Goal: Communication & Community: Answer question/provide support

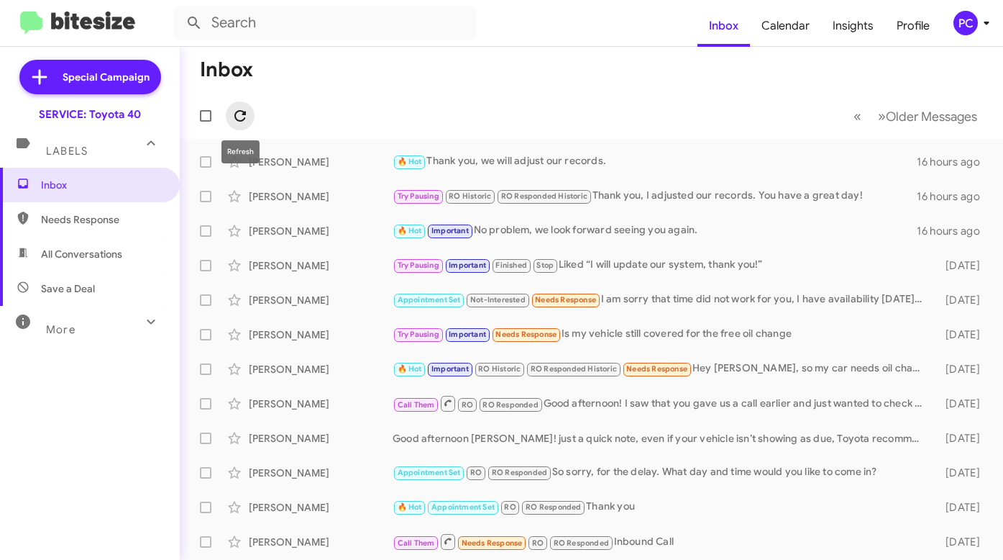
click at [241, 110] on icon at bounding box center [240, 115] width 17 height 17
click at [42, 217] on span "Needs Response" at bounding box center [102, 219] width 122 height 14
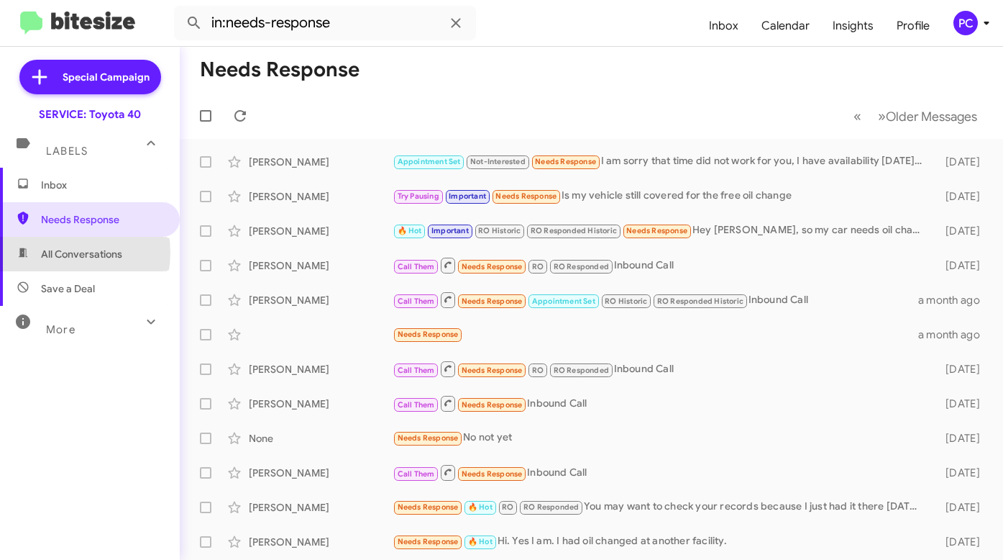
click at [57, 252] on span "All Conversations" at bounding box center [81, 254] width 81 height 14
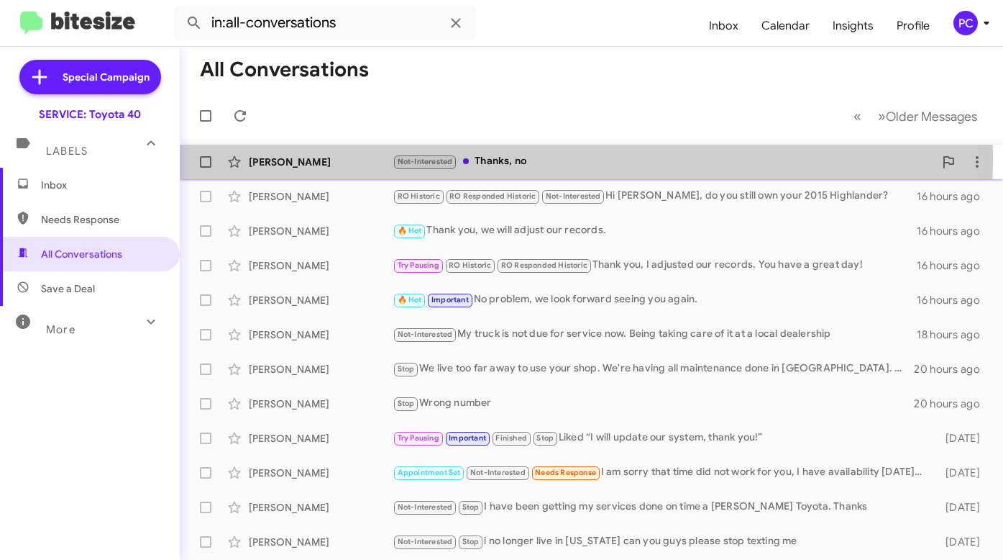
click at [345, 158] on div "[PERSON_NAME]" at bounding box center [321, 162] width 144 height 14
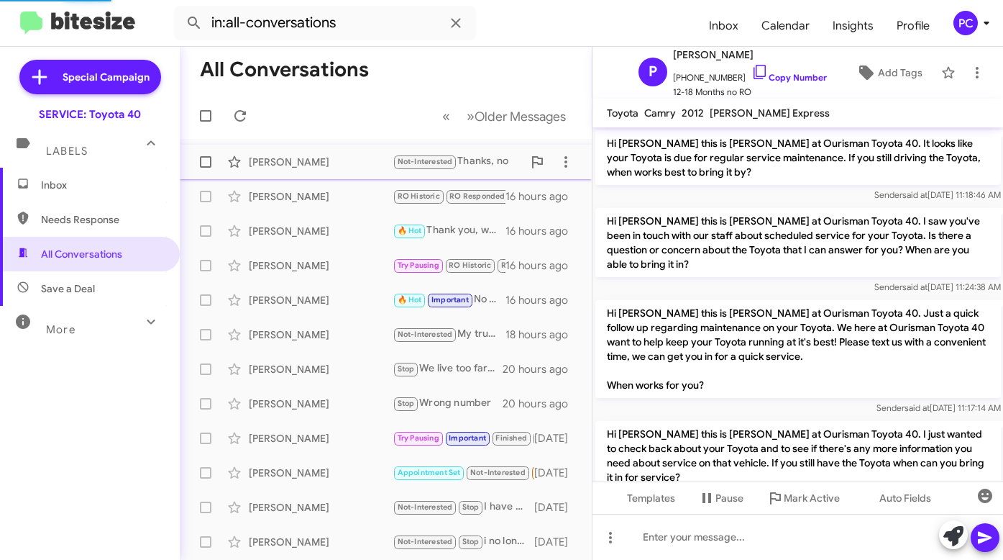
scroll to position [1465, 0]
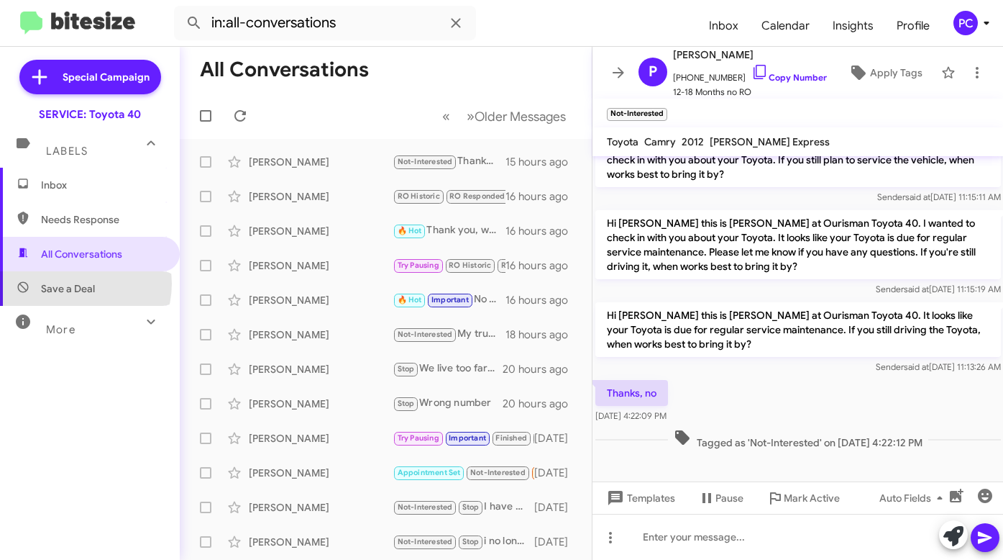
click at [76, 283] on span "Save a Deal" at bounding box center [68, 288] width 54 height 14
type input "in:not-interested"
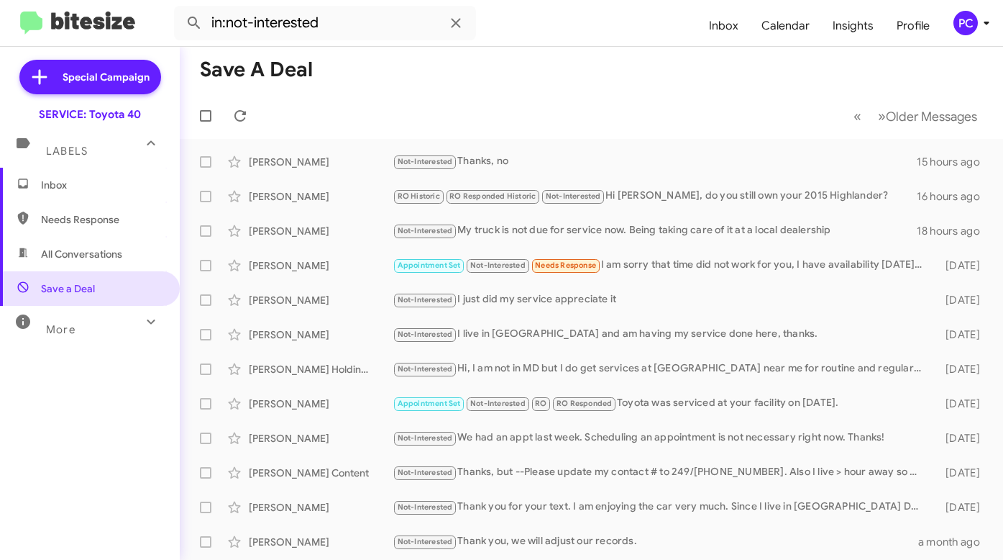
click at [725, 22] on div "PC" at bounding box center [966, 23] width 24 height 24
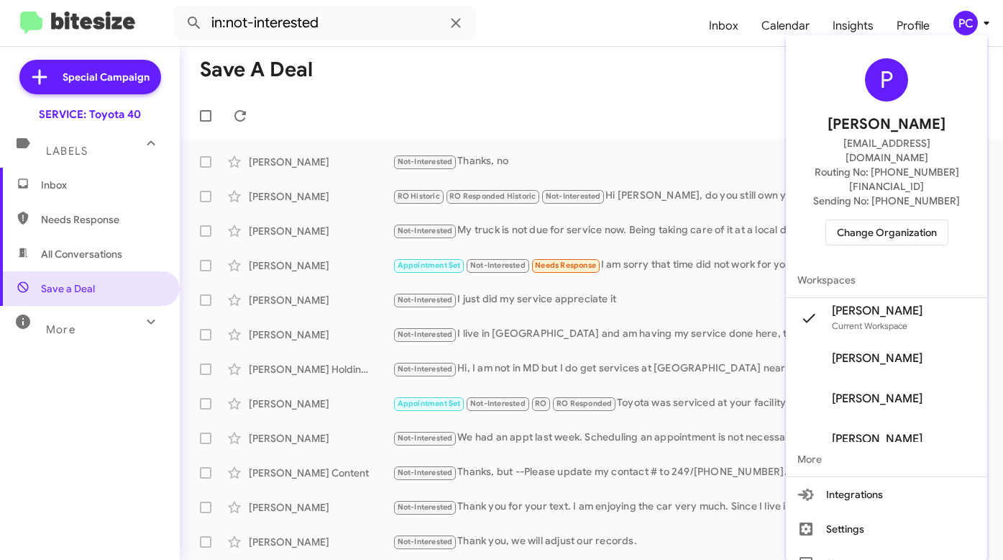
click at [725, 220] on span "Change Organization" at bounding box center [887, 232] width 100 height 24
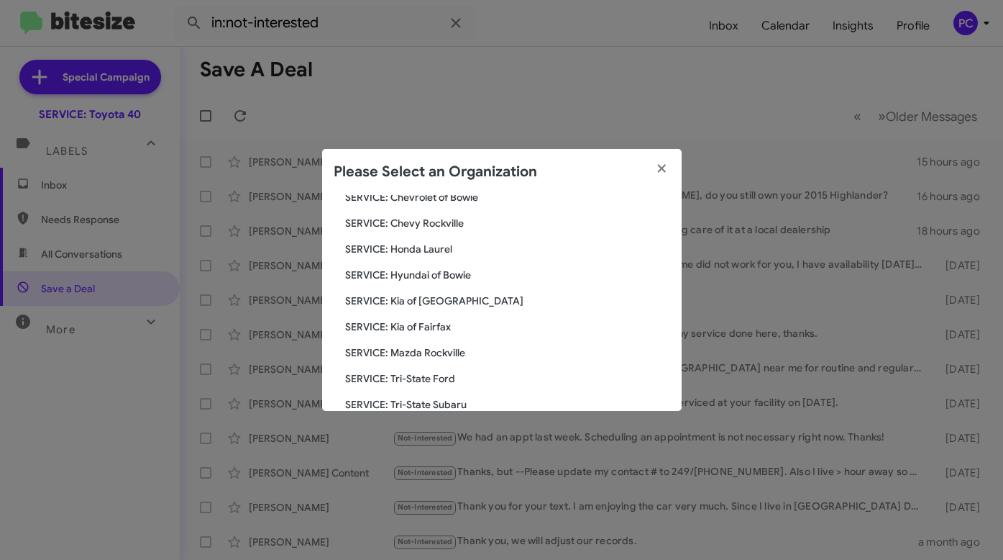
scroll to position [216, 0]
click at [408, 352] on span "SERVICE: Tri-State Ford" at bounding box center [507, 353] width 325 height 14
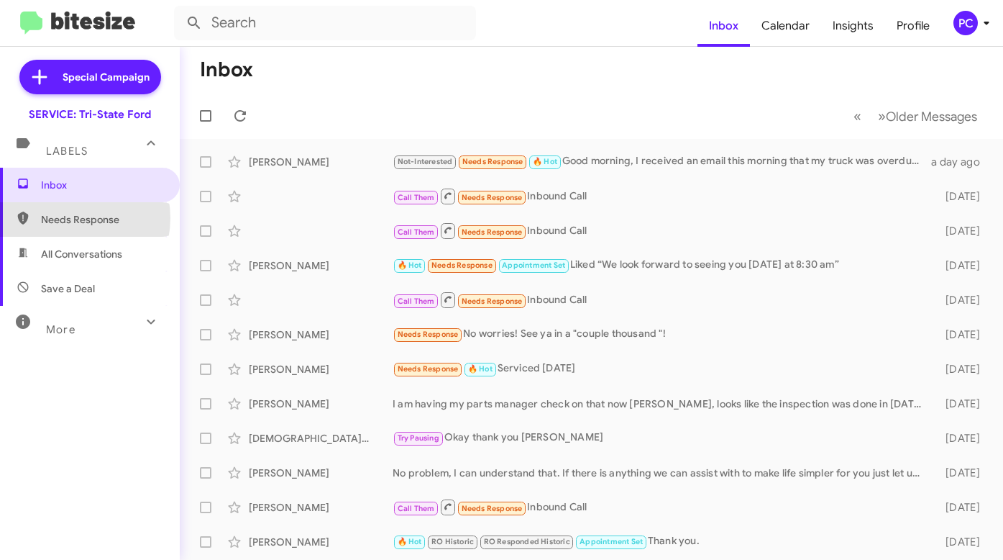
click at [65, 218] on span "Needs Response" at bounding box center [102, 219] width 122 height 14
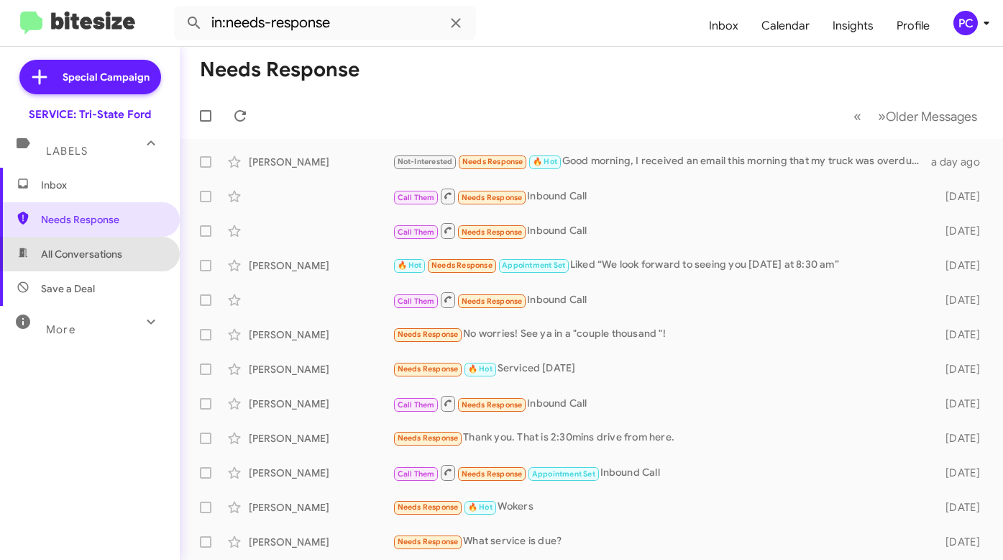
click at [93, 247] on span "All Conversations" at bounding box center [81, 254] width 81 height 14
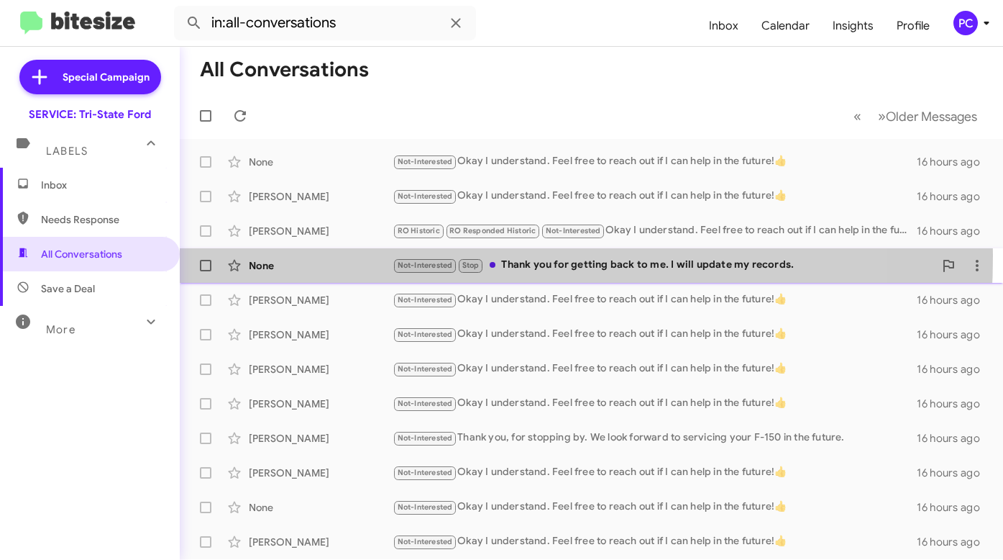
click at [301, 255] on div "None Not-Interested Stop Thank you for getting back to me. I will update my rec…" at bounding box center [591, 265] width 801 height 29
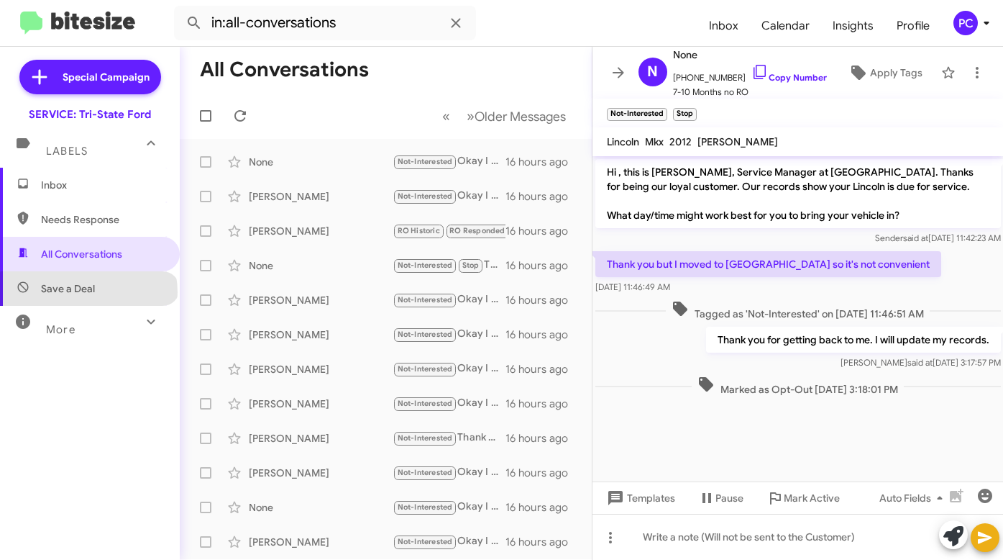
click at [88, 292] on span "Save a Deal" at bounding box center [68, 288] width 54 height 14
type input "in:not-interested"
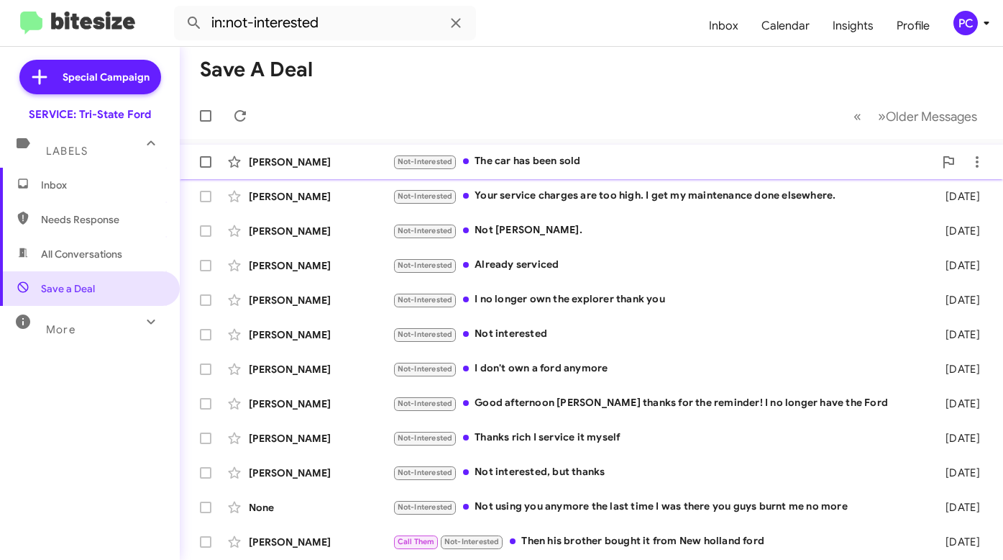
click at [357, 162] on div "Amanda Howe" at bounding box center [321, 162] width 144 height 14
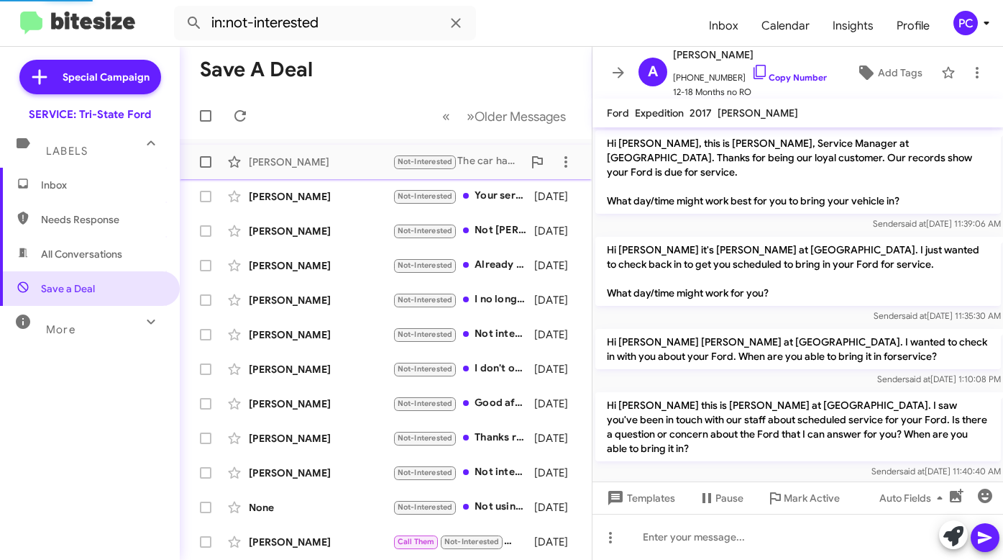
scroll to position [906, 0]
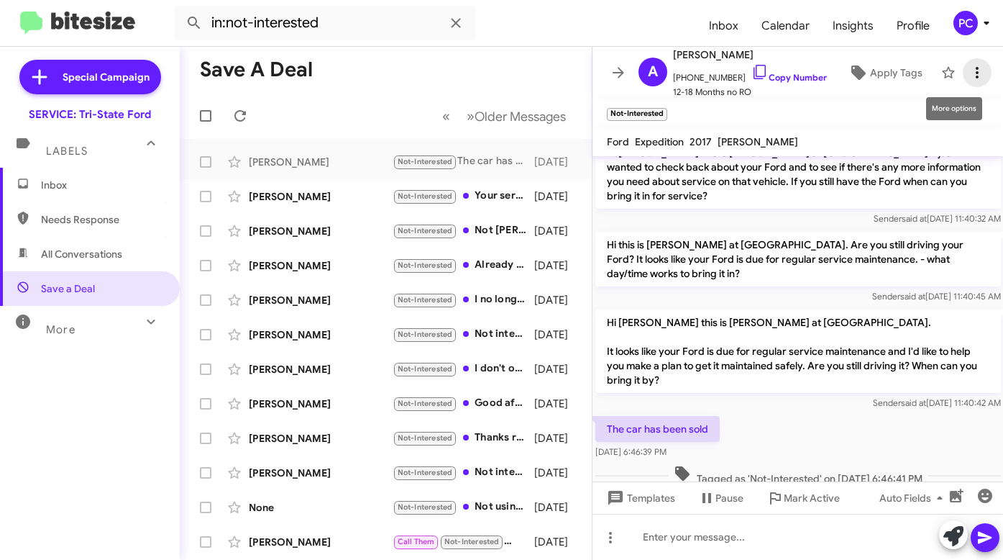
click at [969, 76] on icon at bounding box center [977, 72] width 17 height 17
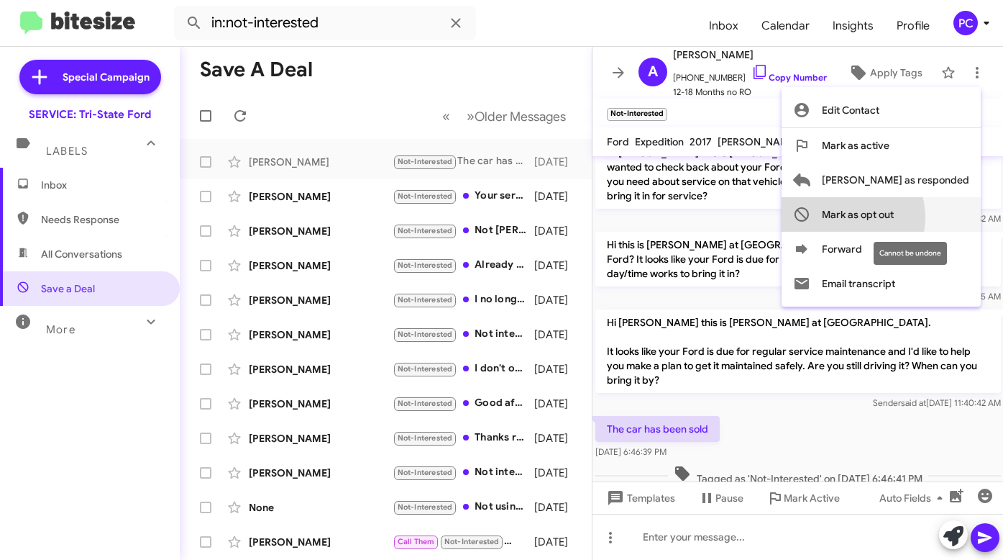
click at [894, 217] on span "Mark as opt out" at bounding box center [858, 214] width 72 height 35
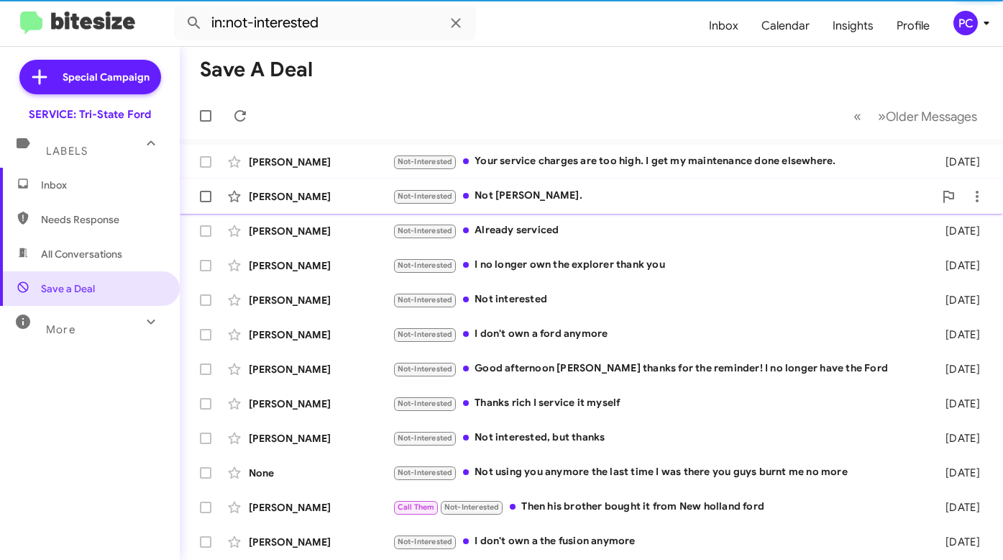
click at [355, 198] on div "Deborah Jaycox" at bounding box center [321, 196] width 144 height 14
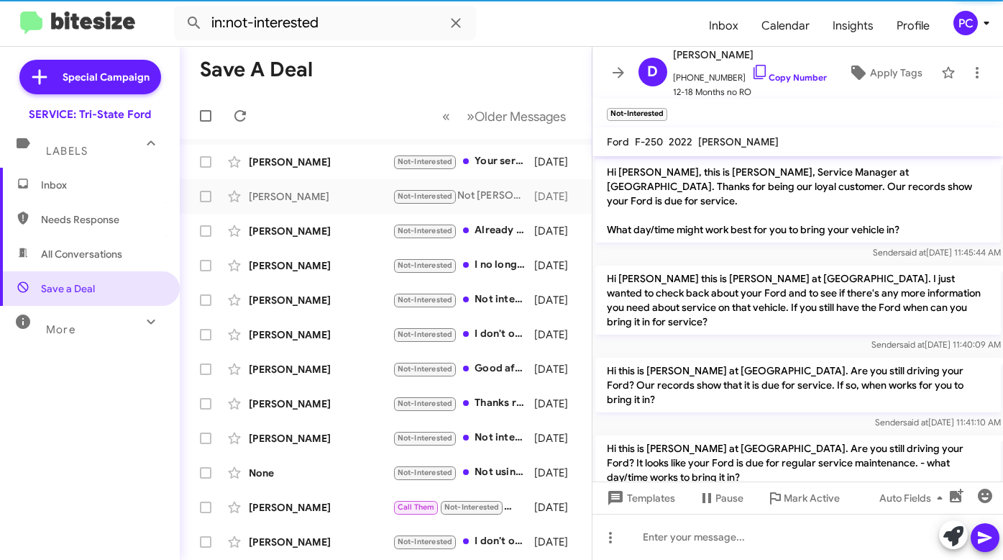
scroll to position [260, 0]
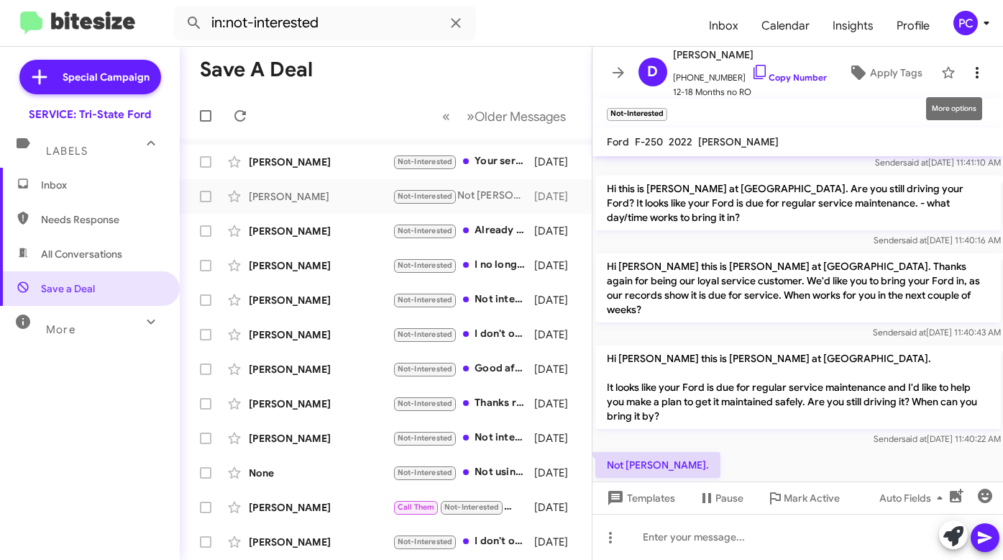
click at [969, 76] on icon at bounding box center [977, 72] width 17 height 17
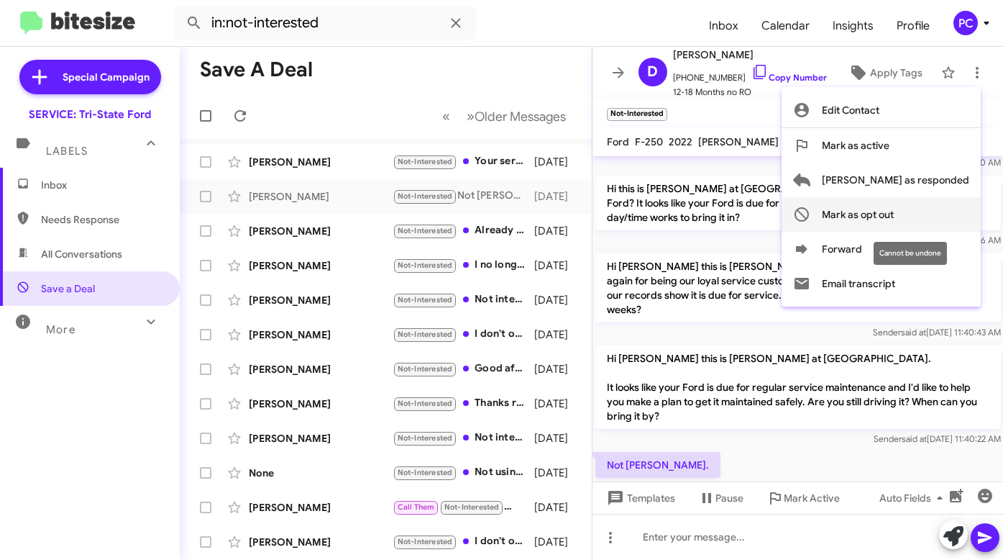
click at [894, 211] on span "Mark as opt out" at bounding box center [858, 214] width 72 height 35
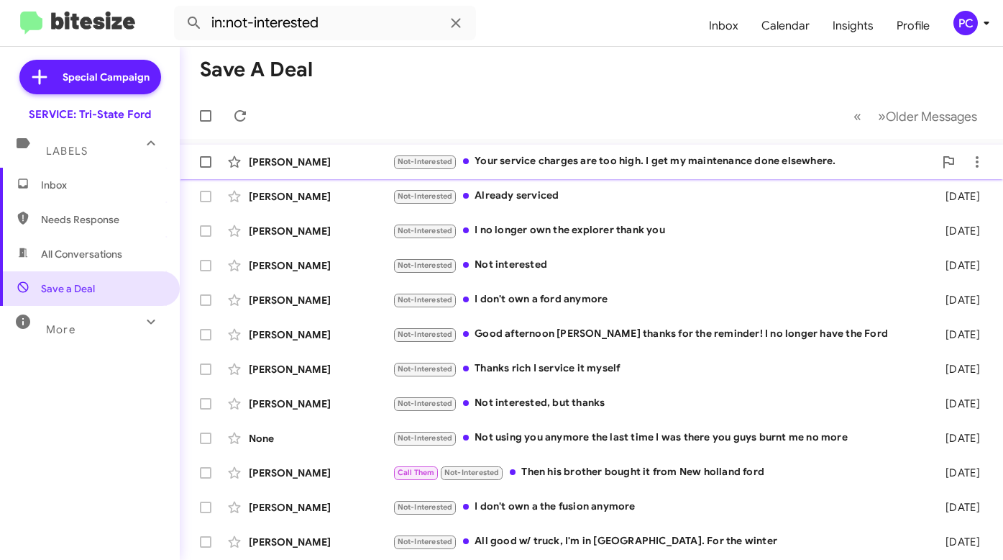
click at [334, 158] on div "Matthew Braun" at bounding box center [321, 162] width 144 height 14
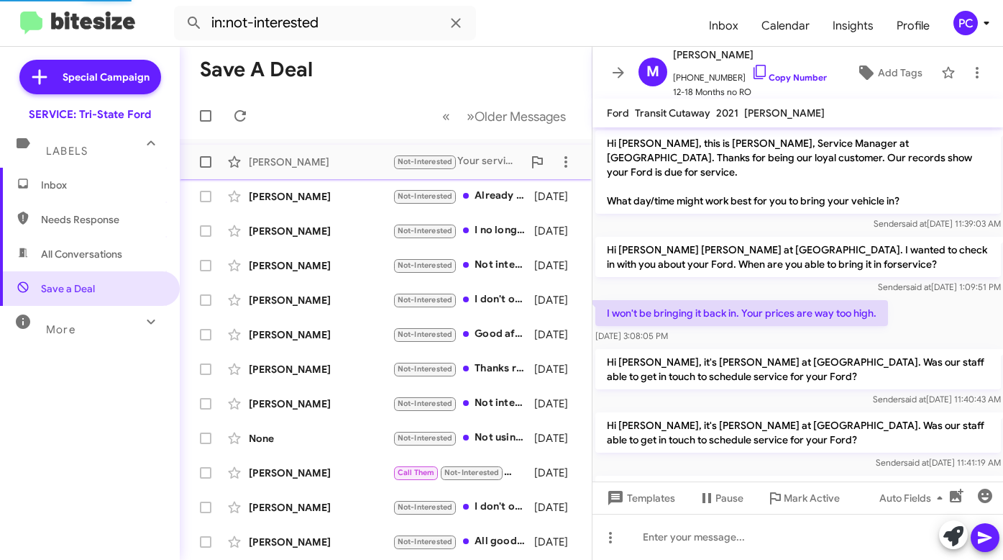
scroll to position [499, 0]
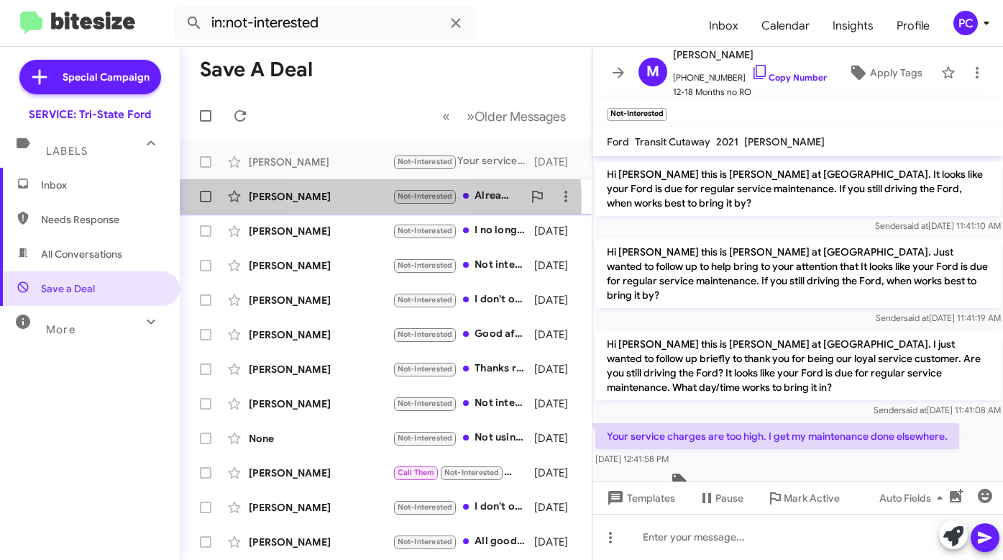
click at [343, 202] on div "Larry Taylor" at bounding box center [321, 196] width 144 height 14
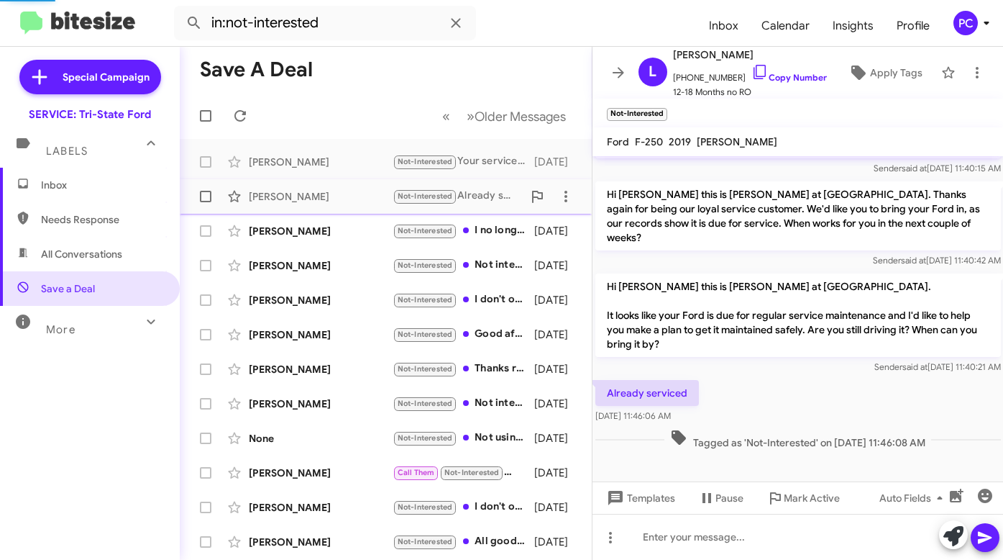
scroll to position [288, 0]
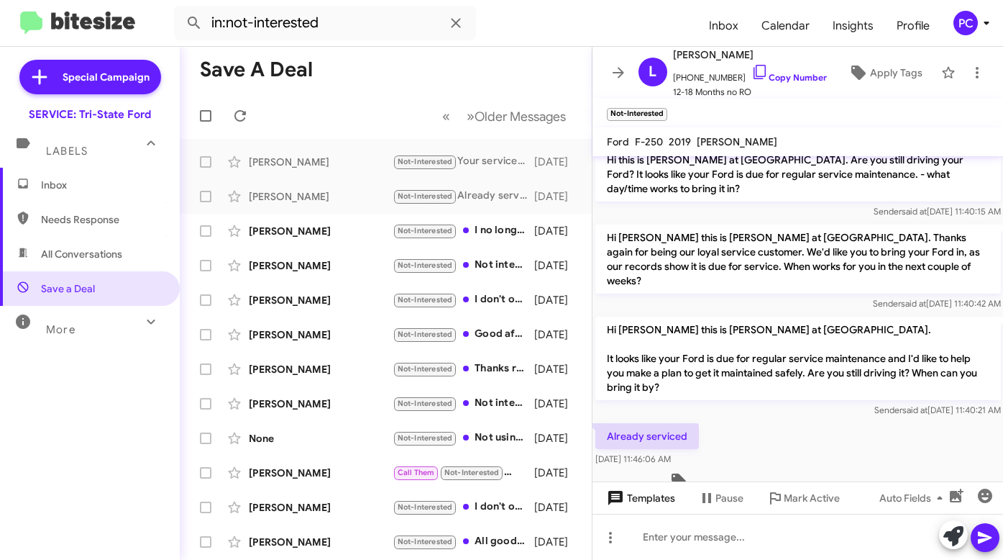
click at [620, 491] on icon at bounding box center [616, 498] width 14 height 14
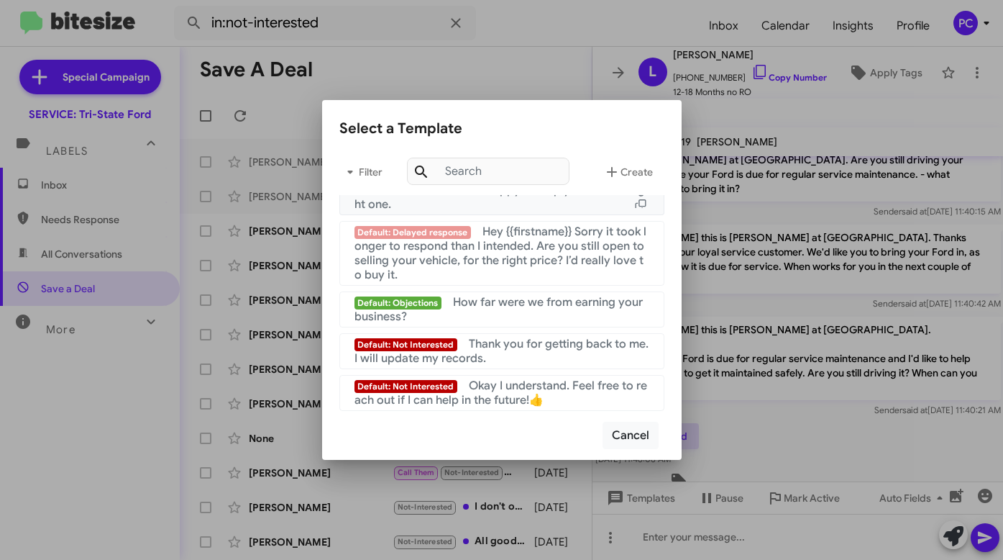
scroll to position [965, 0]
click at [488, 395] on span "Okay I understand. Feel free to reach out if I can help in the future!👍" at bounding box center [501, 392] width 293 height 29
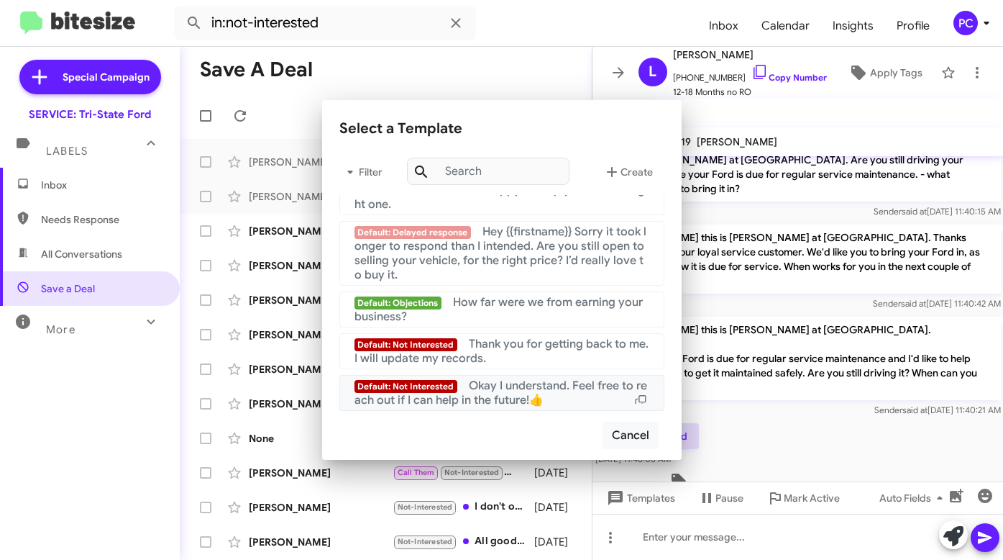
scroll to position [303, 0]
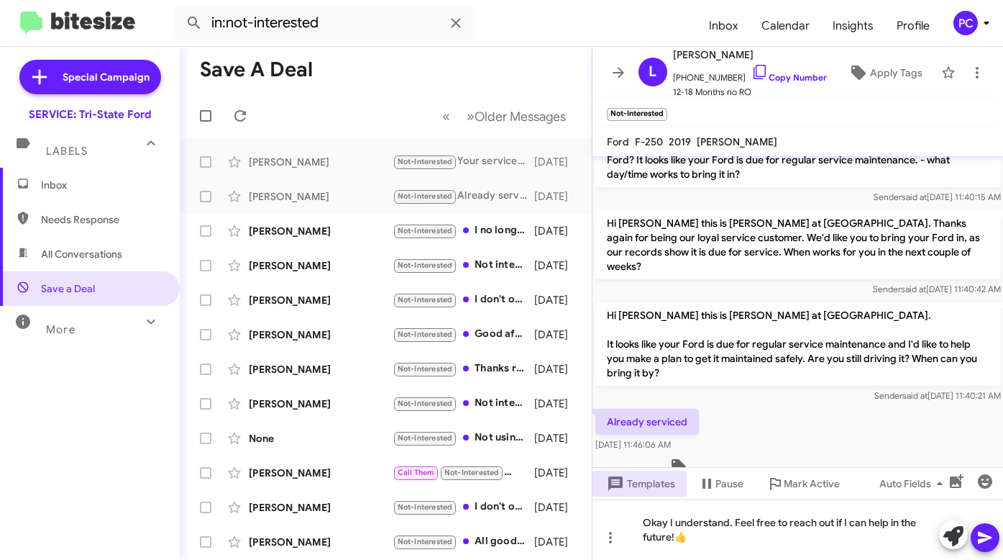
click at [980, 537] on icon at bounding box center [985, 537] width 17 height 17
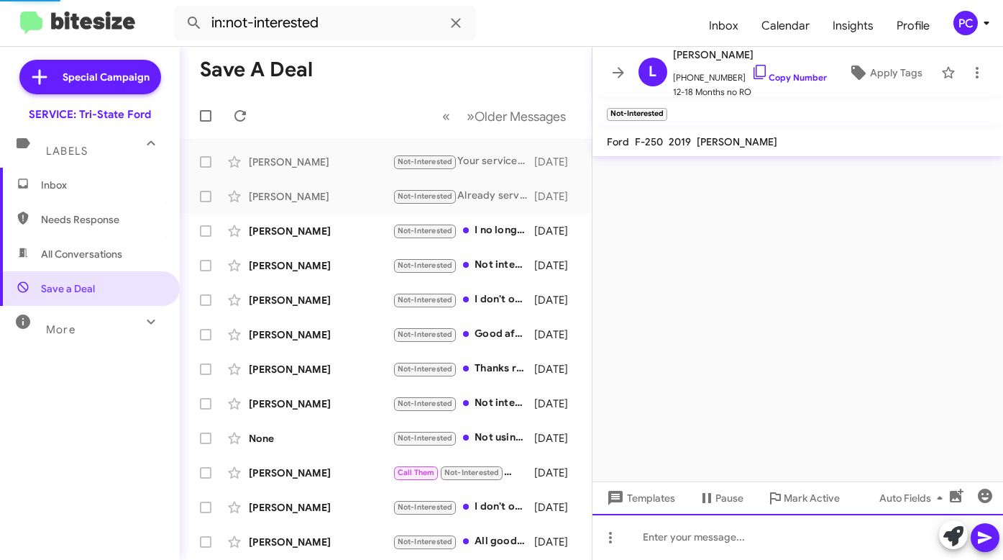
scroll to position [0, 0]
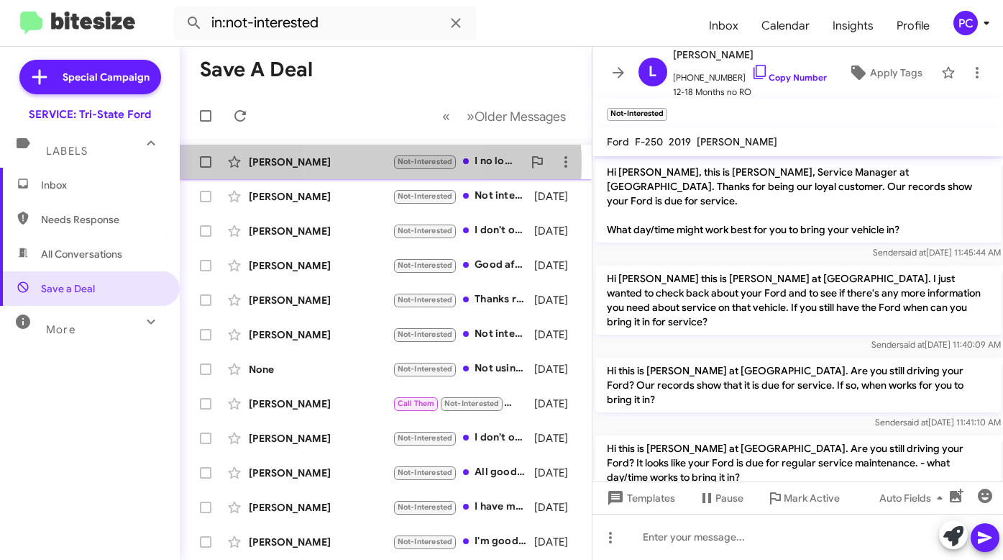
click at [350, 163] on div "Melissa Merced" at bounding box center [321, 162] width 144 height 14
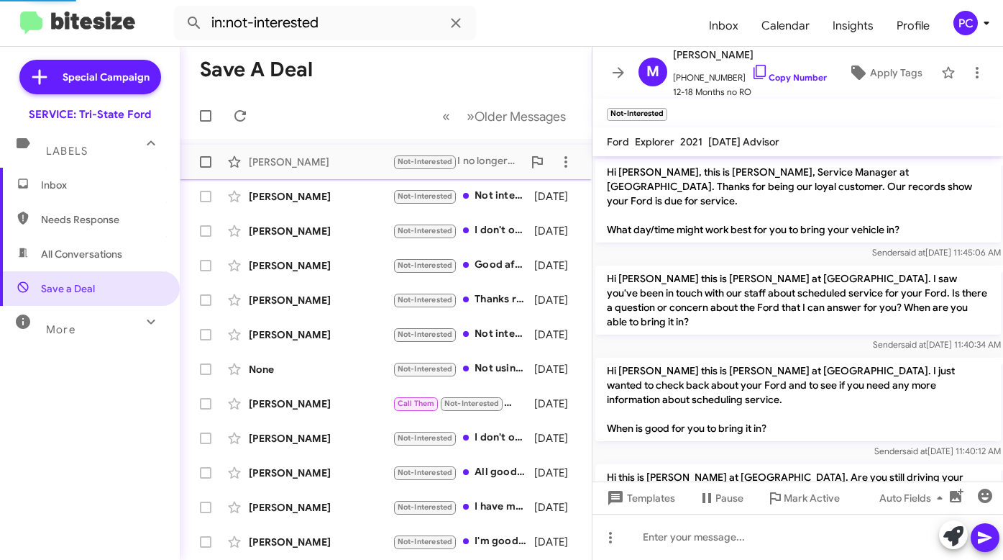
scroll to position [494, 0]
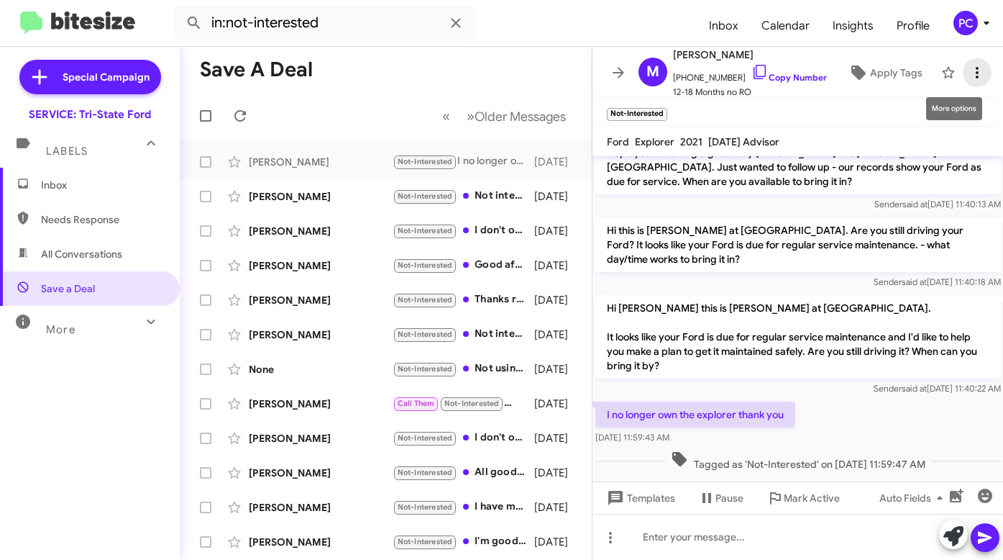
click at [969, 70] on icon at bounding box center [977, 72] width 17 height 17
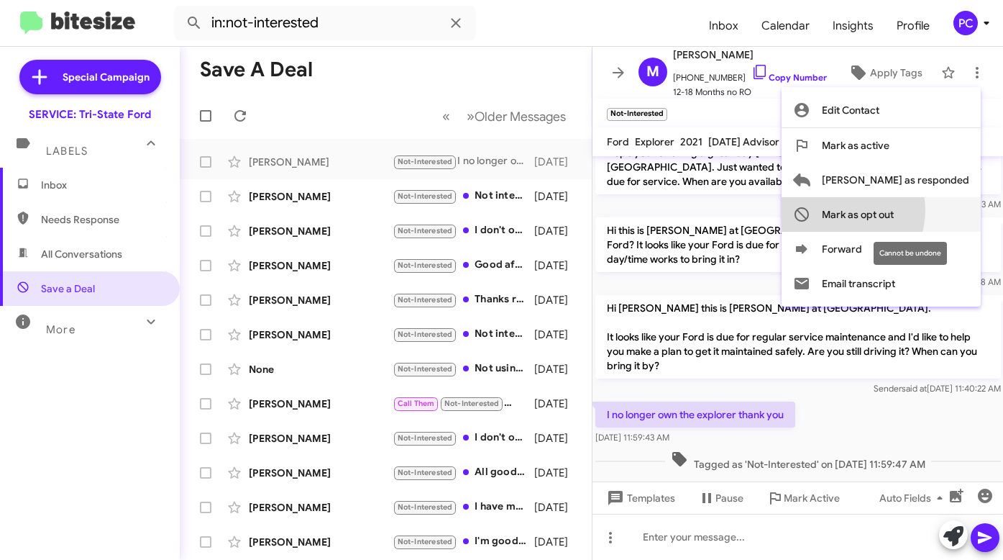
click at [894, 210] on span "Mark as opt out" at bounding box center [858, 214] width 72 height 35
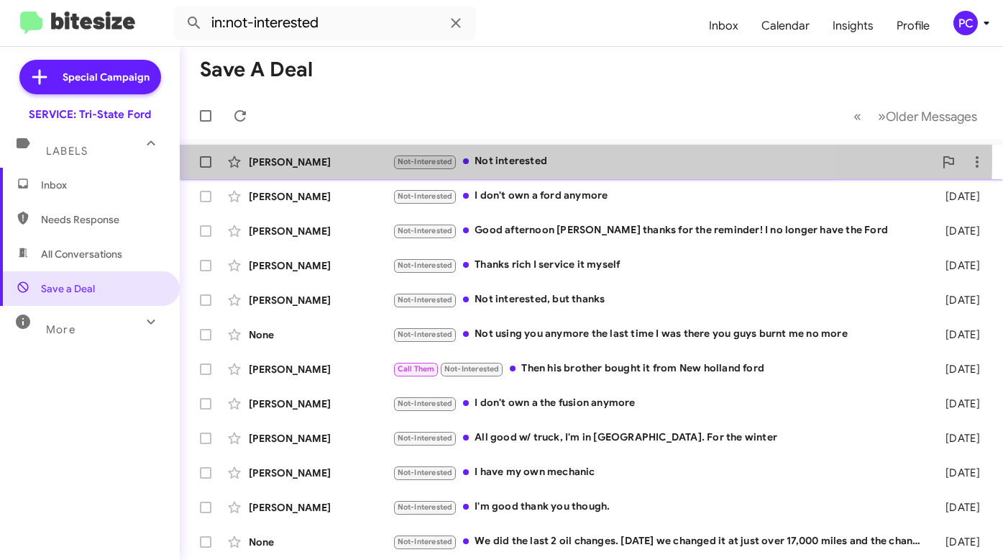
click at [365, 158] on div "Scott Parks" at bounding box center [321, 162] width 144 height 14
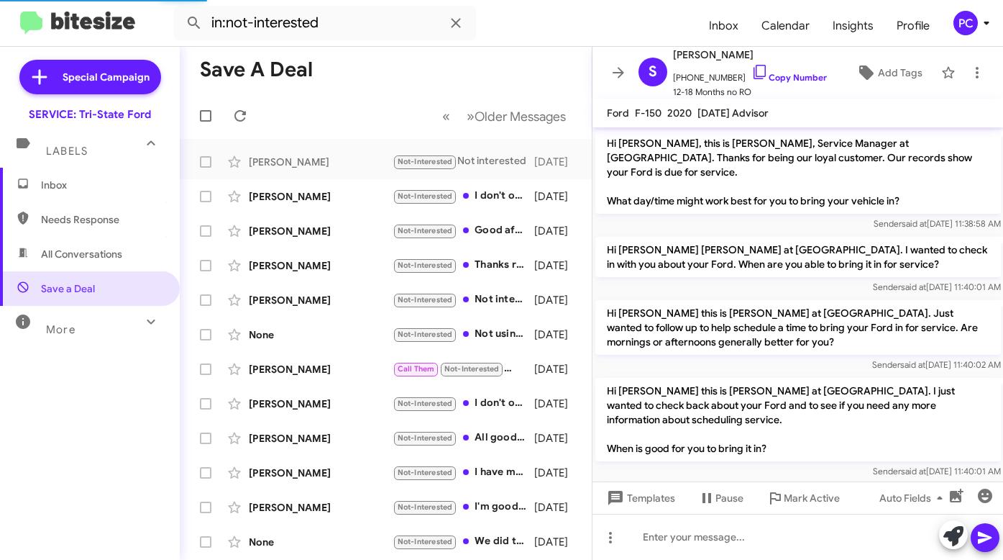
scroll to position [700, 0]
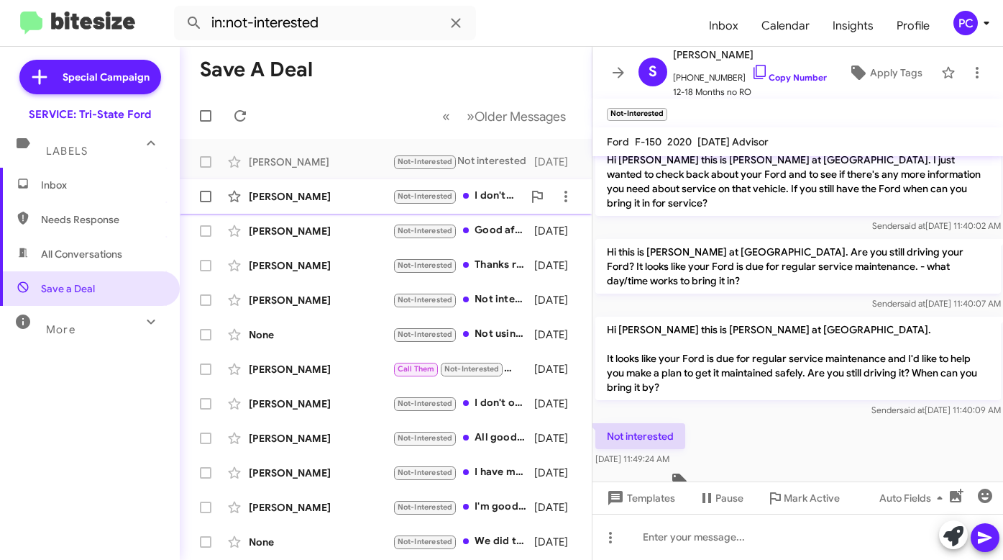
click at [290, 196] on div "Gregory Phillips" at bounding box center [321, 196] width 144 height 14
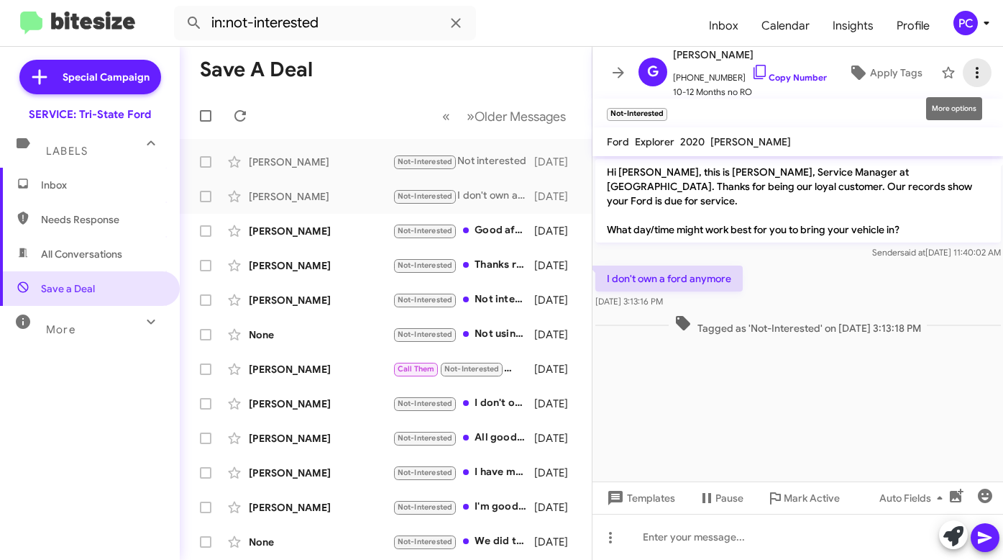
click at [973, 76] on icon at bounding box center [977, 72] width 17 height 17
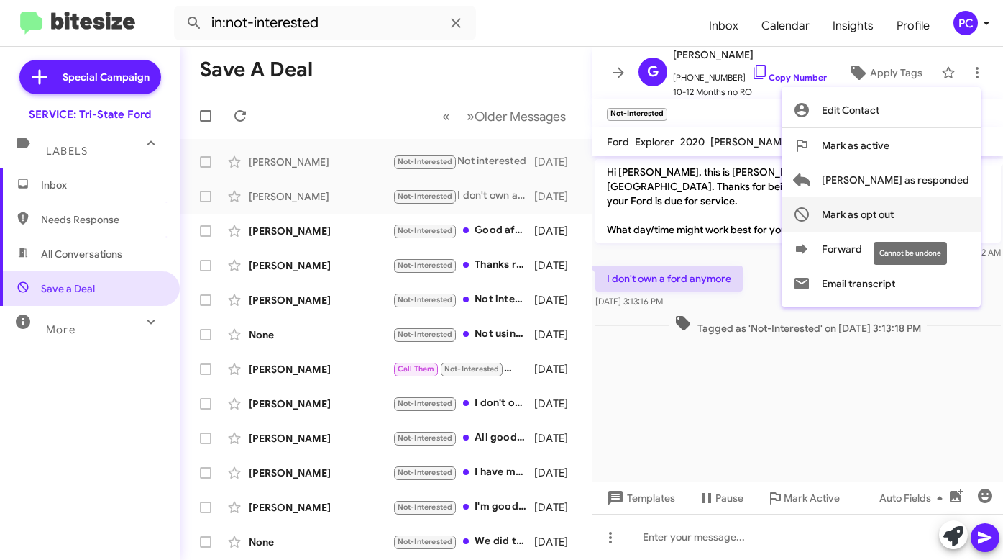
click at [892, 214] on span "Mark as opt out" at bounding box center [858, 214] width 72 height 35
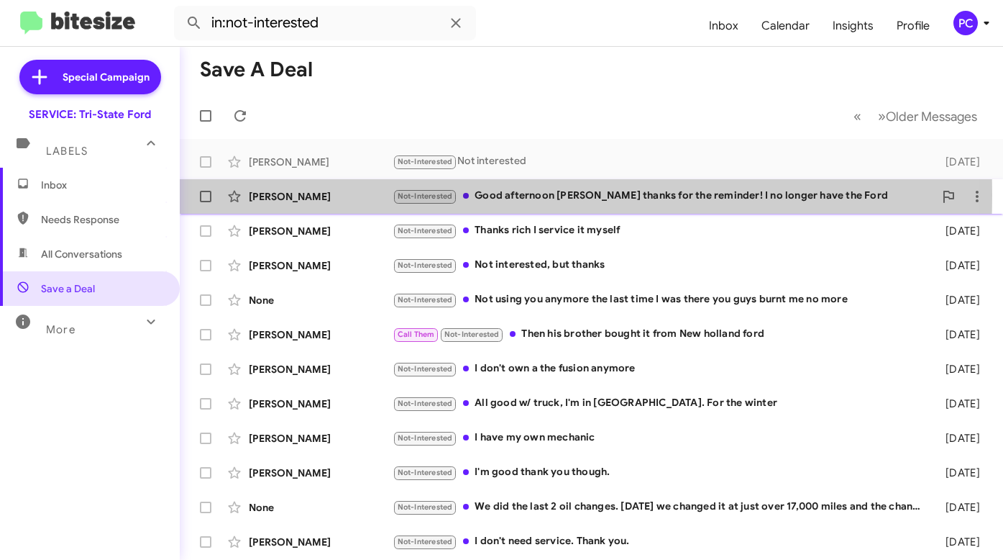
click at [346, 195] on div "Tammy Feliciano" at bounding box center [321, 196] width 144 height 14
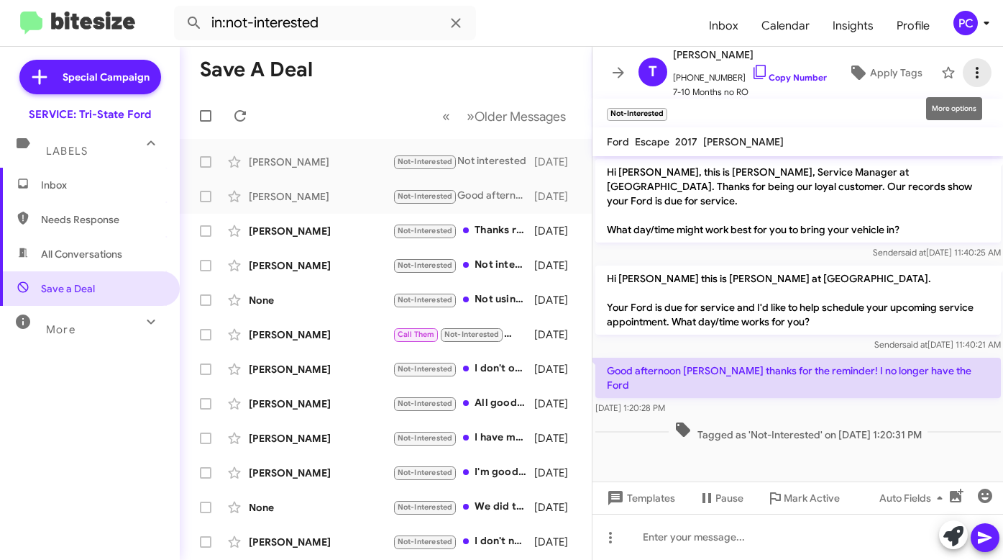
click at [969, 65] on icon at bounding box center [977, 72] width 17 height 17
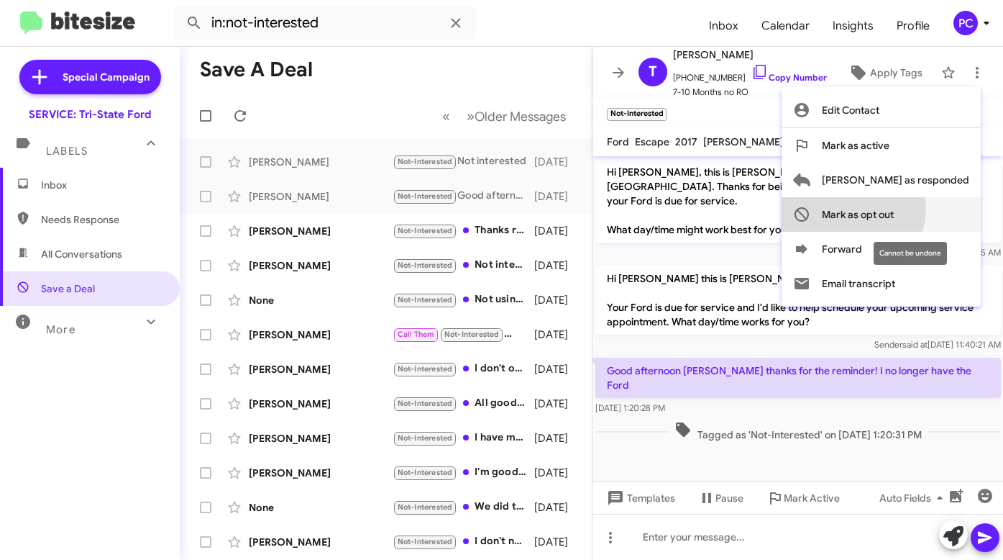
click at [894, 209] on span "Mark as opt out" at bounding box center [858, 214] width 72 height 35
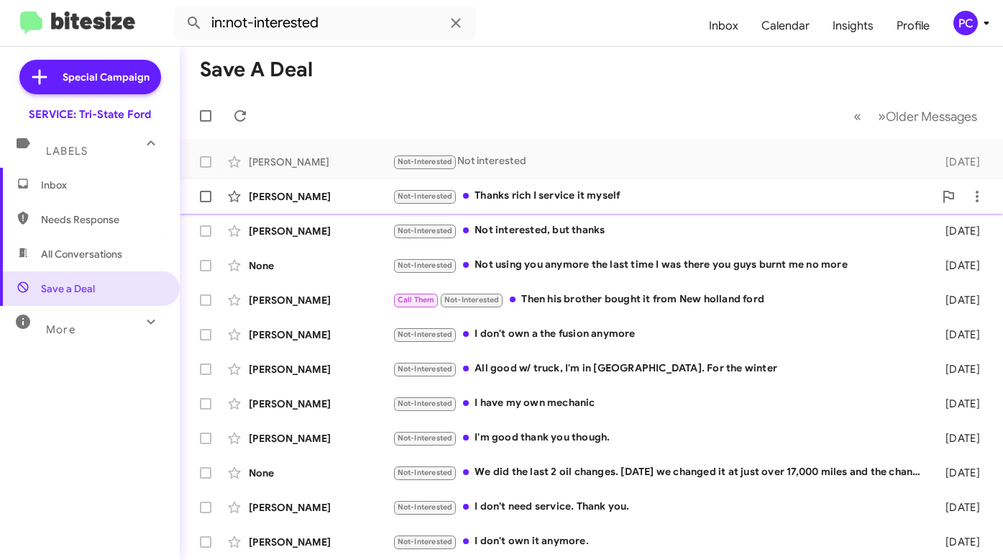
click at [350, 195] on div "Coleman Noon" at bounding box center [321, 196] width 144 height 14
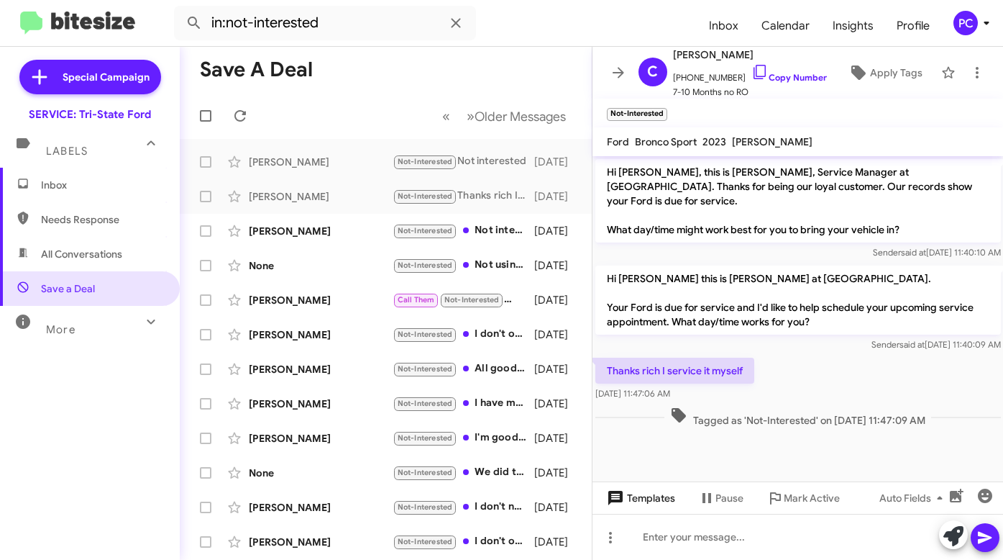
click at [657, 499] on span "Templates" at bounding box center [639, 498] width 71 height 26
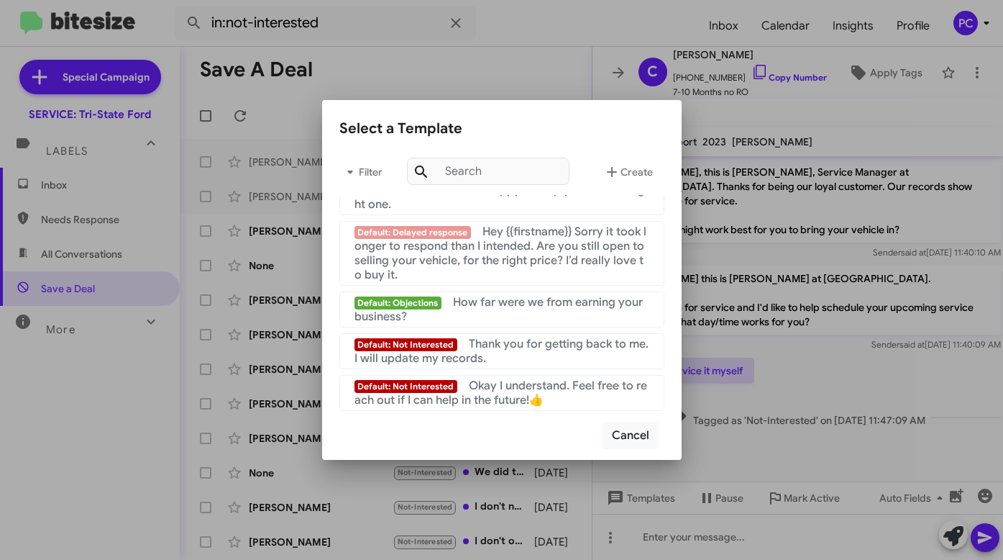
scroll to position [965, 0]
click at [493, 388] on span "Okay I understand. Feel free to reach out if I can help in the future!👍" at bounding box center [501, 392] width 293 height 29
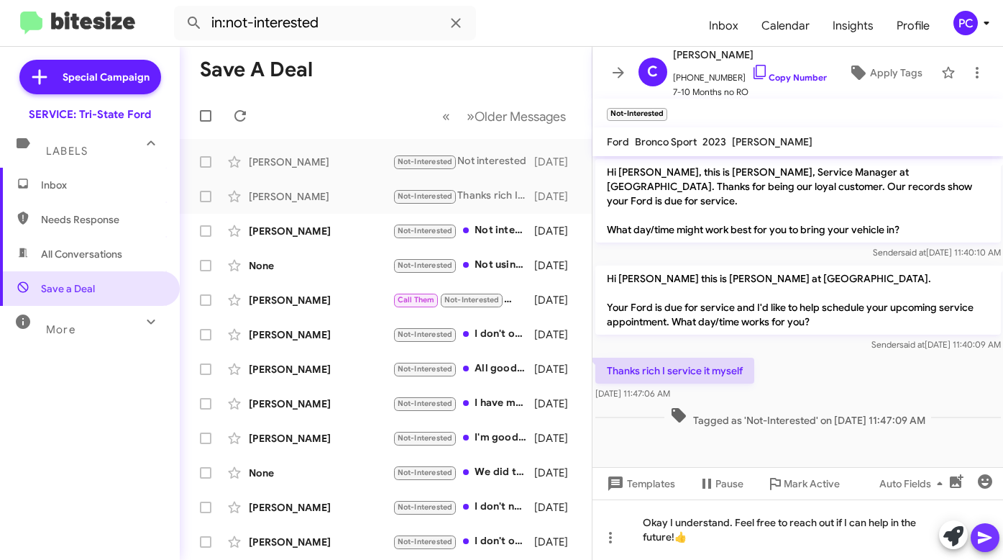
click at [980, 545] on icon at bounding box center [985, 537] width 17 height 17
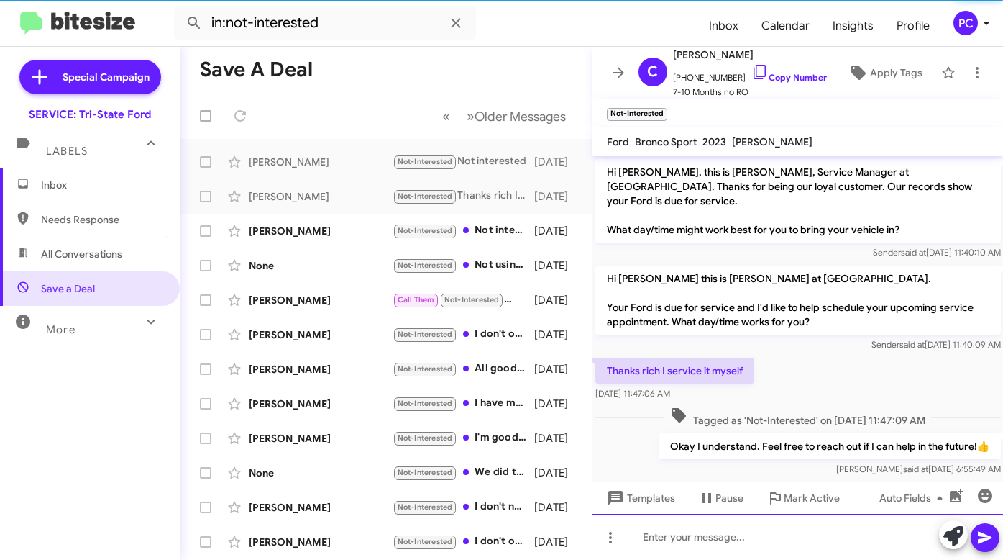
scroll to position [1, 0]
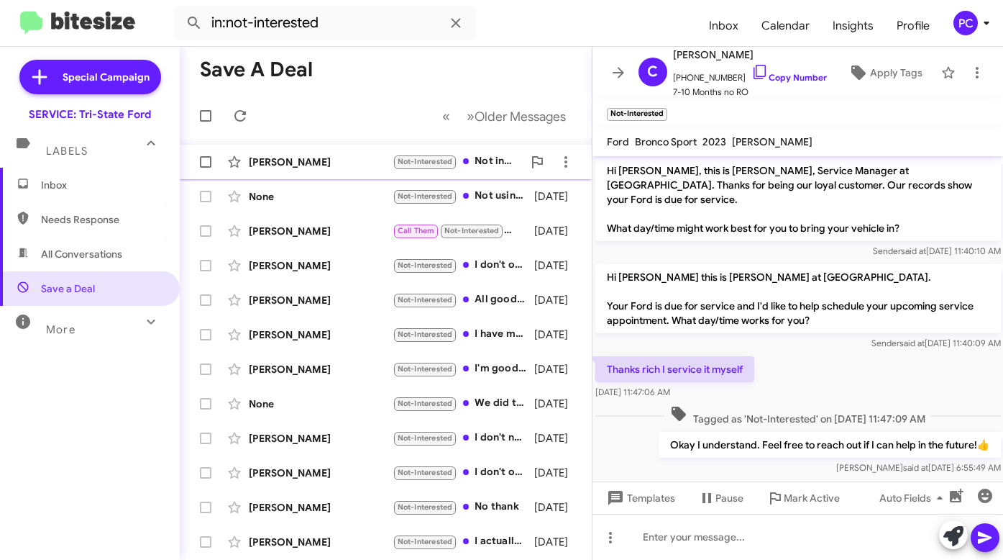
click at [317, 165] on div "Jennifer Hamer" at bounding box center [321, 162] width 144 height 14
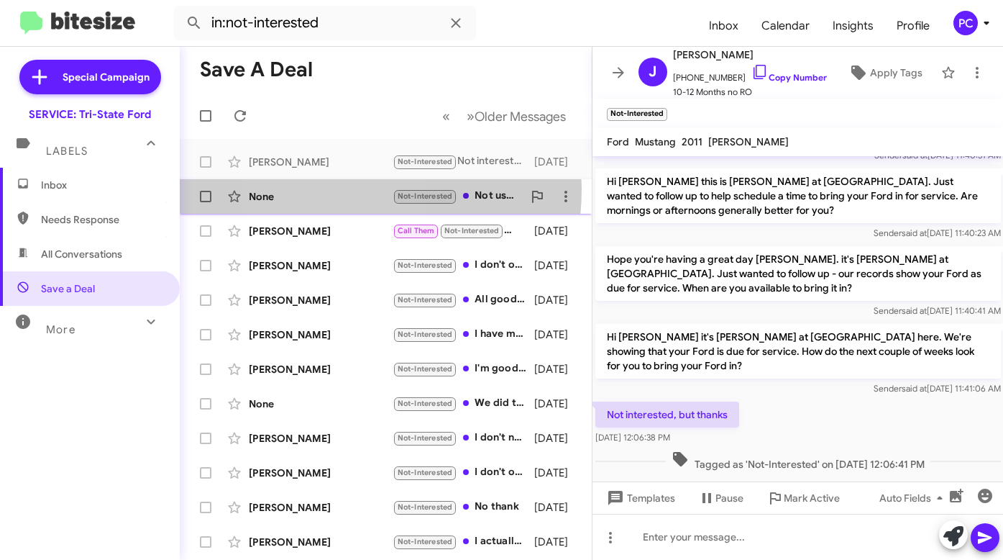
click at [321, 189] on div "None" at bounding box center [321, 196] width 144 height 14
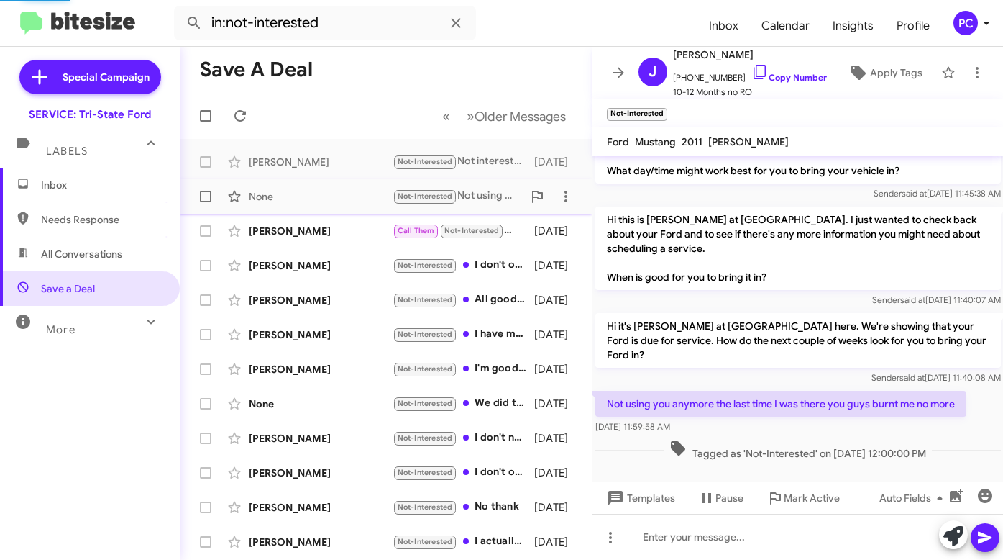
scroll to position [30, 0]
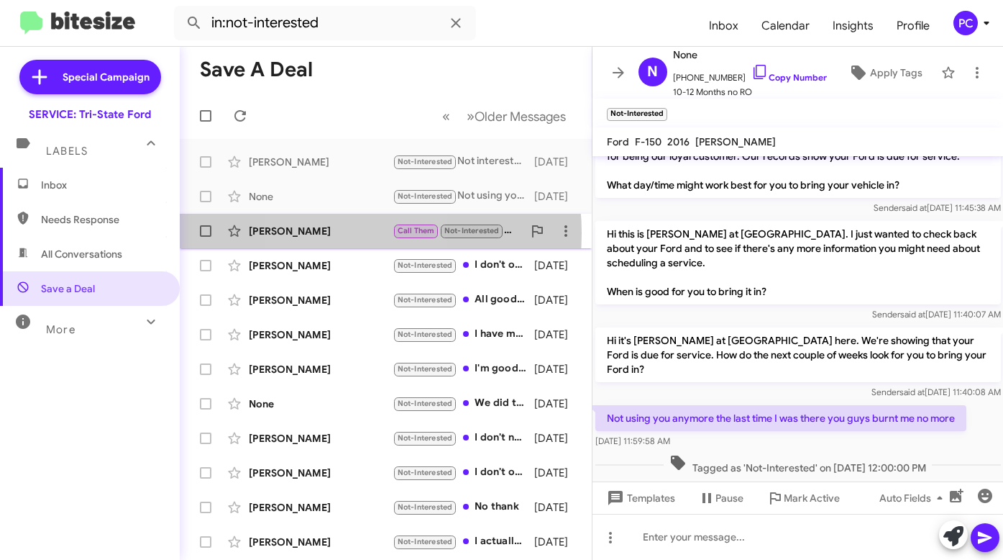
click at [332, 233] on div "Rodney Hardy" at bounding box center [321, 231] width 144 height 14
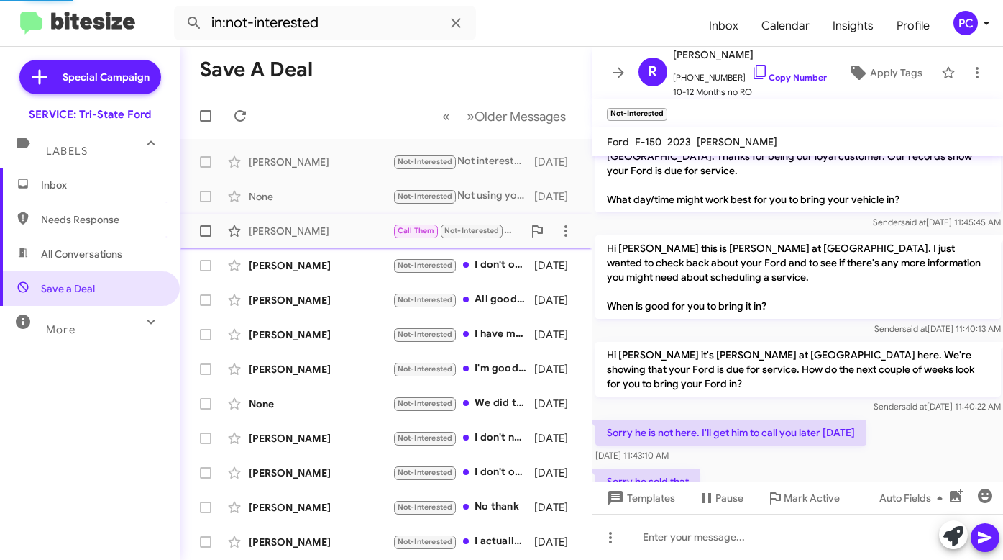
scroll to position [150, 0]
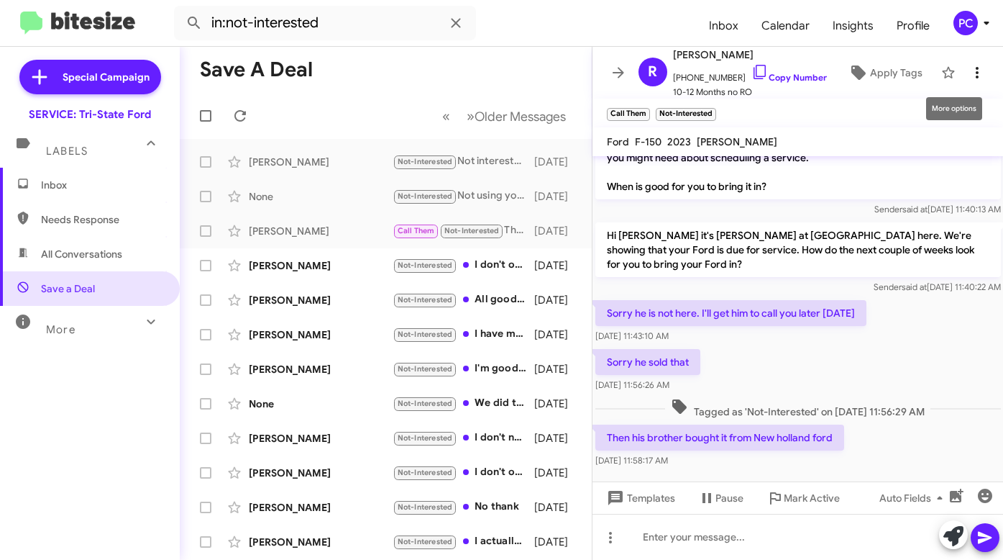
click at [969, 75] on icon at bounding box center [977, 72] width 17 height 17
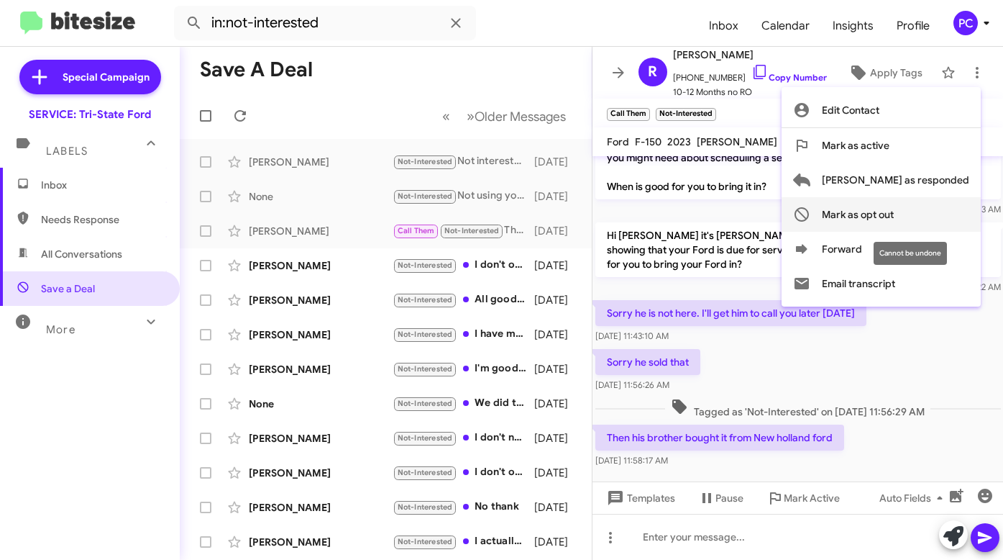
click at [894, 211] on span "Mark as opt out" at bounding box center [858, 214] width 72 height 35
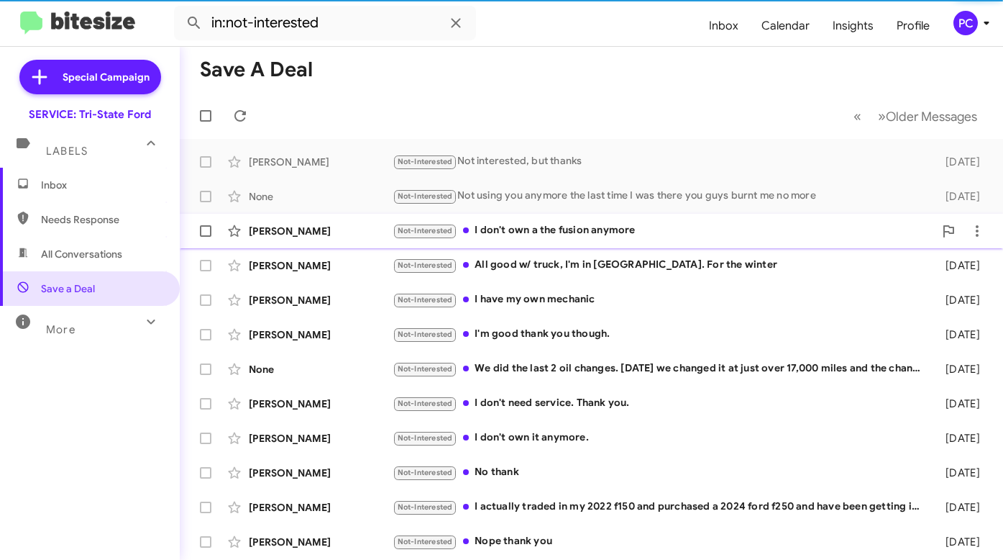
click at [327, 224] on div "Nate Wassin" at bounding box center [321, 231] width 144 height 14
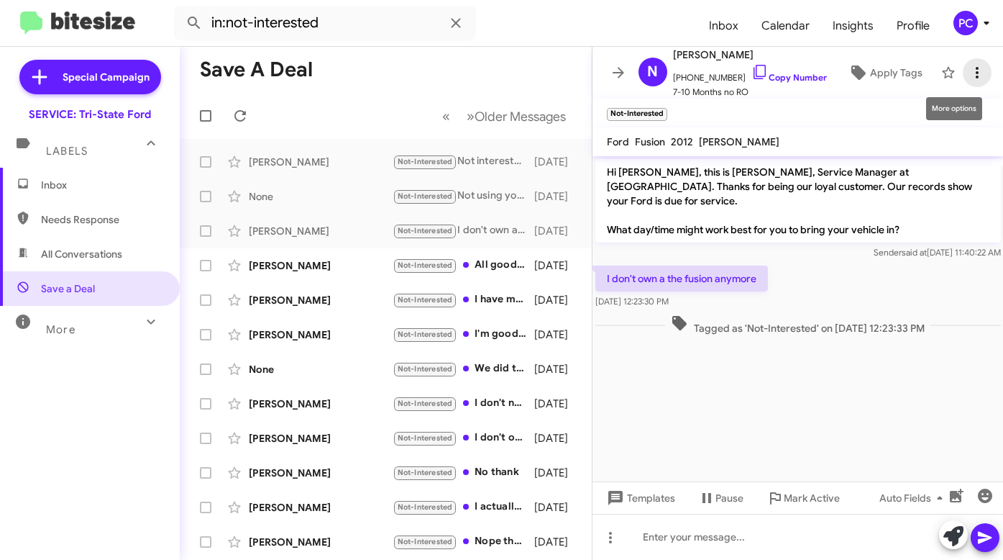
click at [969, 71] on icon at bounding box center [977, 72] width 17 height 17
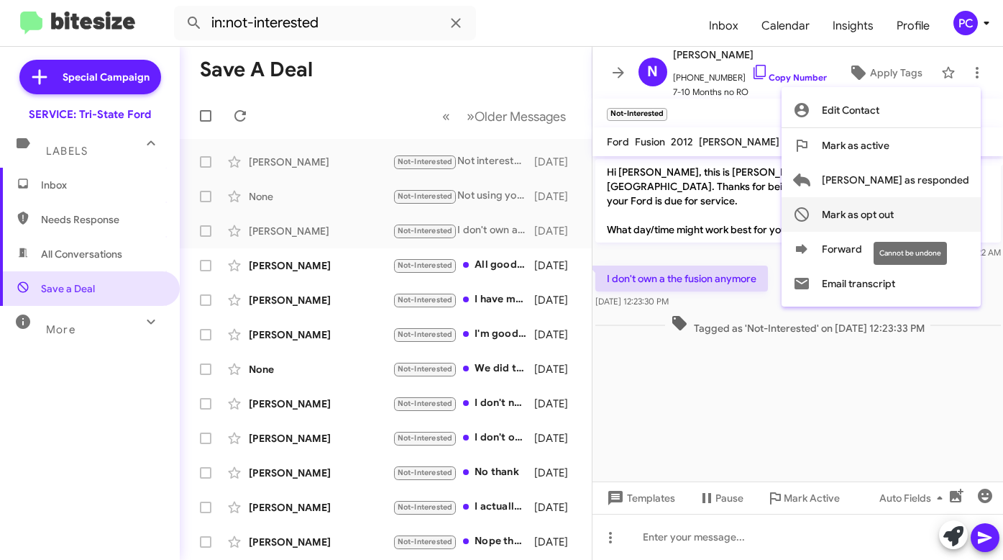
click at [879, 211] on button "Mark as opt out" at bounding box center [881, 214] width 199 height 35
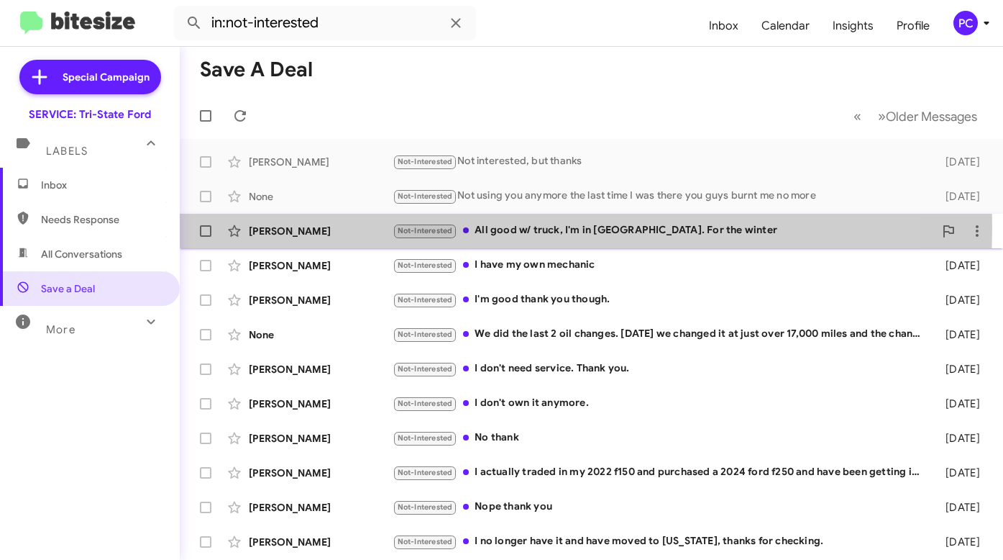
click at [317, 229] on div "Karl Herr" at bounding box center [321, 231] width 144 height 14
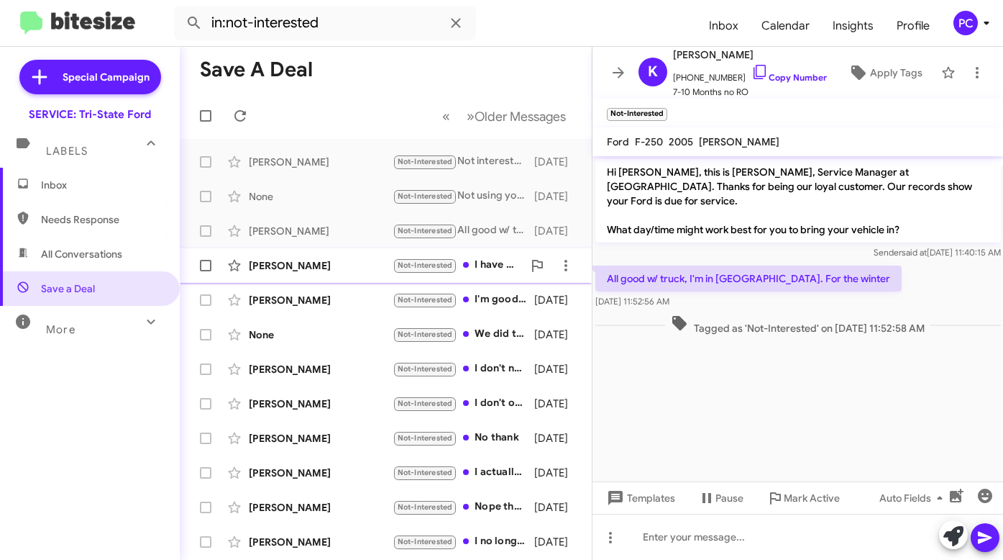
click at [332, 268] on div "Holly Reyburn" at bounding box center [321, 265] width 144 height 14
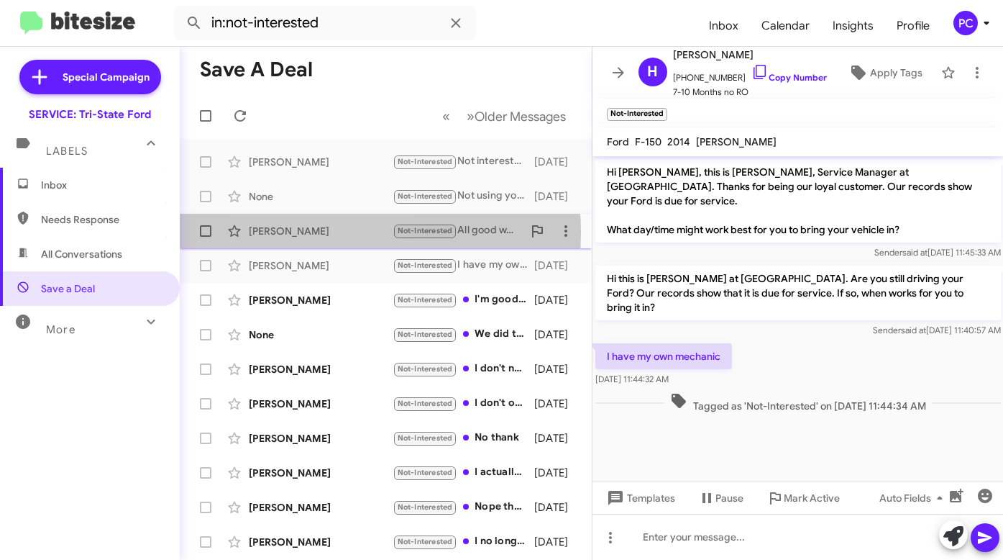
click at [314, 232] on div "Karl Herr" at bounding box center [321, 231] width 144 height 14
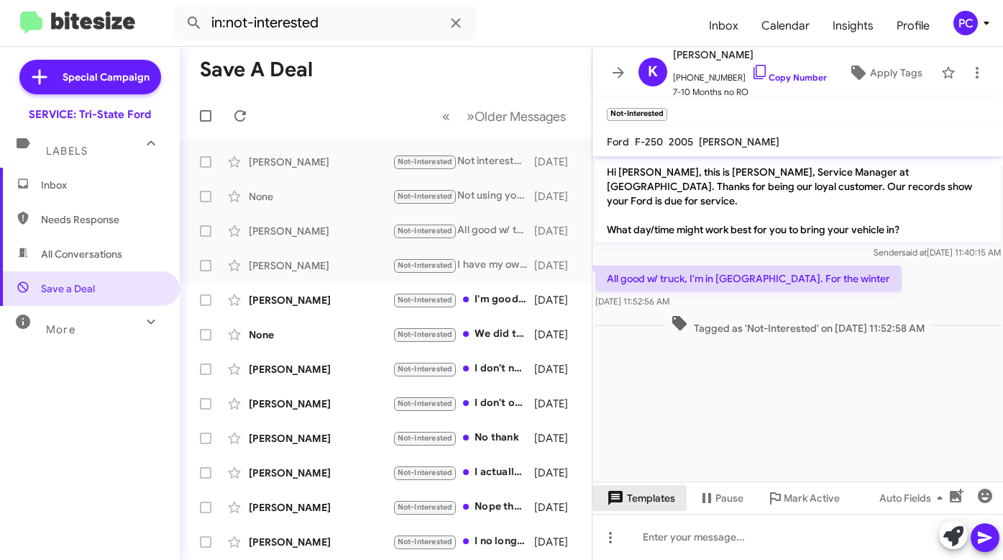
click at [647, 498] on span "Templates" at bounding box center [639, 498] width 71 height 26
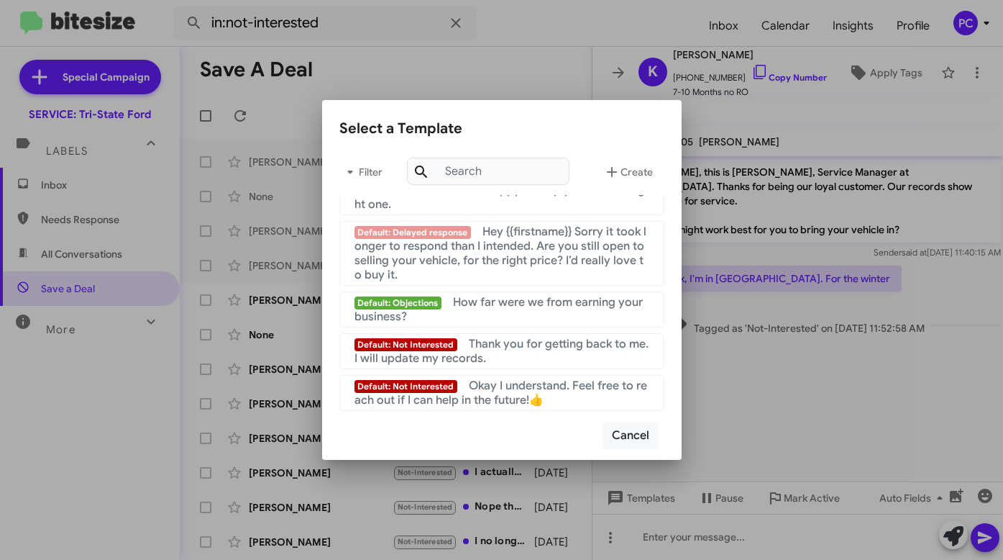
scroll to position [965, 0]
click at [498, 382] on span "Okay I understand. Feel free to reach out if I can help in the future!👍" at bounding box center [501, 392] width 293 height 29
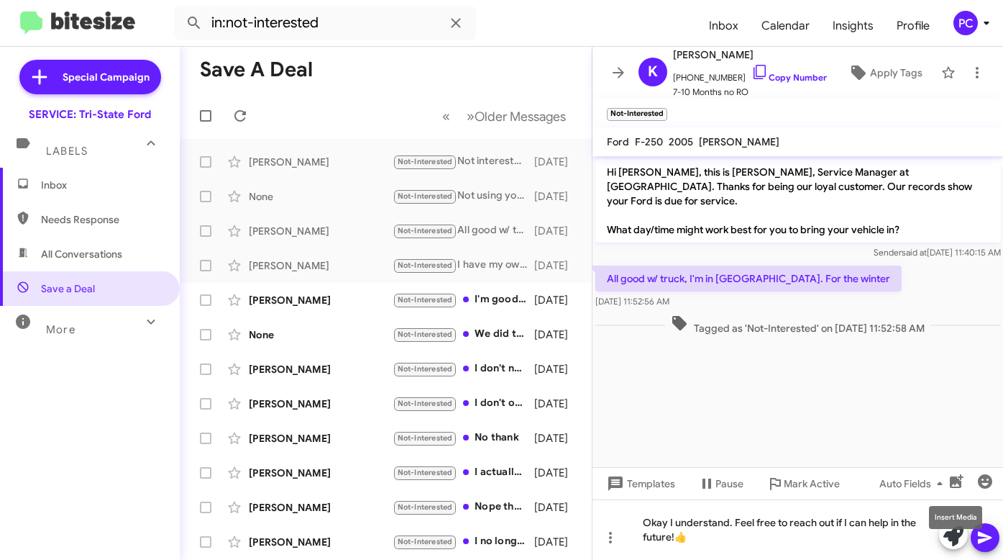
click at [979, 538] on mat-tooltip-component "Insert Media" at bounding box center [955, 517] width 73 height 43
click at [985, 535] on icon at bounding box center [985, 538] width 14 height 12
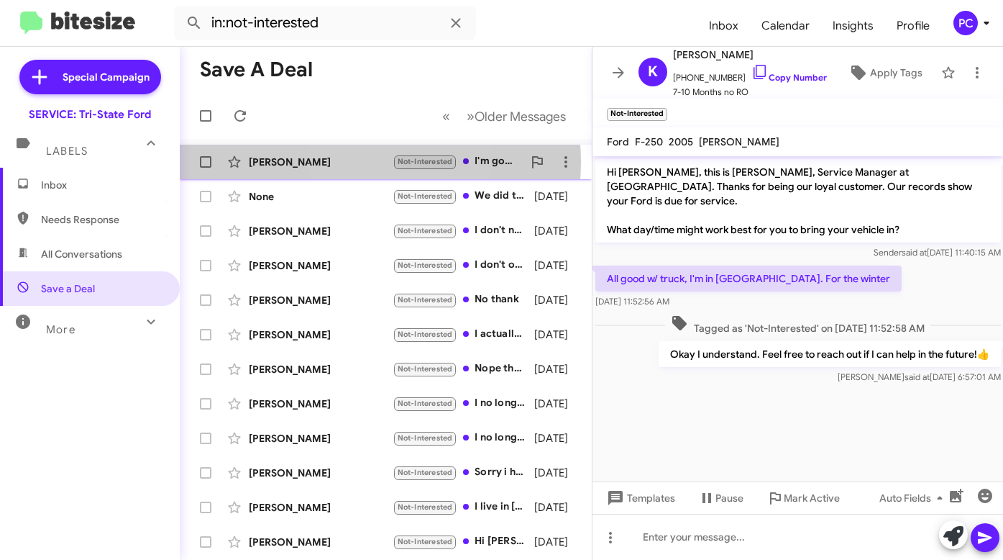
click at [353, 162] on div "William Seaman" at bounding box center [321, 162] width 144 height 14
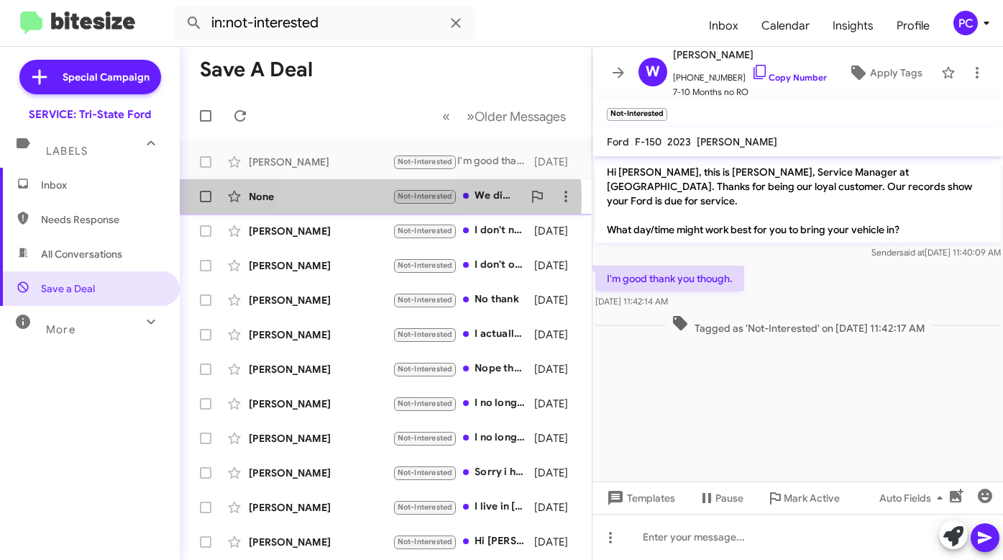
click at [337, 198] on div "None" at bounding box center [321, 196] width 144 height 14
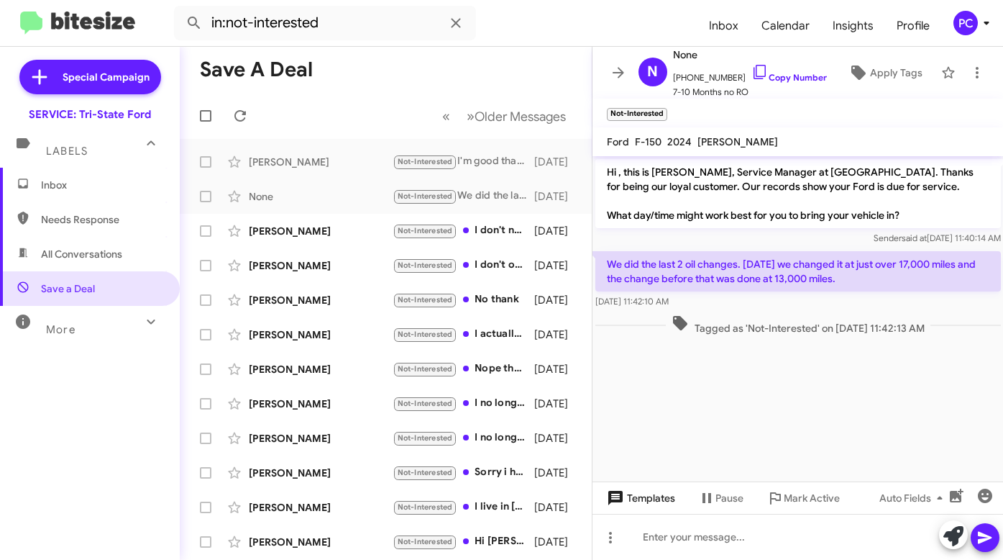
click at [655, 498] on span "Templates" at bounding box center [639, 498] width 71 height 26
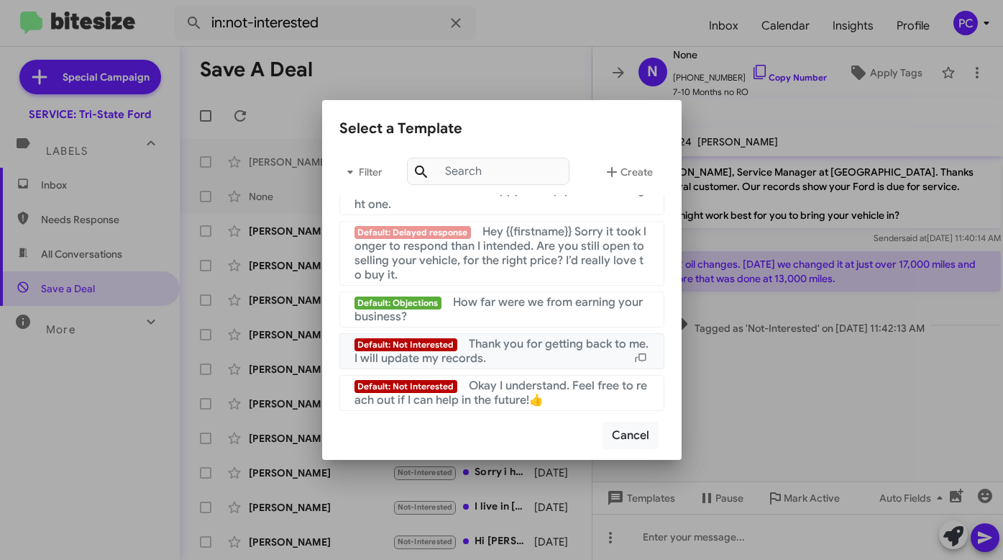
scroll to position [965, 0]
click at [467, 393] on span "Okay I understand. Feel free to reach out if I can help in the future!👍" at bounding box center [501, 392] width 293 height 29
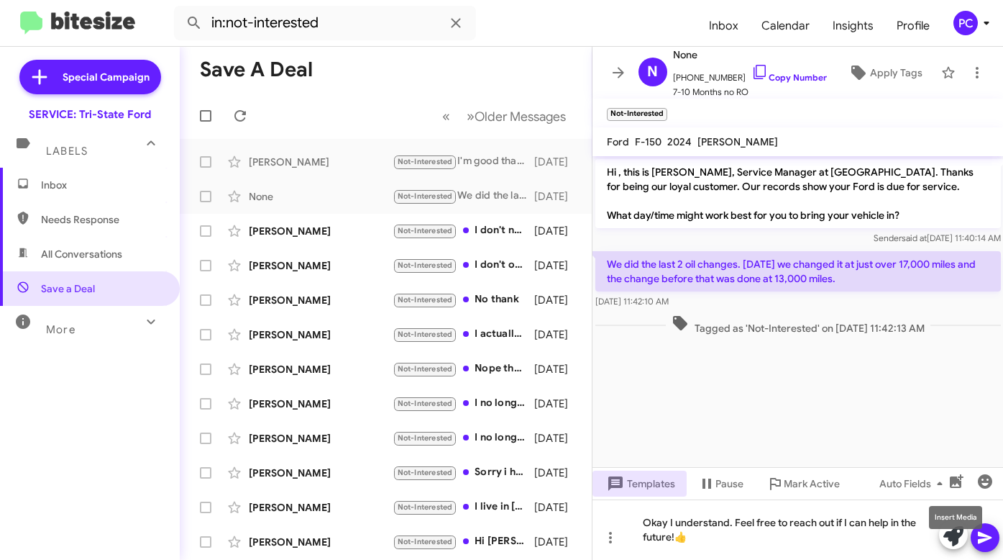
click at [983, 536] on mat-tooltip-component "Insert Media" at bounding box center [955, 517] width 73 height 43
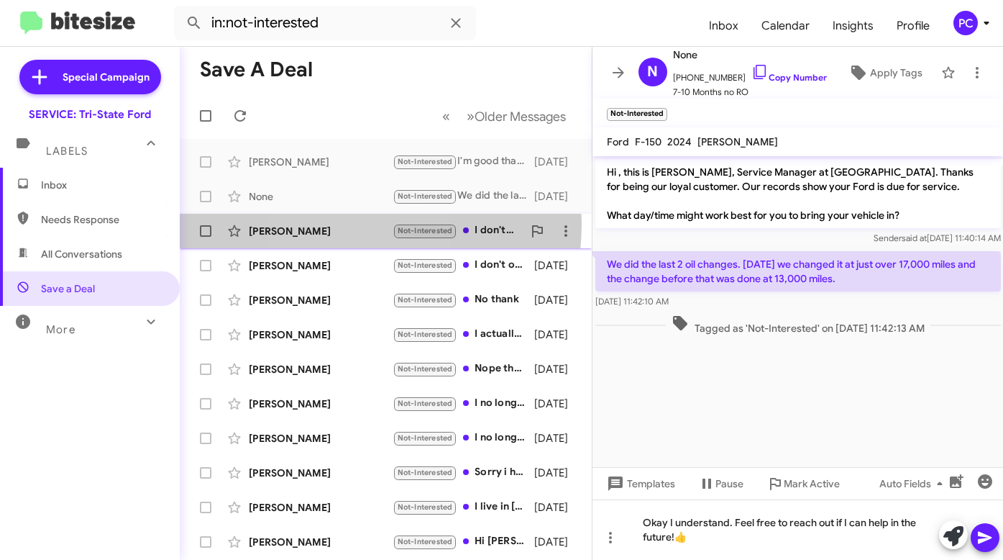
click at [333, 224] on div "Donna Hofler" at bounding box center [321, 231] width 144 height 14
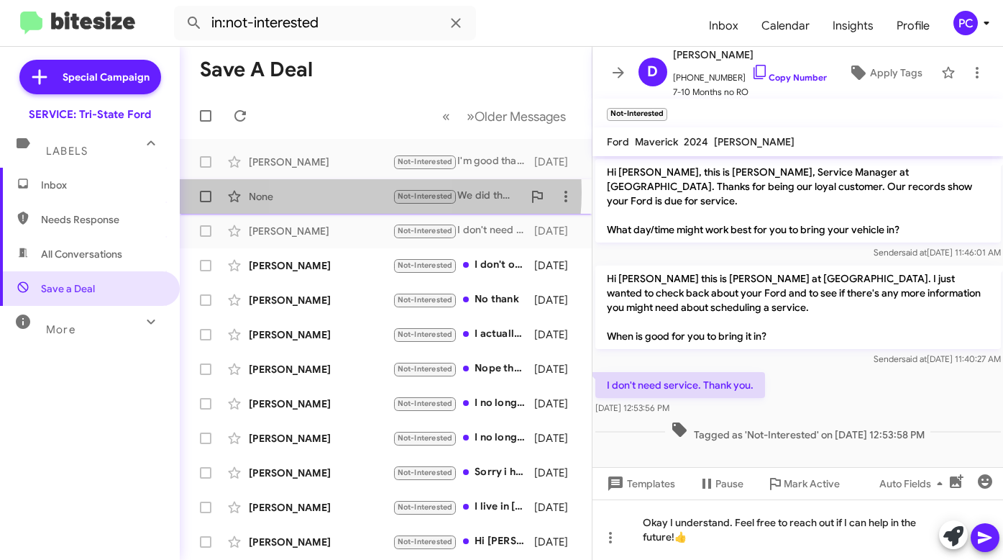
click at [334, 192] on div "None" at bounding box center [321, 196] width 144 height 14
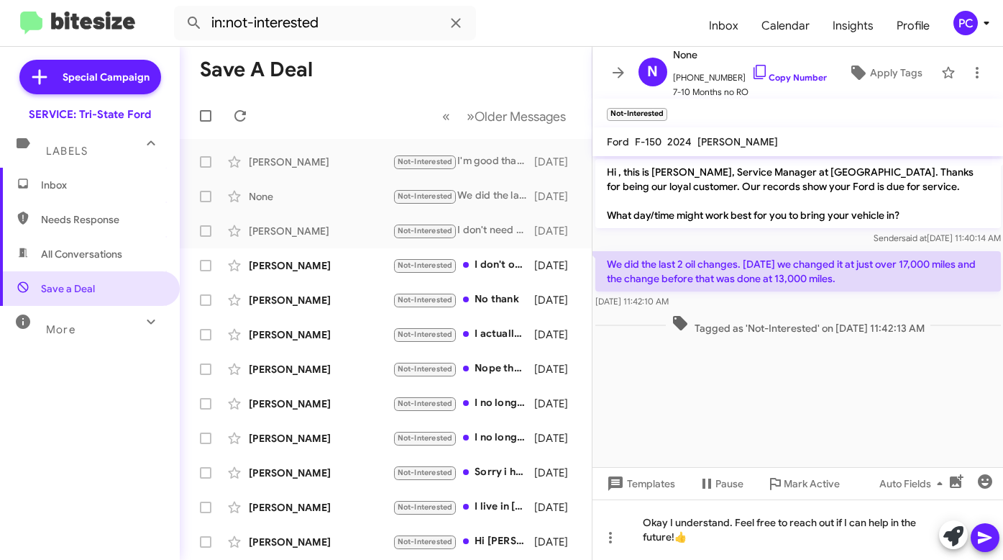
click at [985, 535] on icon at bounding box center [985, 538] width 14 height 12
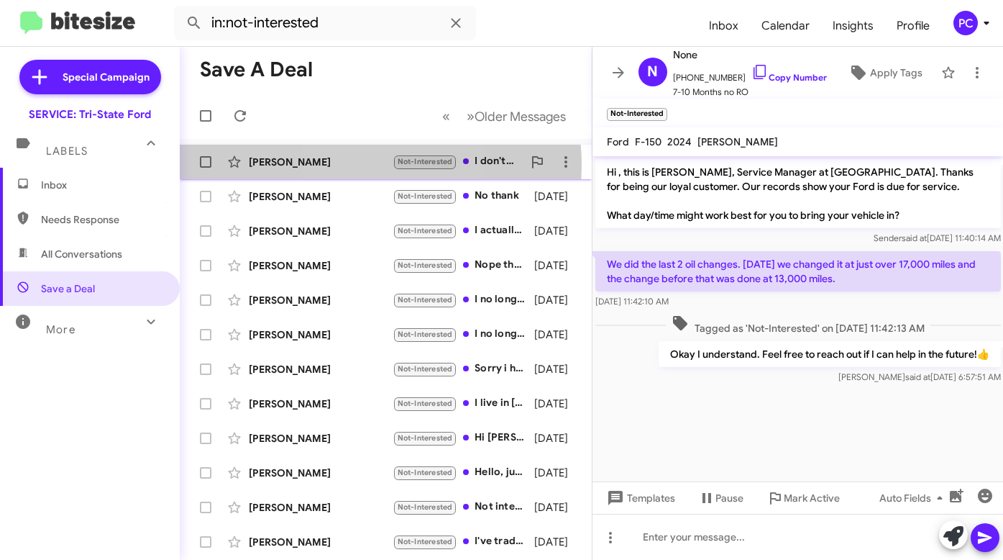
click at [350, 165] on div "Steven Ridings" at bounding box center [321, 162] width 144 height 14
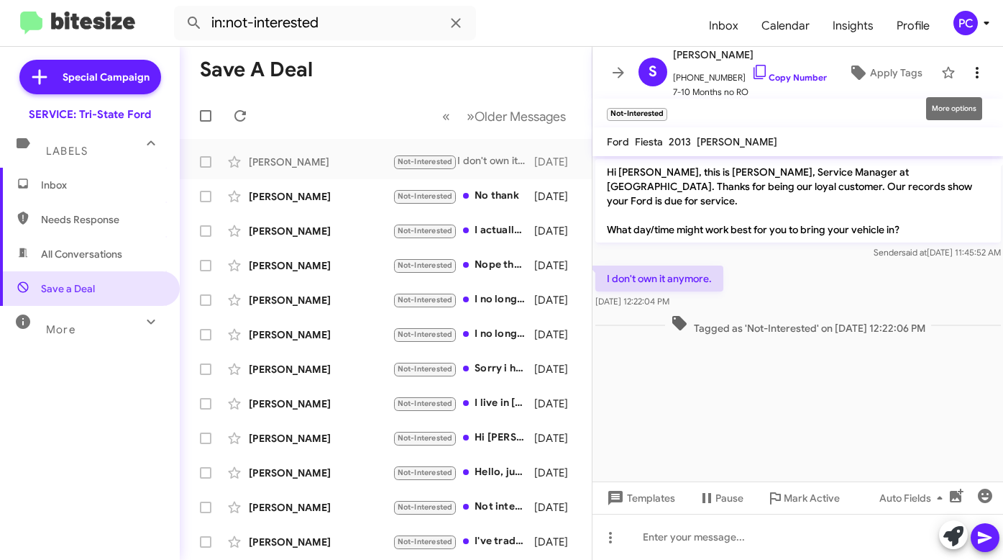
click at [969, 76] on icon at bounding box center [977, 72] width 17 height 17
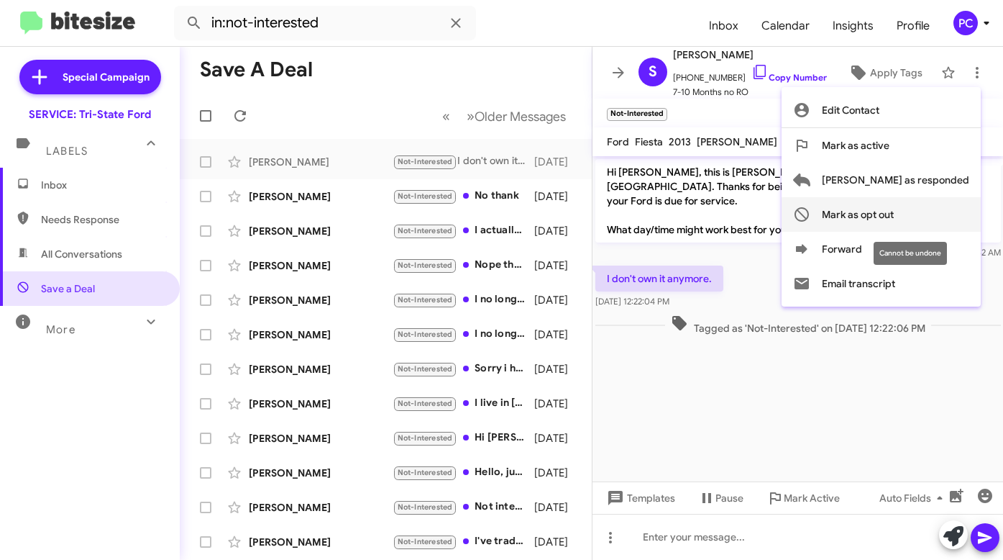
click at [894, 209] on span "Mark as opt out" at bounding box center [858, 214] width 72 height 35
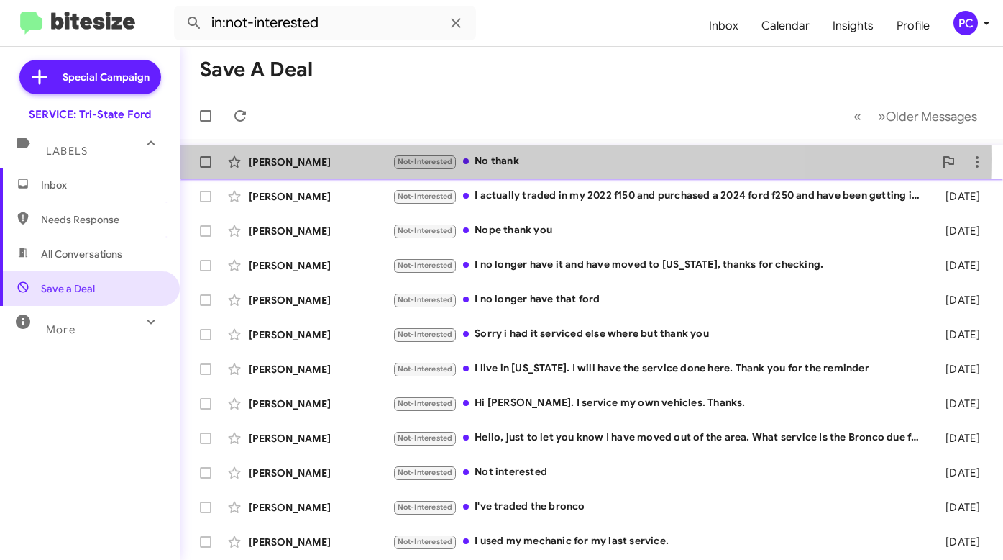
click at [350, 158] on div "Barbara Linkous" at bounding box center [321, 162] width 144 height 14
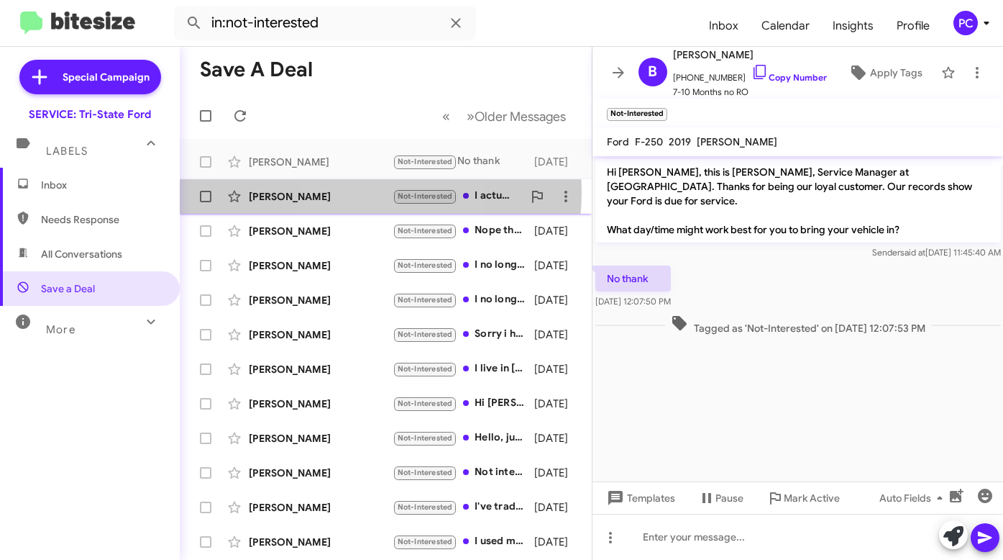
click at [350, 192] on div "Matthew Adcock" at bounding box center [321, 196] width 144 height 14
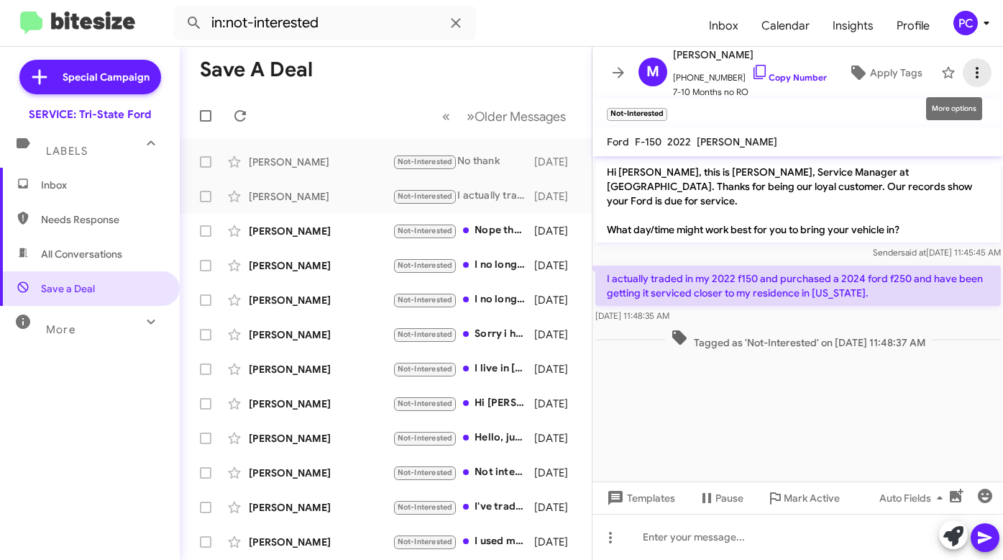
click at [969, 79] on icon at bounding box center [977, 72] width 17 height 17
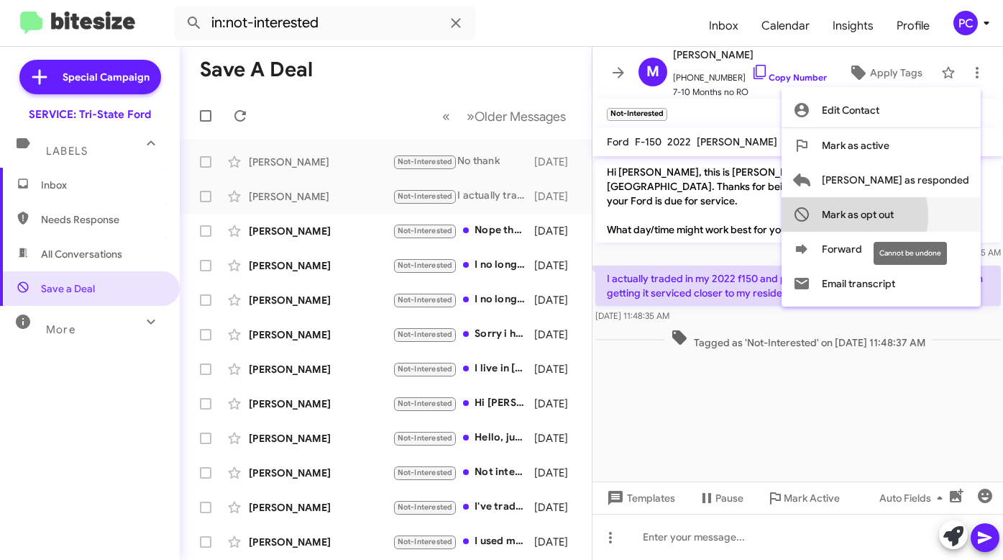
click at [894, 216] on span "Mark as opt out" at bounding box center [858, 214] width 72 height 35
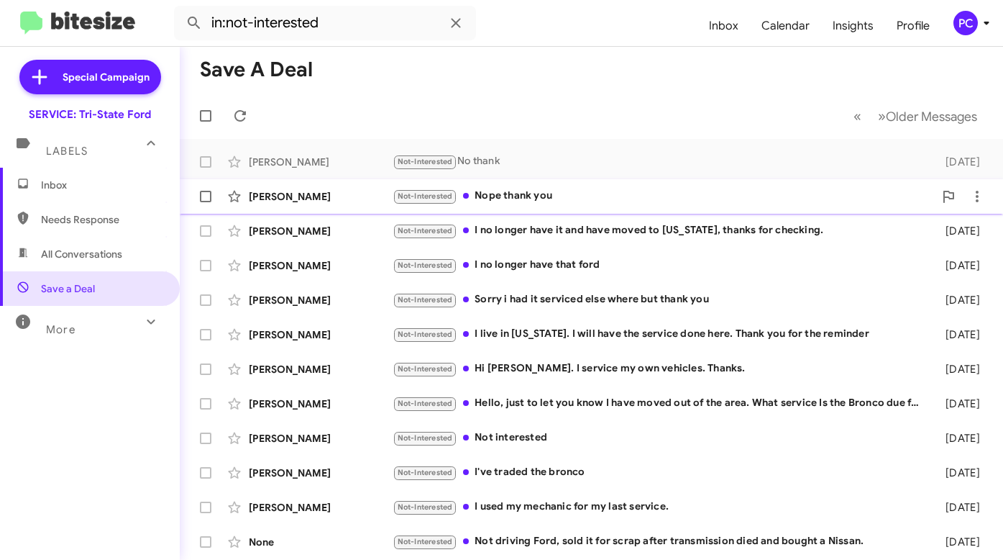
click at [359, 199] on div "Jeffrey Evick" at bounding box center [321, 196] width 144 height 14
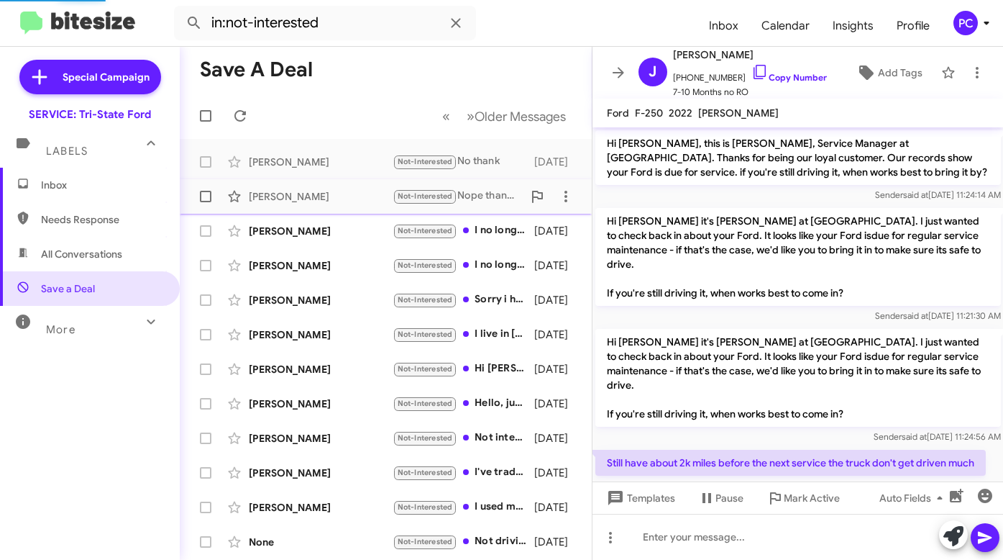
scroll to position [231, 0]
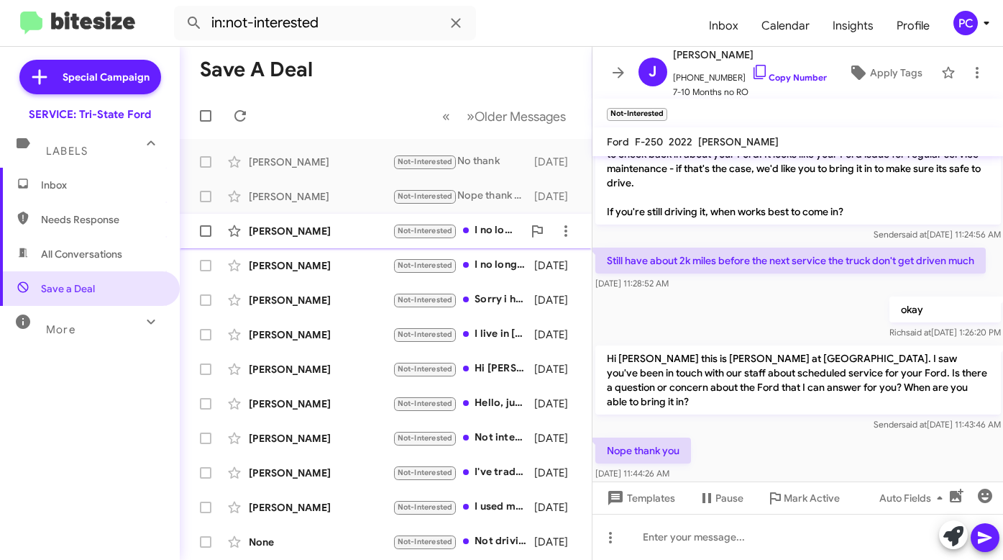
click at [360, 231] on div "Gary Delosh" at bounding box center [321, 231] width 144 height 14
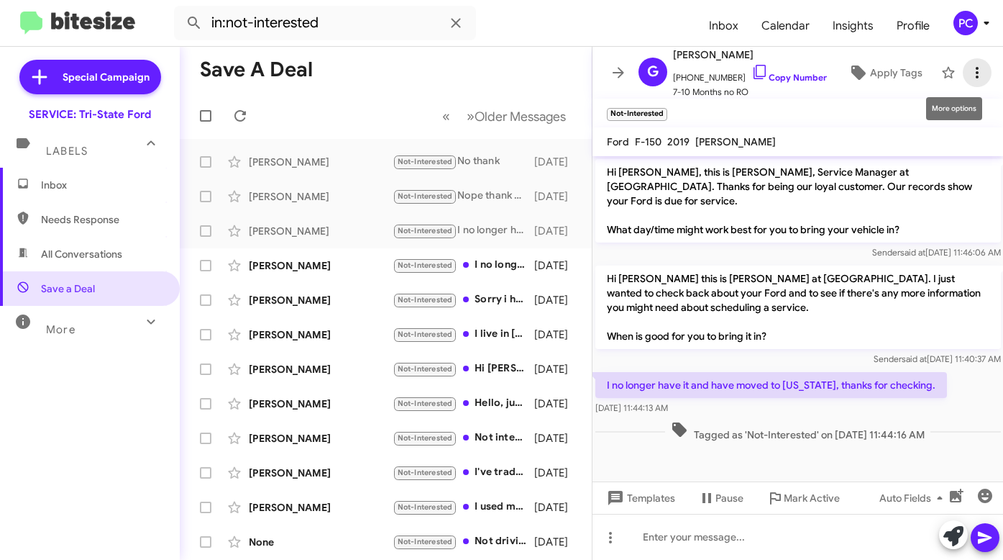
click at [969, 71] on icon at bounding box center [977, 72] width 17 height 17
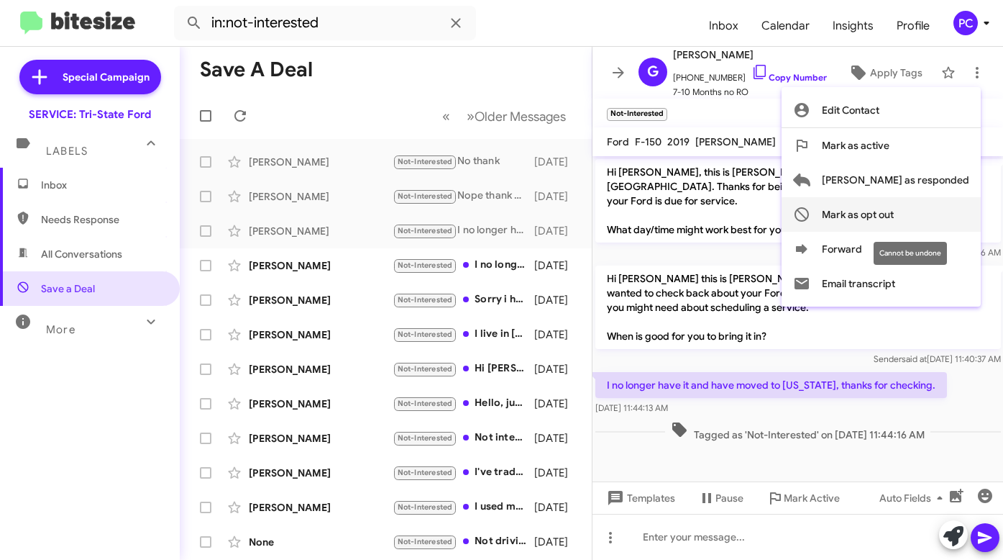
click at [893, 208] on span "Mark as opt out" at bounding box center [858, 214] width 72 height 35
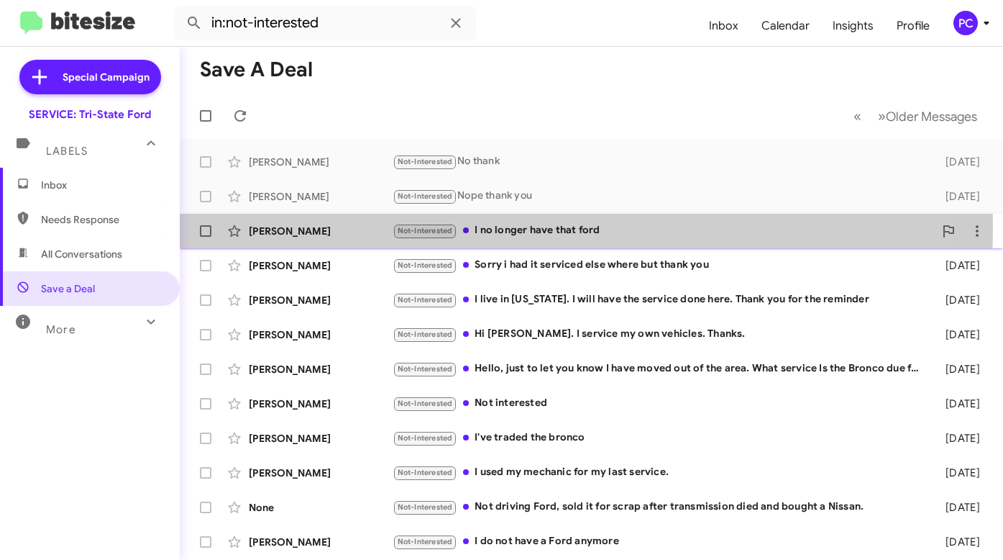
click at [334, 226] on div "James Scholz" at bounding box center [321, 231] width 144 height 14
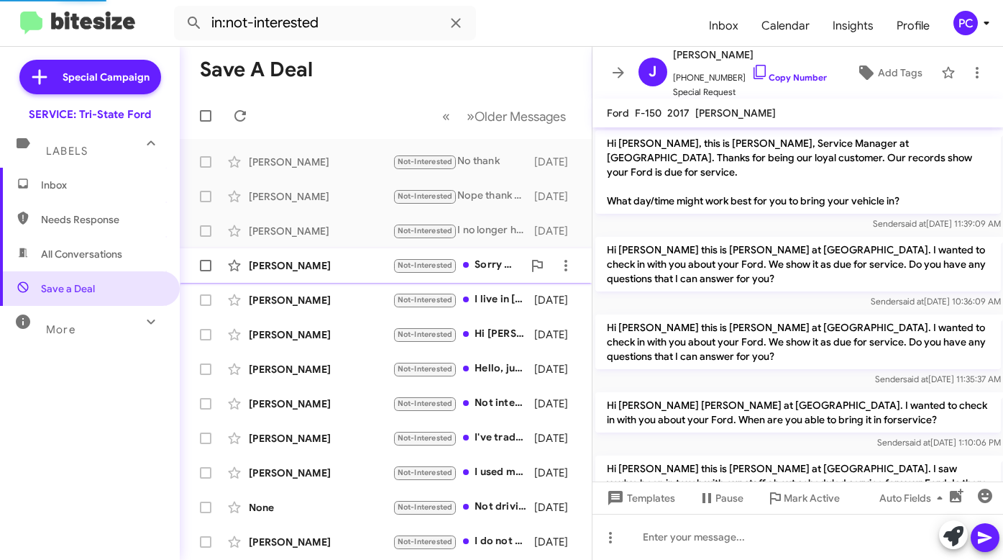
scroll to position [1025, 0]
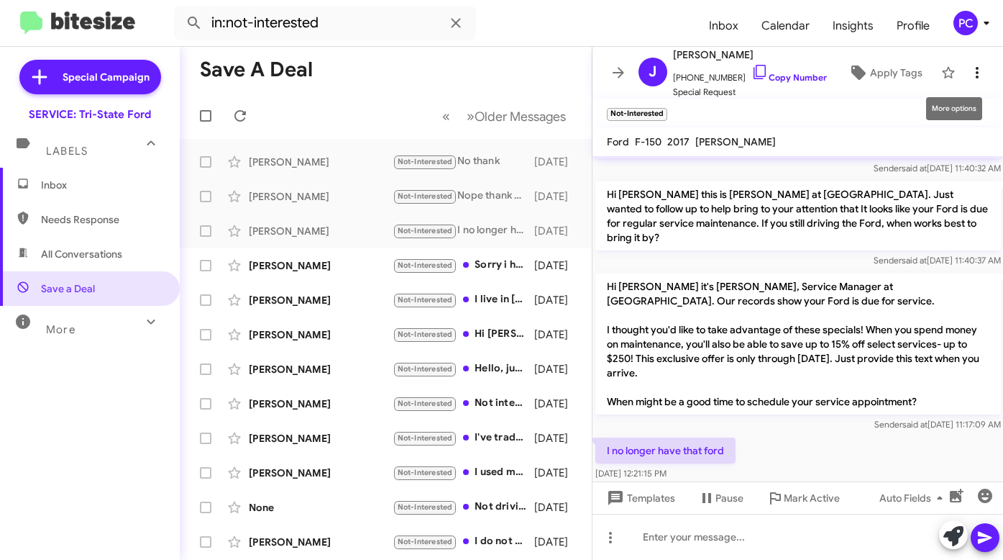
click at [976, 73] on icon at bounding box center [977, 73] width 3 height 12
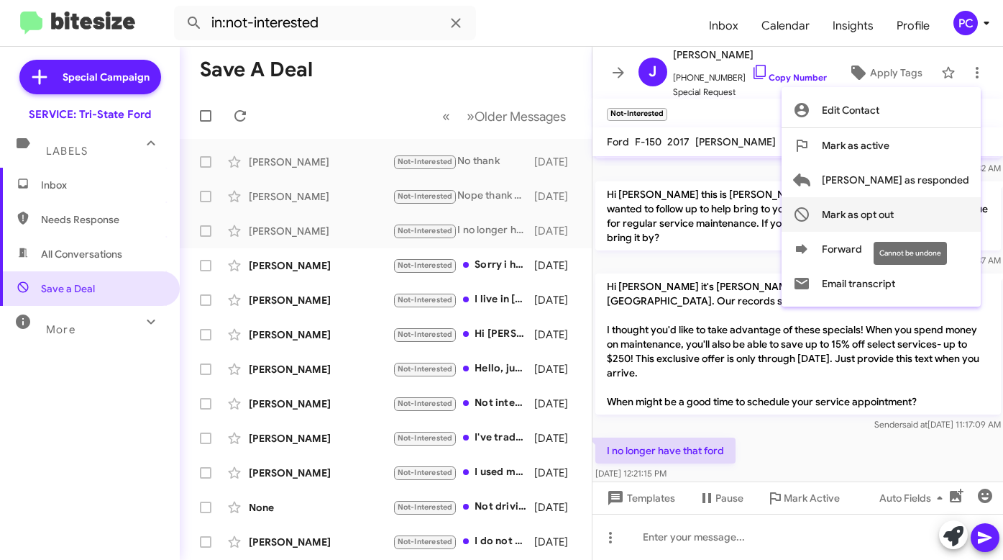
click at [894, 210] on span "Mark as opt out" at bounding box center [858, 214] width 72 height 35
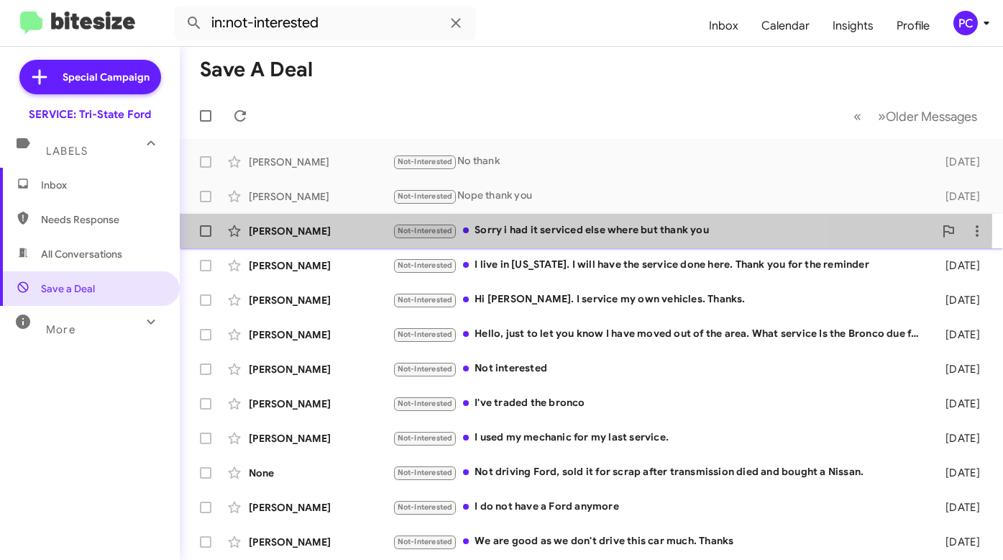
click at [363, 228] on div "Polly Korenkiewicz" at bounding box center [321, 231] width 144 height 14
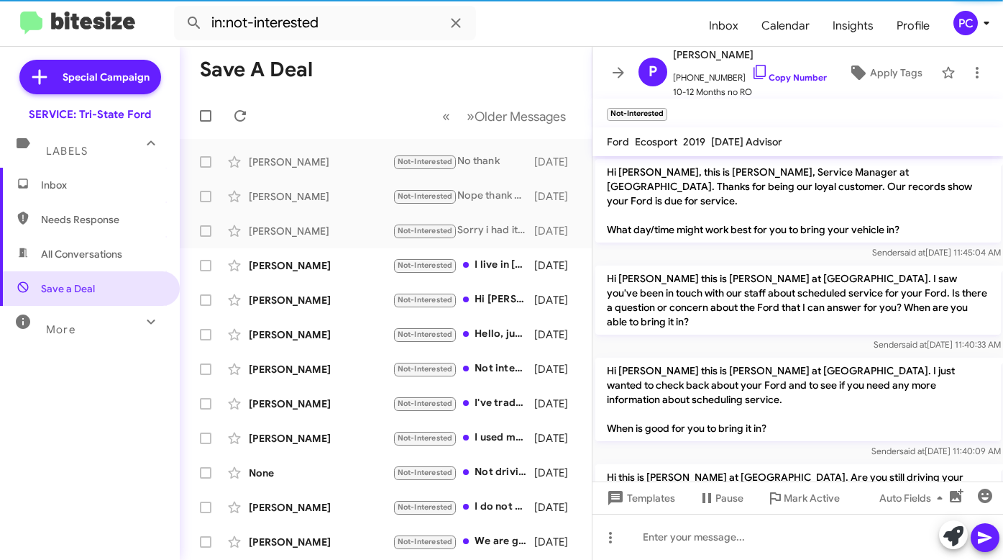
scroll to position [83, 0]
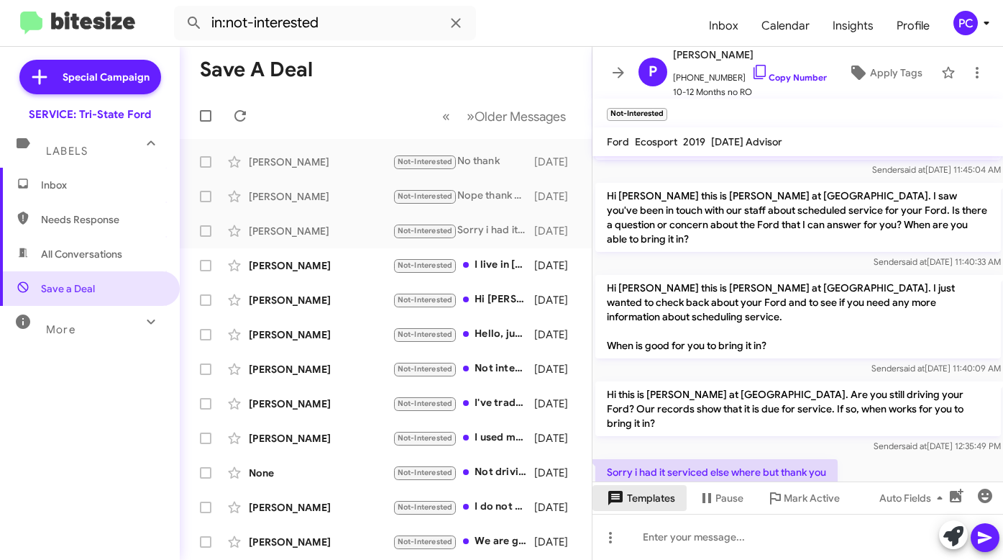
click at [648, 496] on span "Templates" at bounding box center [639, 498] width 71 height 26
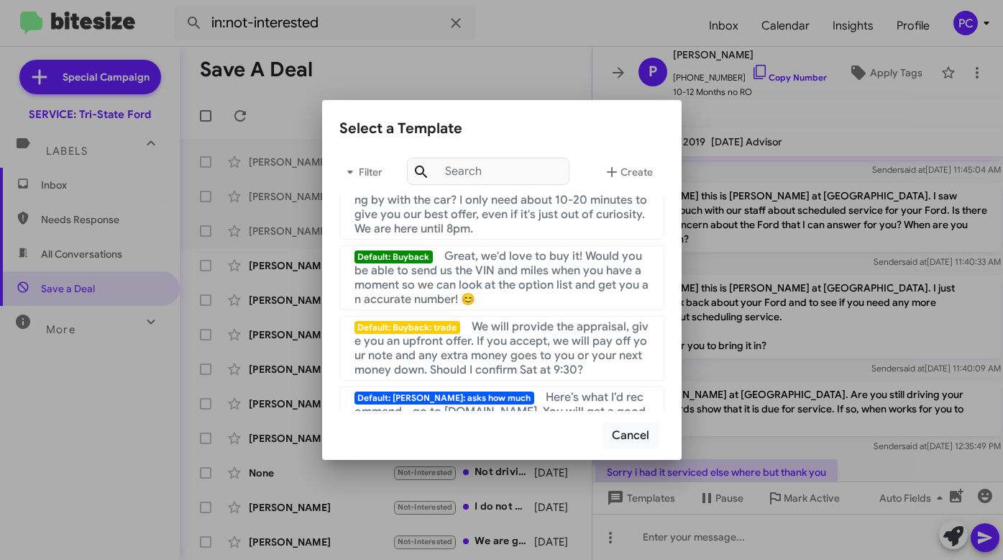
scroll to position [965, 0]
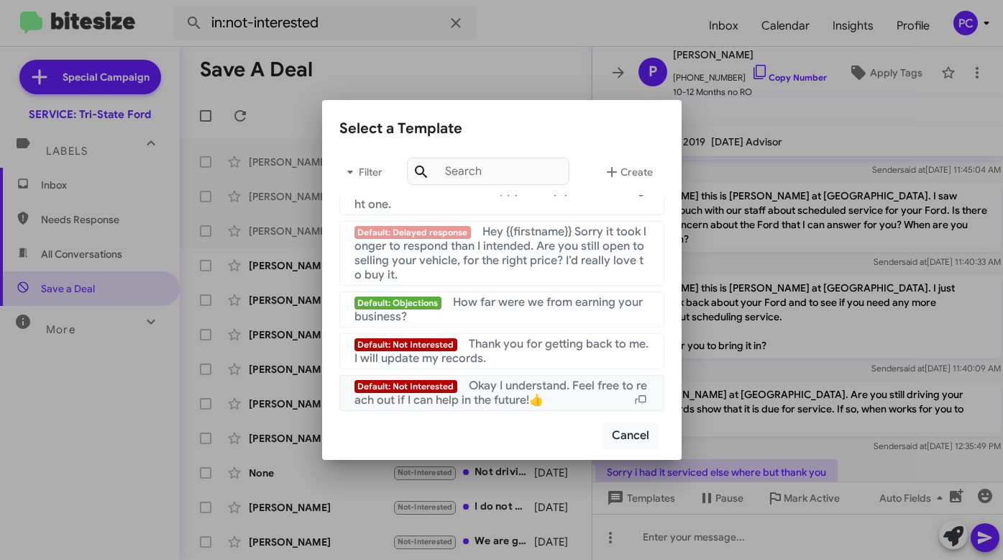
click at [486, 383] on span "Okay I understand. Feel free to reach out if I can help in the future!👍" at bounding box center [501, 392] width 293 height 29
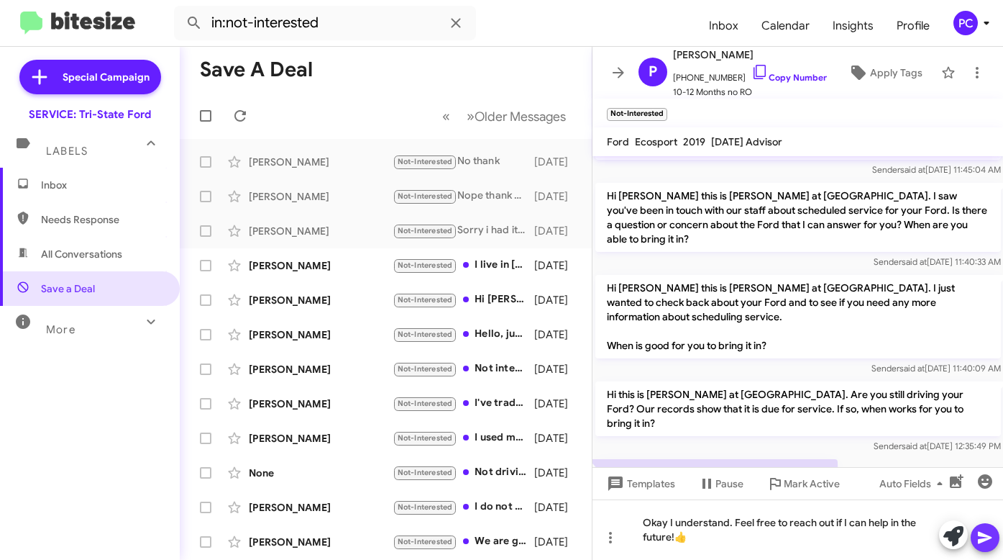
click at [986, 541] on icon at bounding box center [985, 537] width 17 height 17
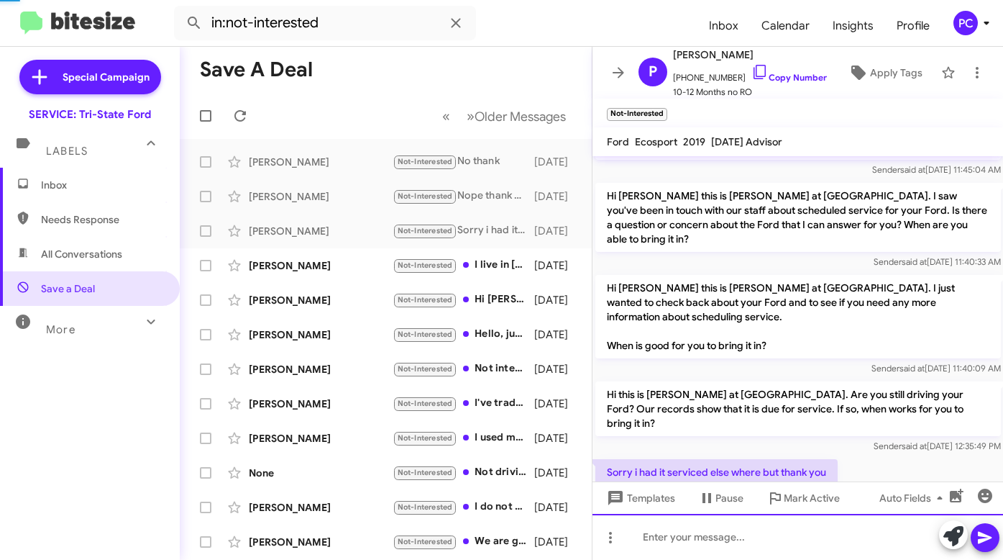
scroll to position [0, 0]
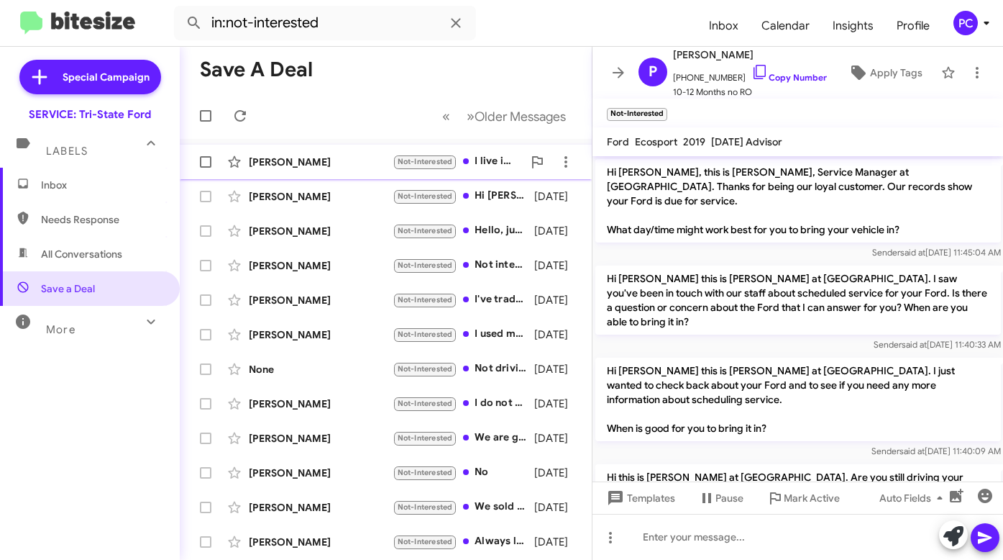
click at [333, 160] on div "Donna Schafetz" at bounding box center [321, 162] width 144 height 14
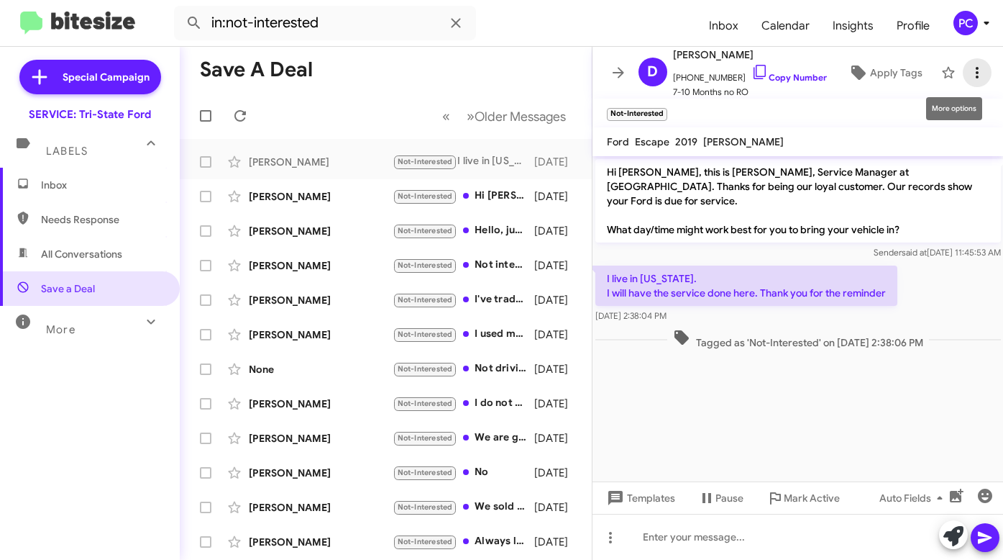
click at [970, 73] on icon at bounding box center [977, 72] width 17 height 17
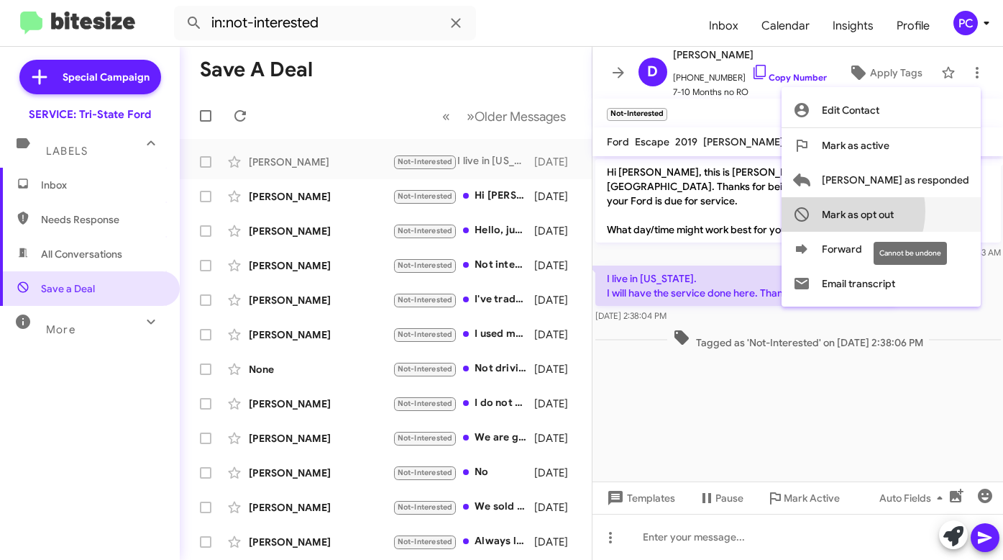
click at [894, 211] on span "Mark as opt out" at bounding box center [858, 214] width 72 height 35
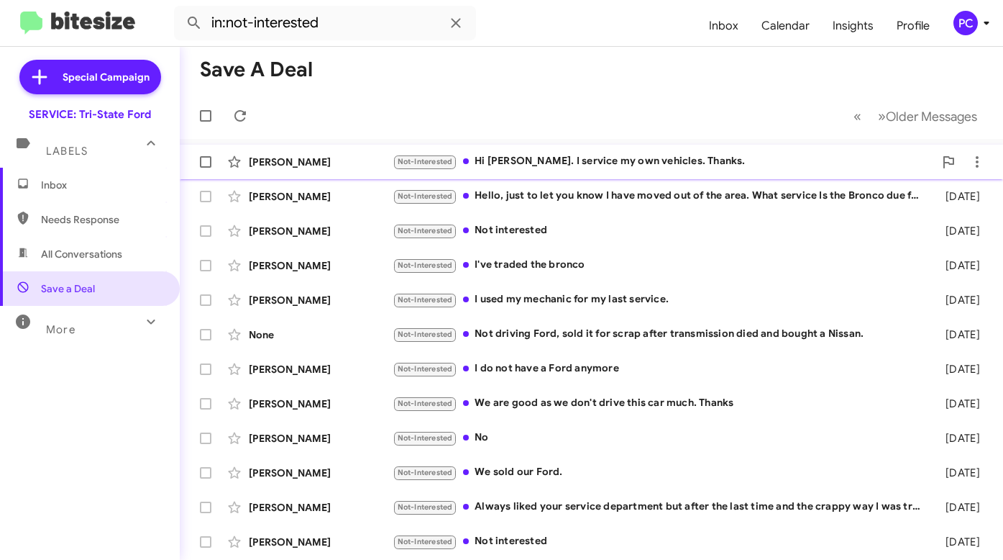
click at [361, 162] on div "David Kukucka" at bounding box center [321, 162] width 144 height 14
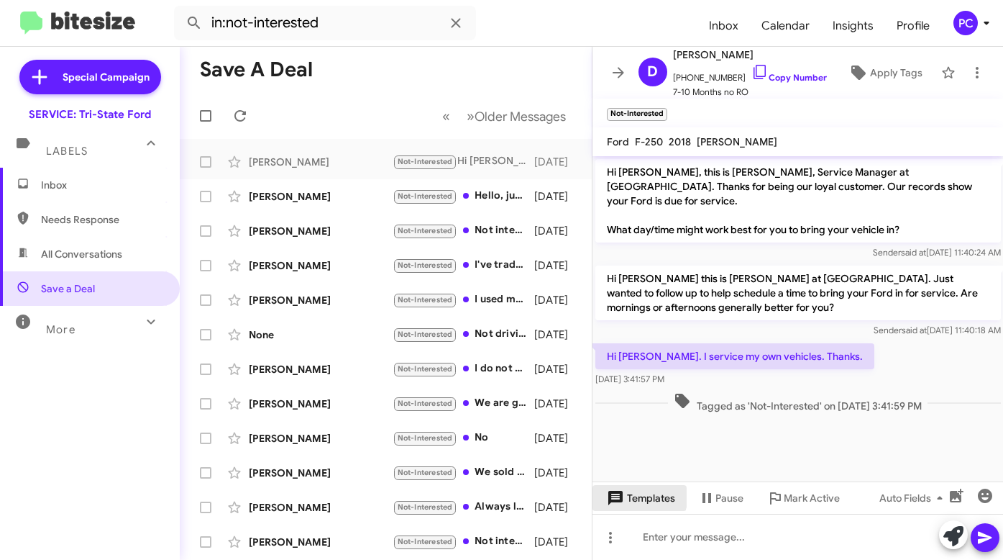
click at [632, 494] on span "Templates" at bounding box center [639, 498] width 71 height 26
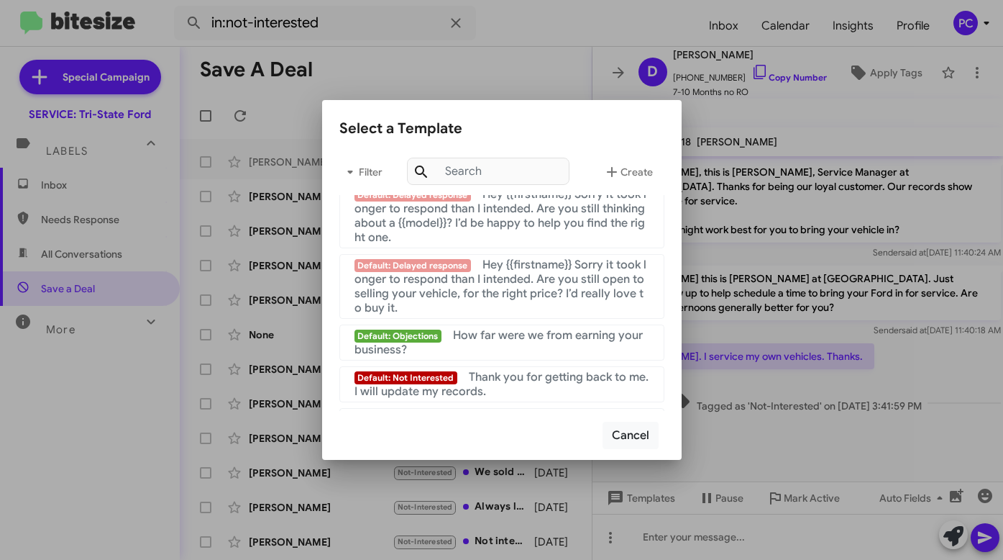
scroll to position [965, 0]
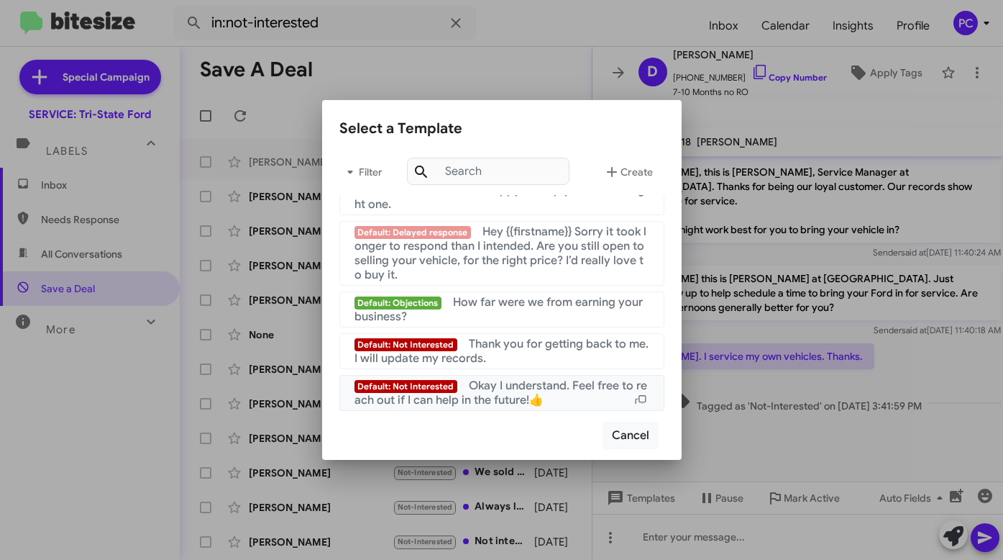
click at [486, 394] on span "Okay I understand. Feel free to reach out if I can help in the future!👍" at bounding box center [501, 392] width 293 height 29
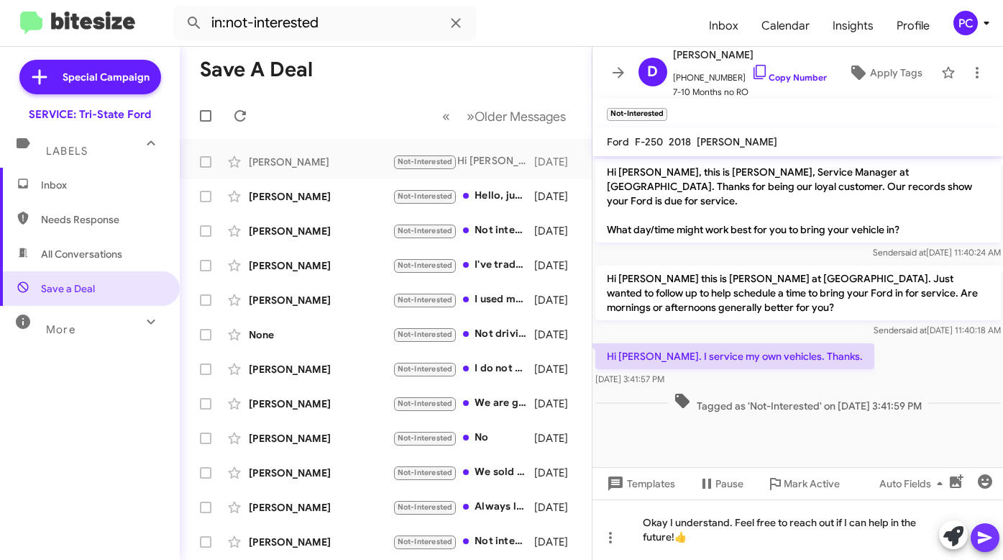
click at [984, 537] on icon at bounding box center [985, 538] width 14 height 12
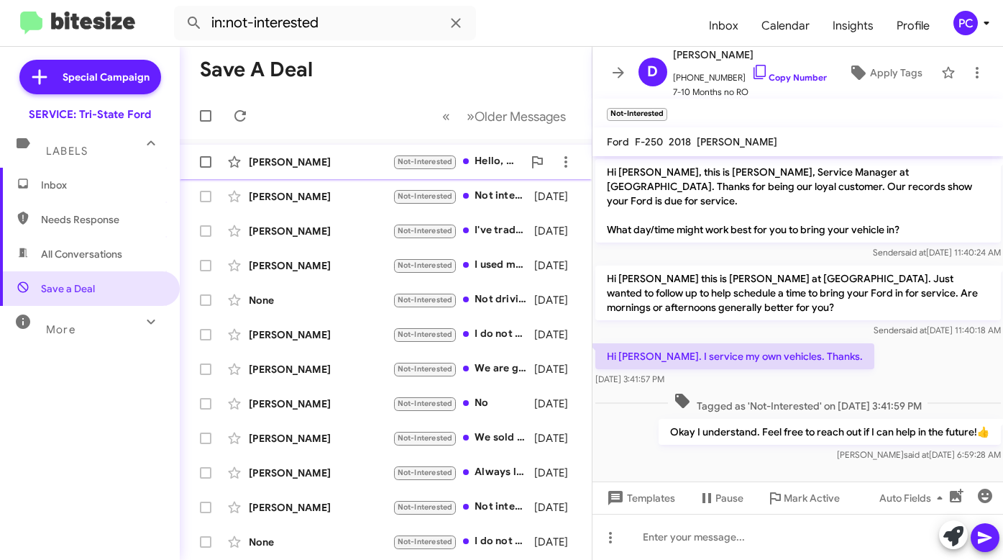
click at [284, 160] on div "Linda Frank" at bounding box center [321, 162] width 144 height 14
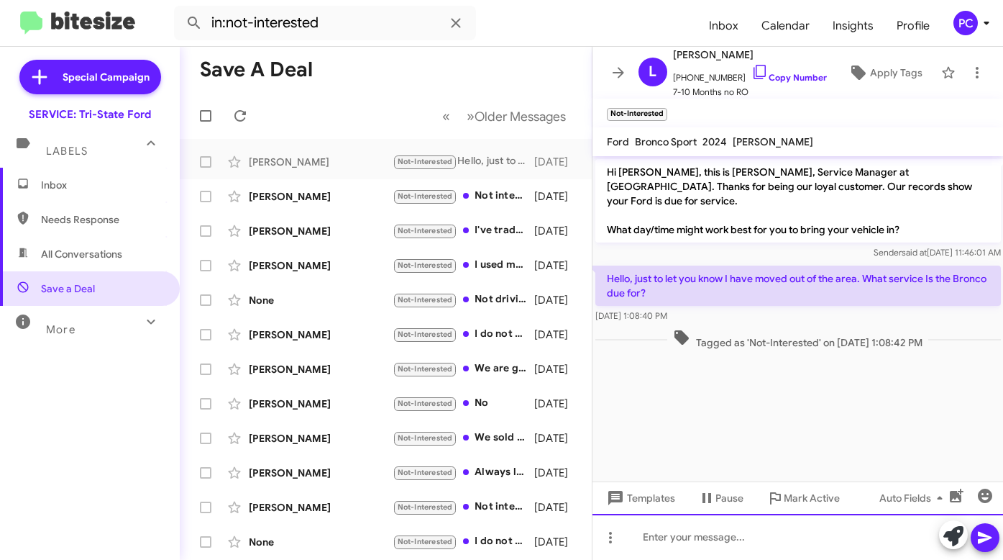
click at [645, 542] on div at bounding box center [798, 537] width 411 height 46
click at [978, 534] on icon at bounding box center [985, 537] width 17 height 17
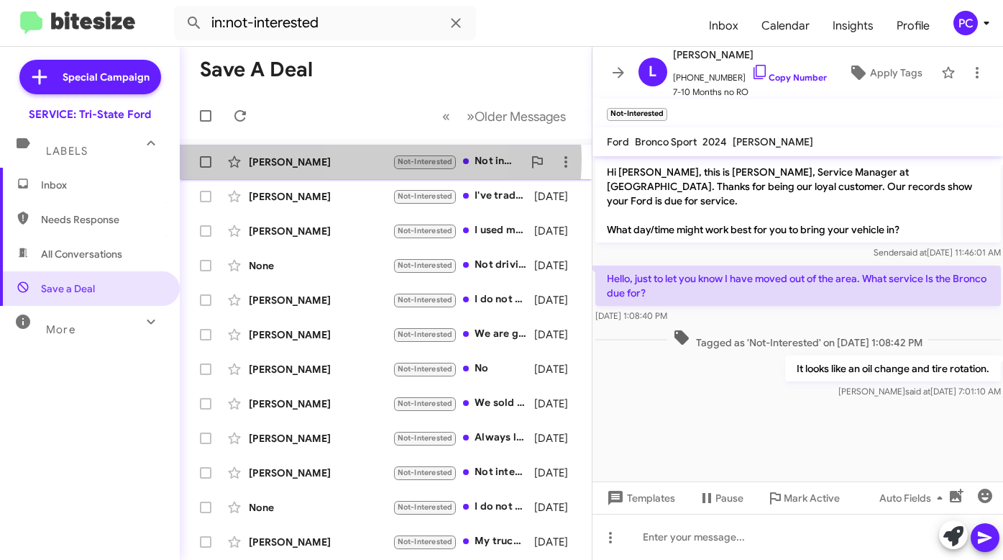
click at [362, 160] on div "Tom England" at bounding box center [321, 162] width 144 height 14
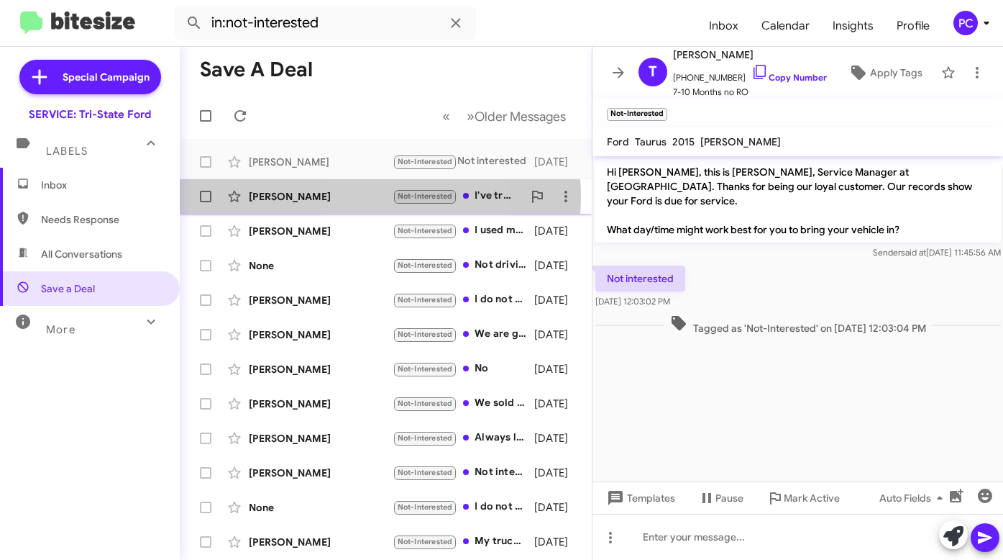
click at [362, 196] on div "Gregory Weaver" at bounding box center [321, 196] width 144 height 14
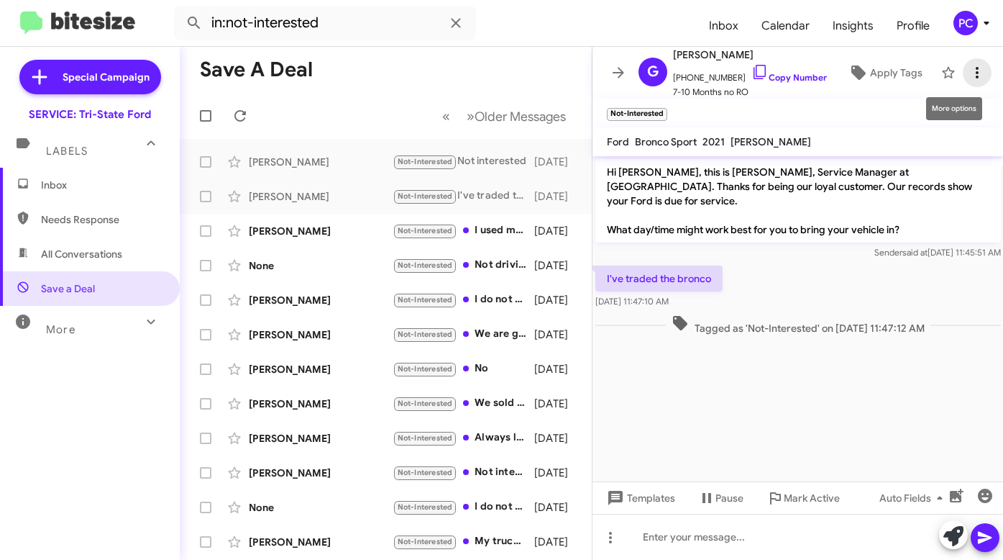
click at [969, 67] on icon at bounding box center [977, 72] width 17 height 17
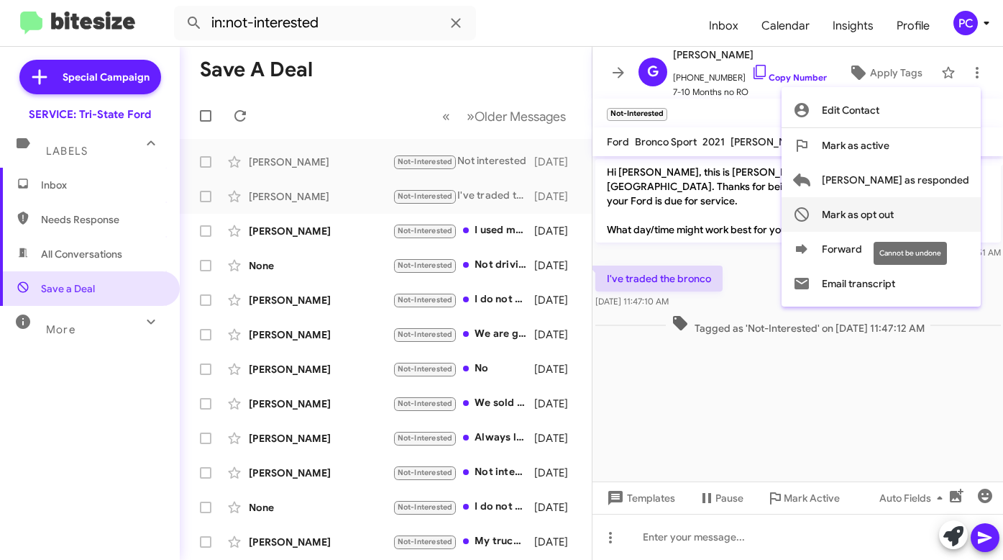
click at [894, 211] on span "Mark as opt out" at bounding box center [858, 214] width 72 height 35
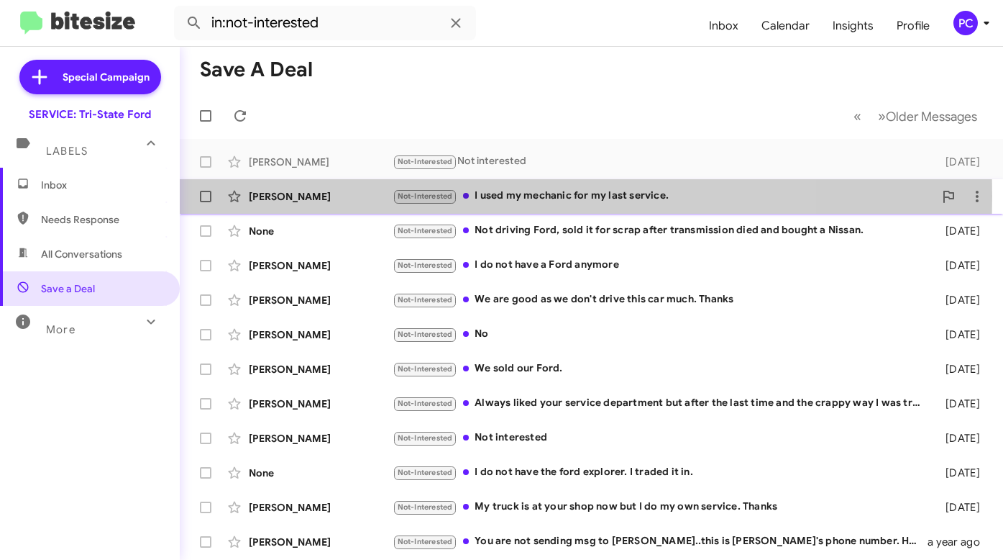
click at [356, 196] on div "Wendy Nesbitt" at bounding box center [321, 196] width 144 height 14
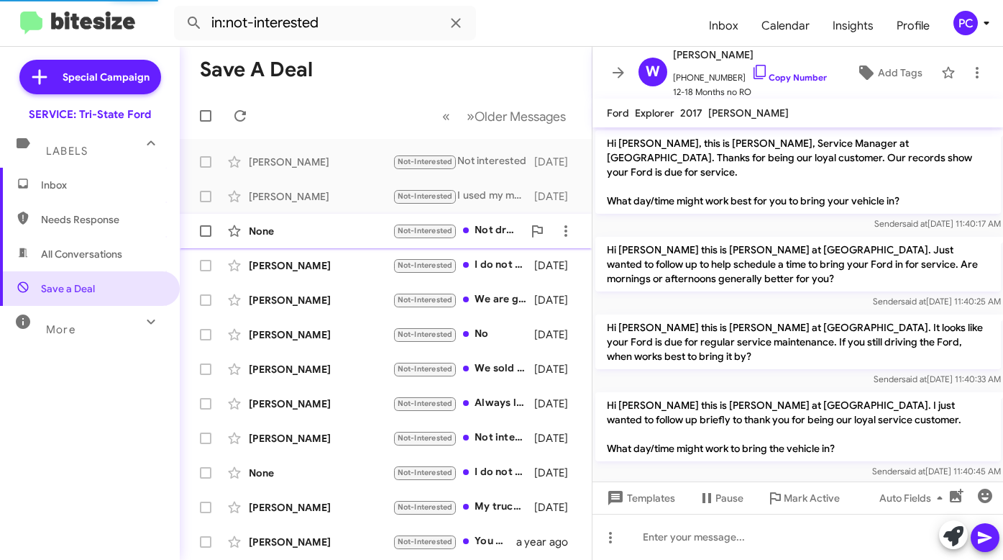
scroll to position [303, 0]
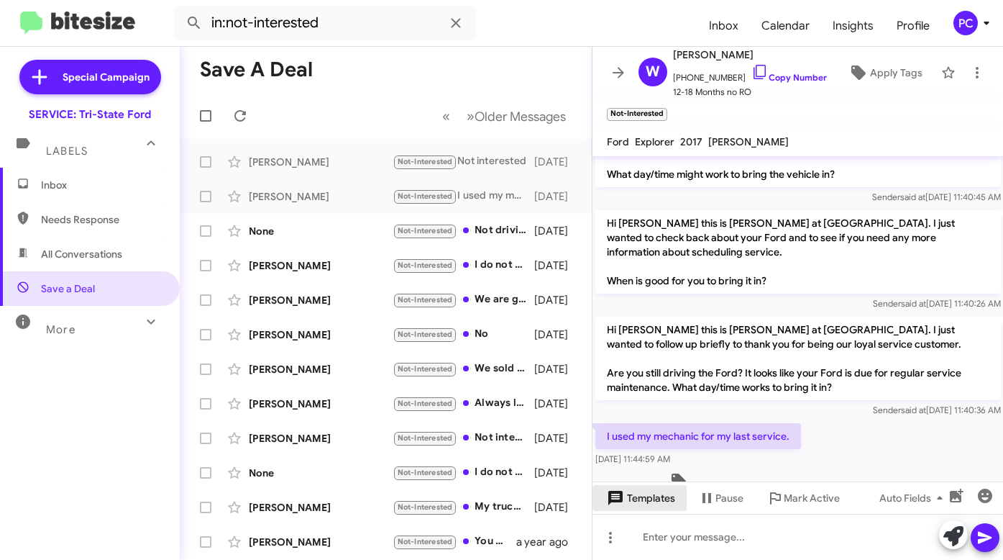
click at [650, 496] on span "Templates" at bounding box center [639, 498] width 71 height 26
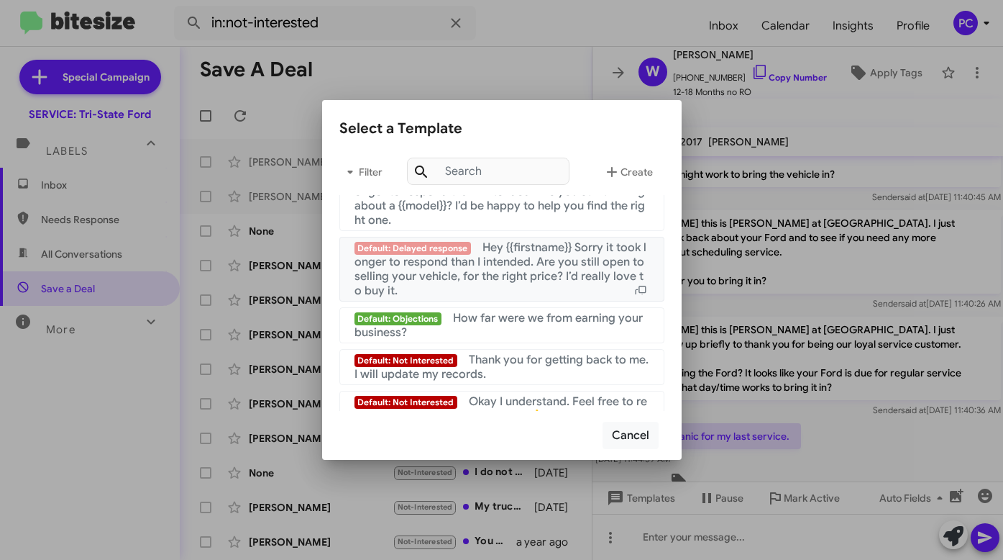
scroll to position [965, 0]
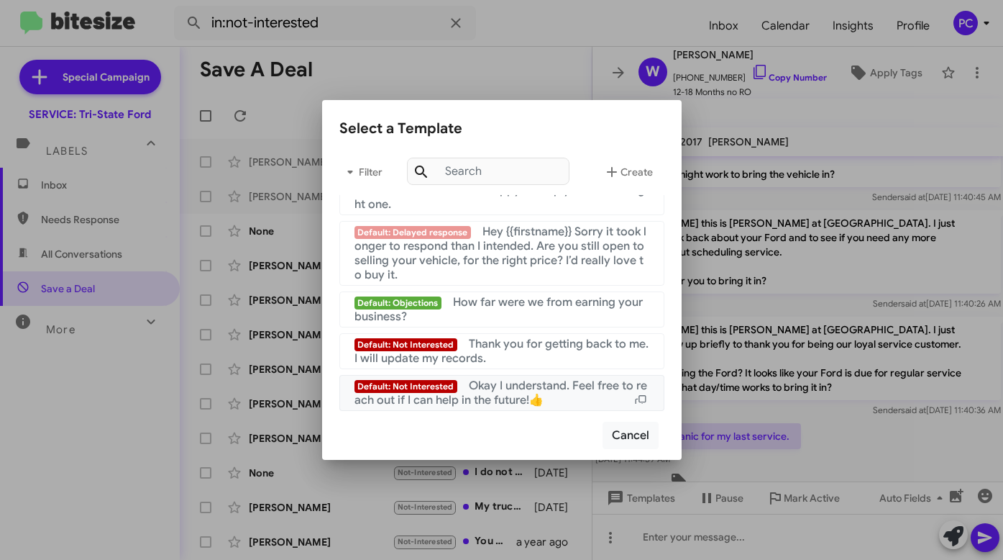
click at [496, 386] on span "Okay I understand. Feel free to reach out if I can help in the future!👍" at bounding box center [501, 392] width 293 height 29
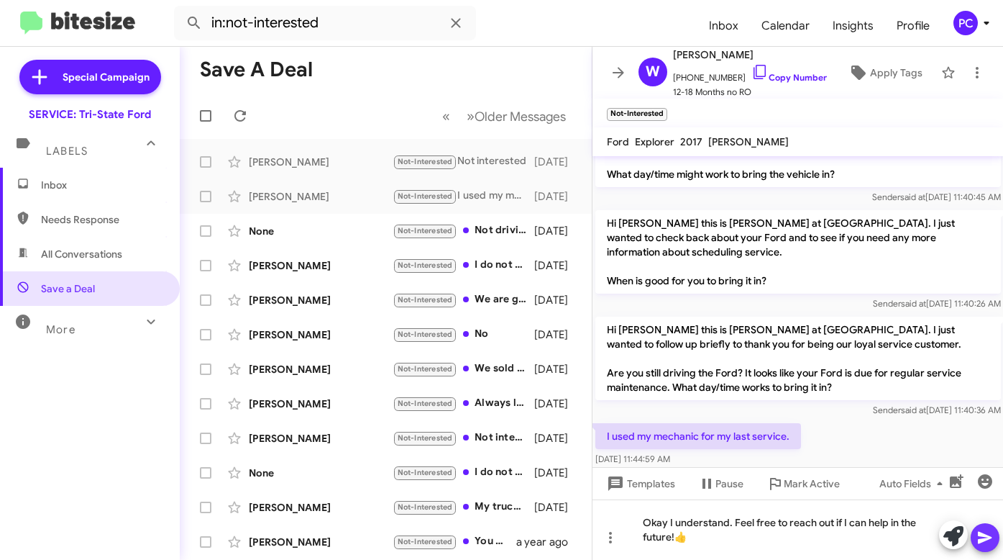
click at [982, 532] on icon at bounding box center [985, 537] width 17 height 17
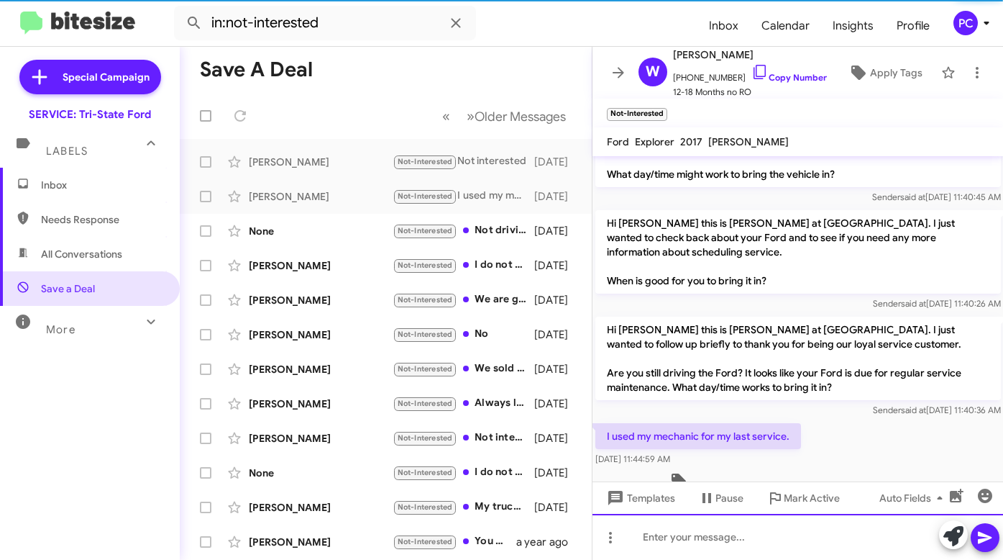
scroll to position [0, 0]
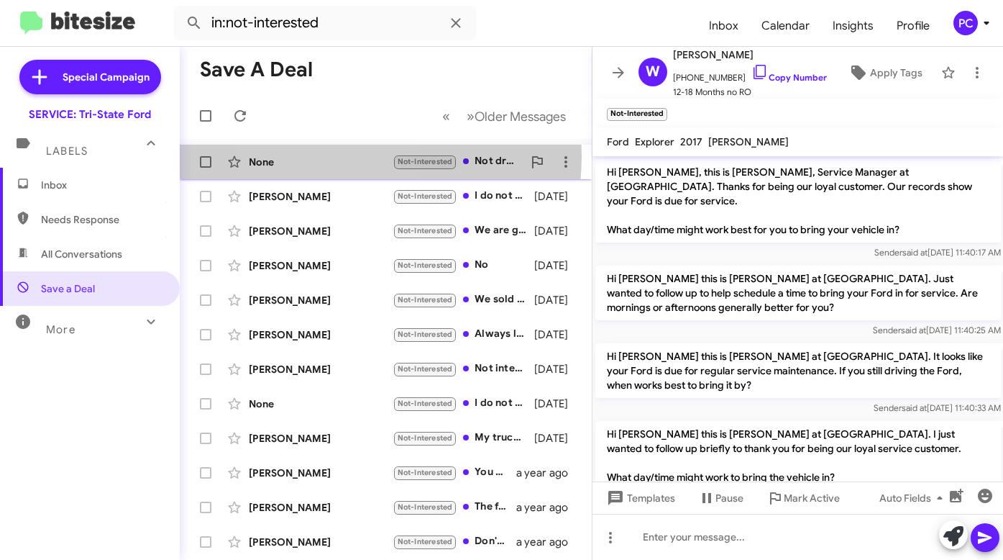
click at [317, 156] on div "None" at bounding box center [321, 162] width 144 height 14
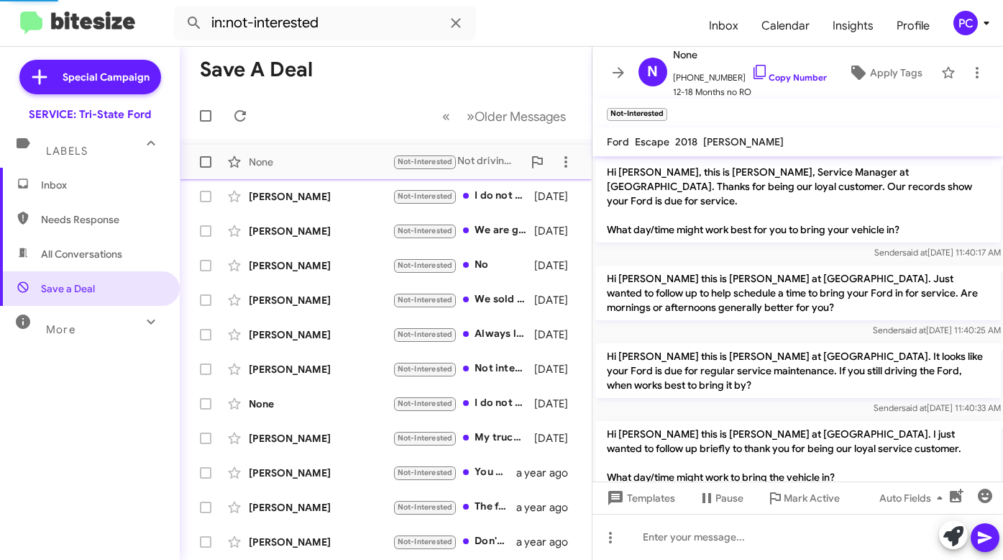
scroll to position [575, 0]
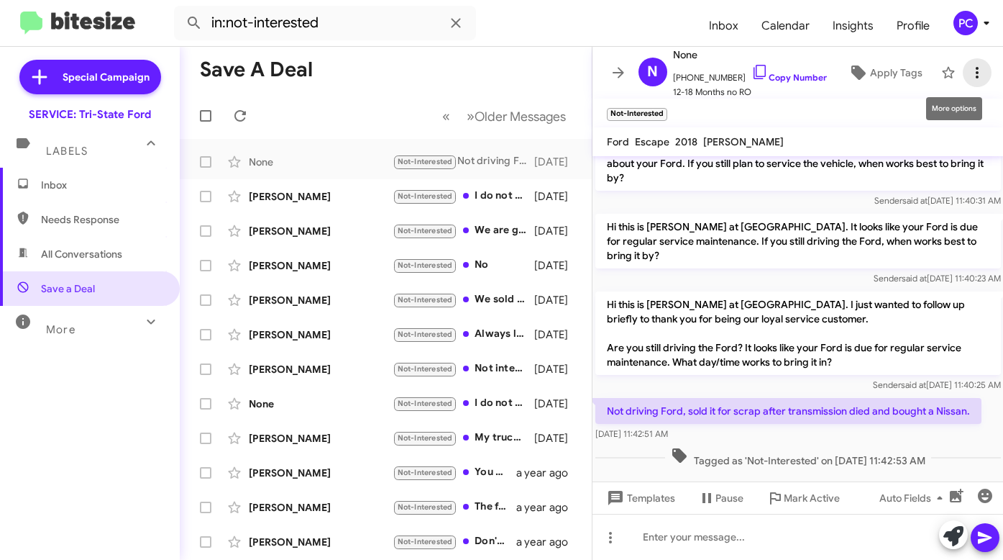
click at [969, 76] on icon at bounding box center [977, 72] width 17 height 17
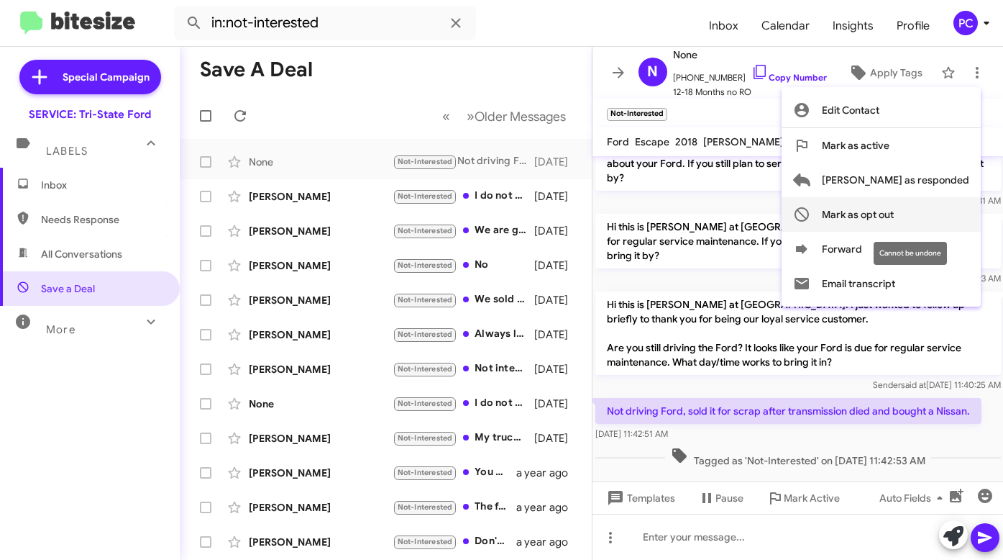
click at [894, 214] on span "Mark as opt out" at bounding box center [858, 214] width 72 height 35
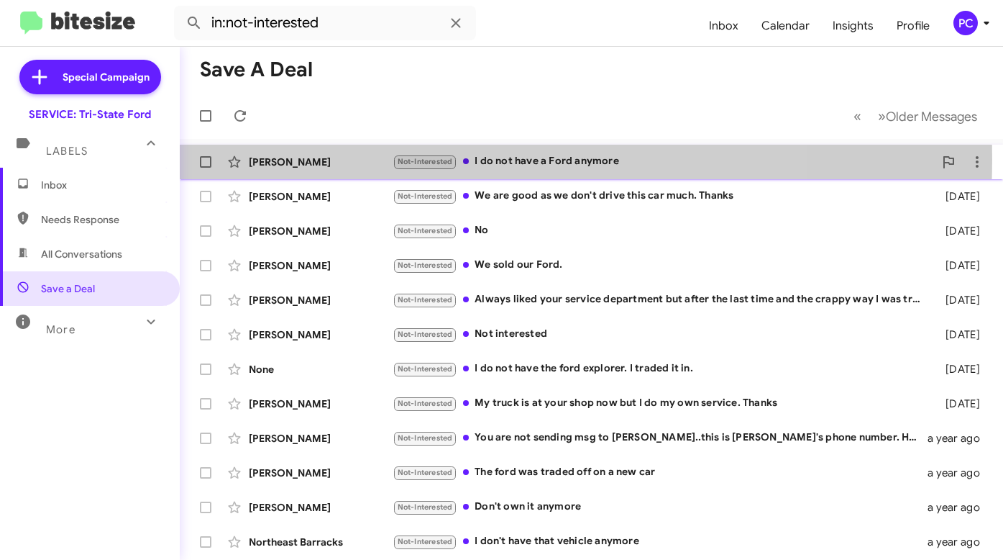
click at [352, 159] on div "Gary Onick" at bounding box center [321, 162] width 144 height 14
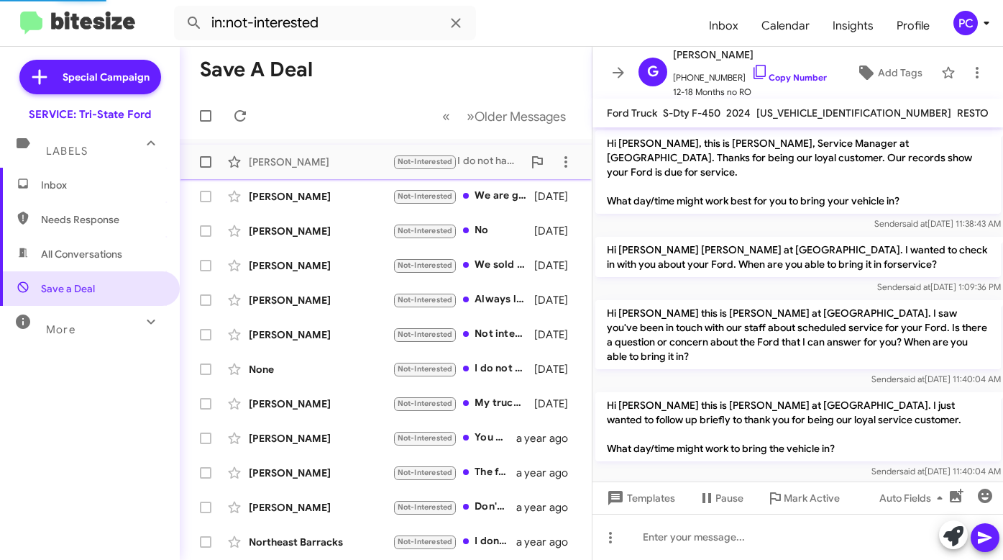
scroll to position [231, 0]
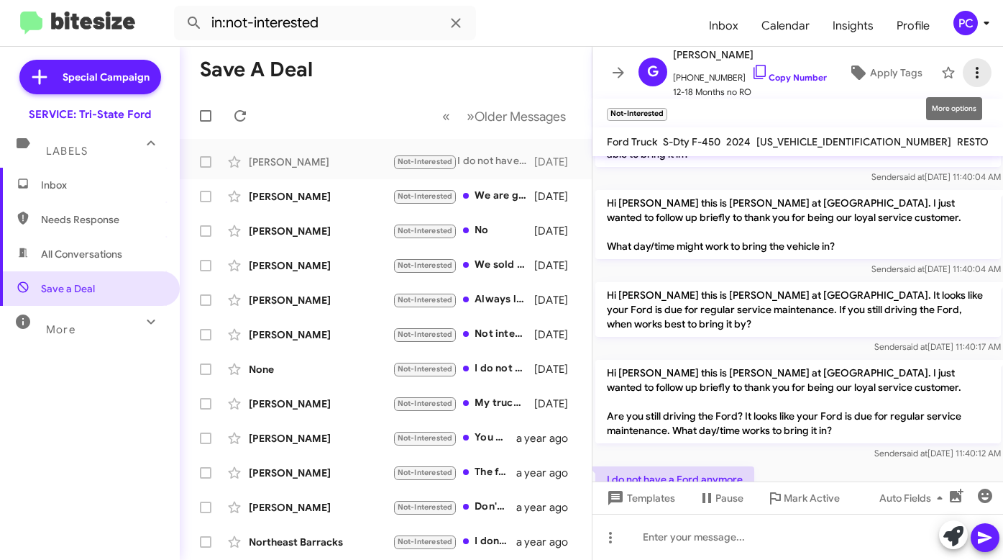
click at [976, 70] on icon at bounding box center [977, 73] width 3 height 12
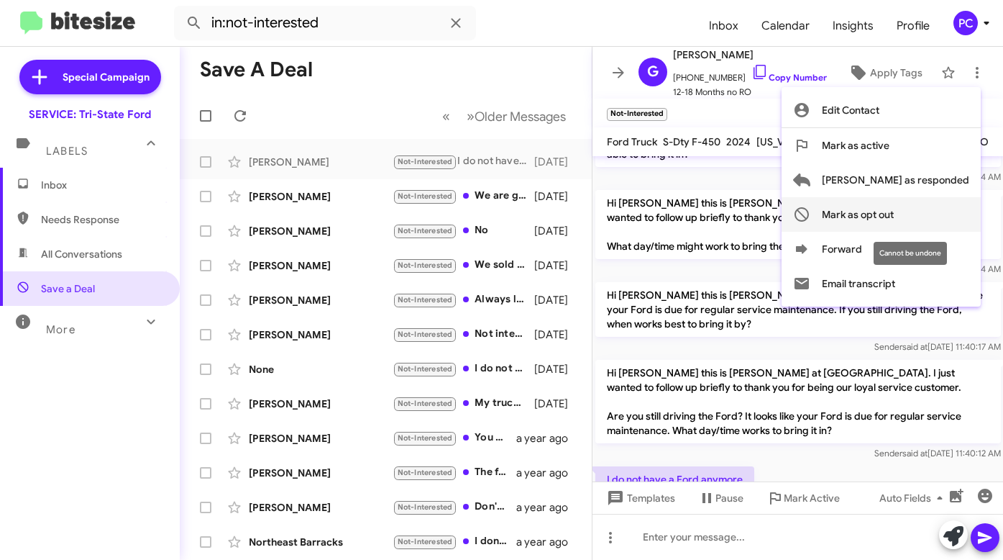
click at [894, 211] on span "Mark as opt out" at bounding box center [858, 214] width 72 height 35
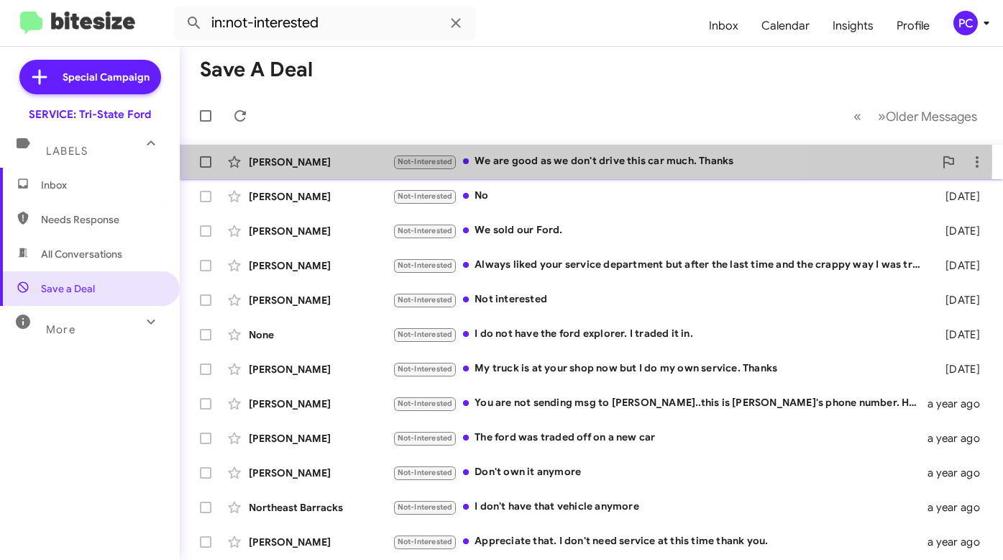
click at [352, 159] on div "Monica Gramlich" at bounding box center [321, 162] width 144 height 14
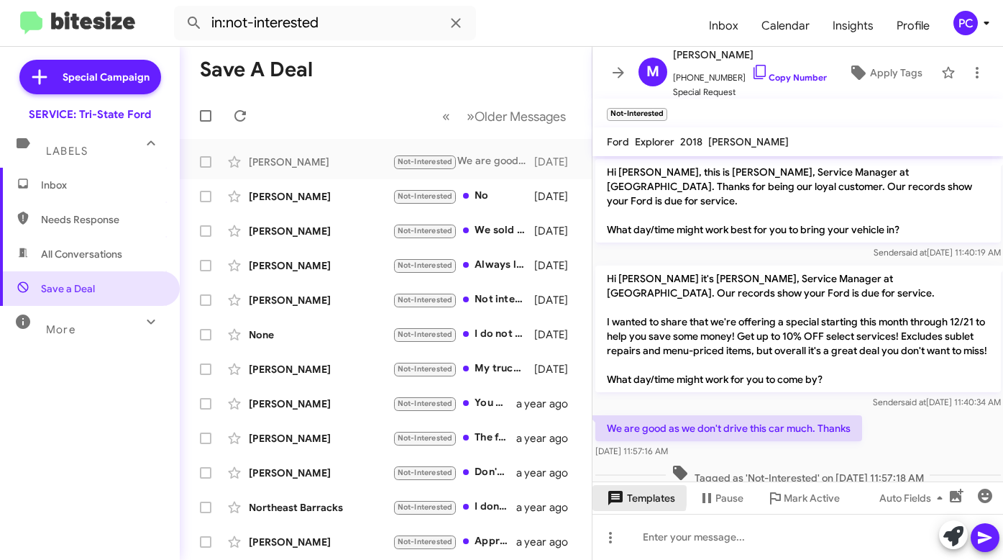
click at [618, 495] on icon at bounding box center [616, 498] width 14 height 14
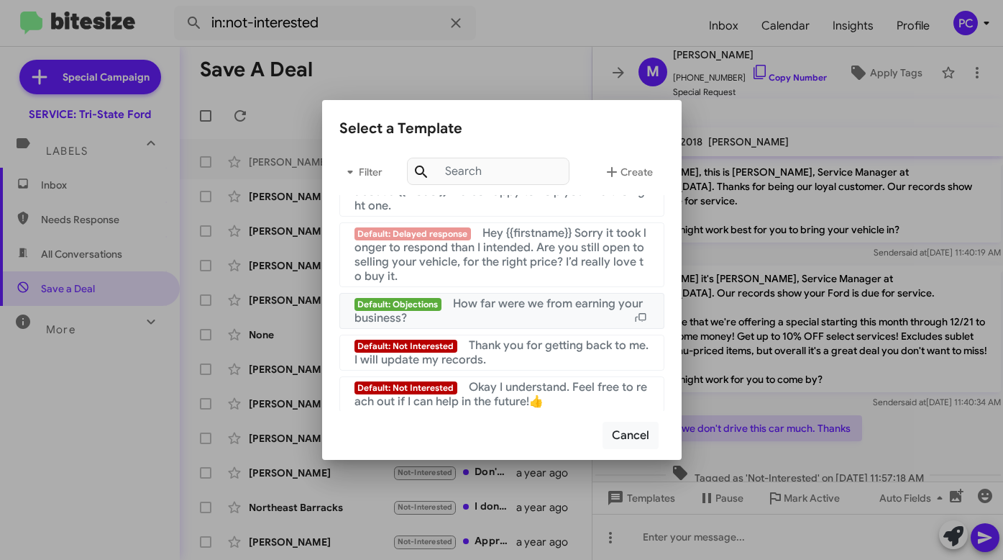
scroll to position [965, 0]
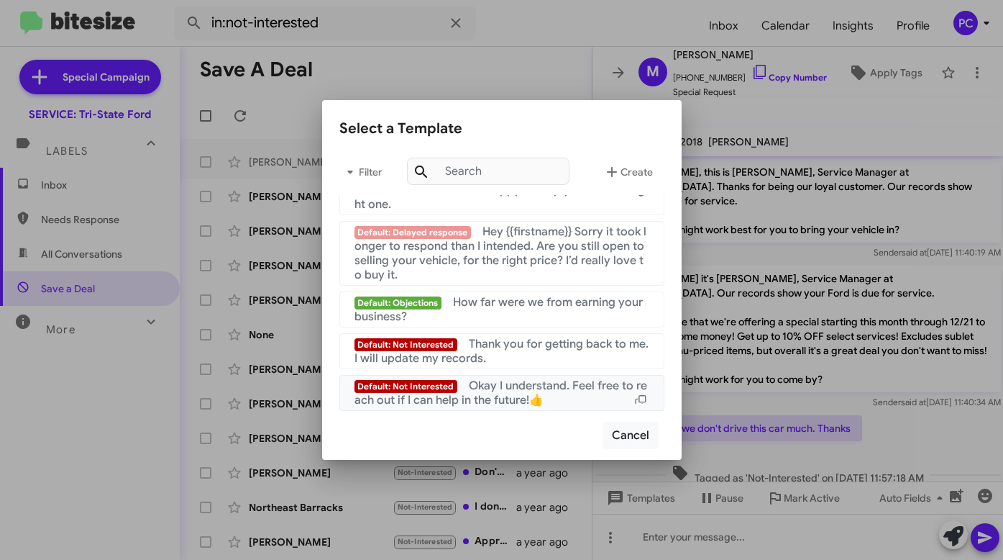
click at [482, 390] on span "Okay I understand. Feel free to reach out if I can help in the future!👍" at bounding box center [501, 392] width 293 height 29
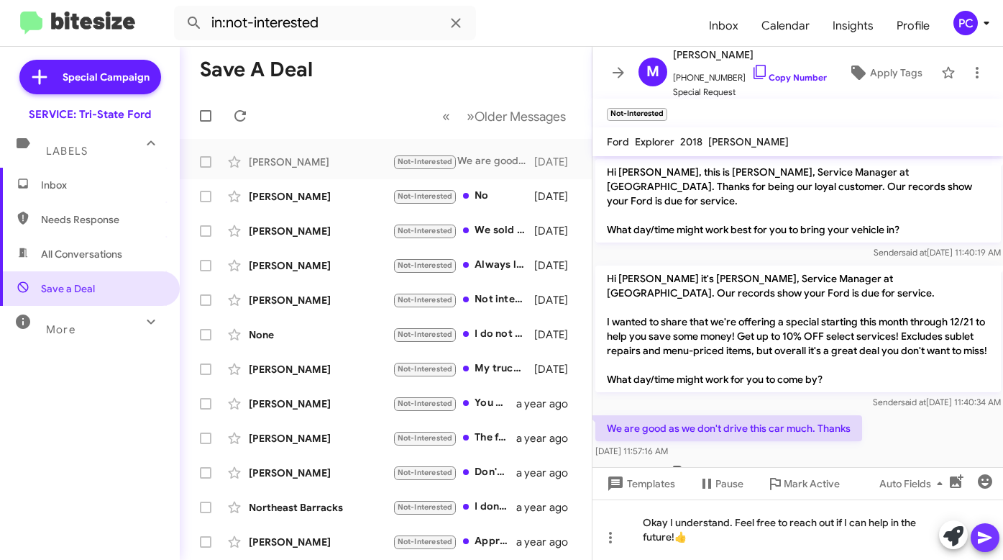
click at [982, 534] on icon at bounding box center [985, 538] width 14 height 12
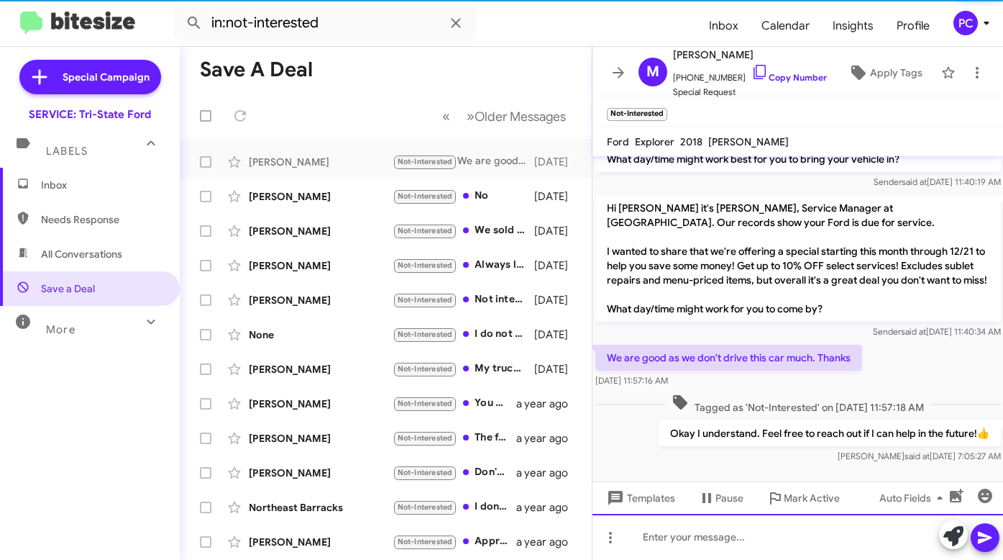
scroll to position [73, 0]
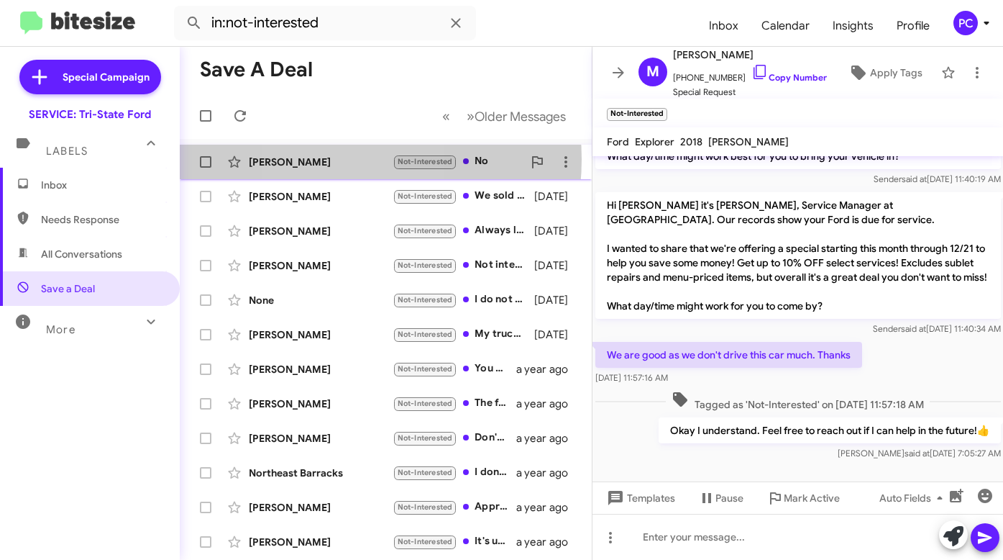
click at [330, 159] on div "Julia Oliver" at bounding box center [321, 162] width 144 height 14
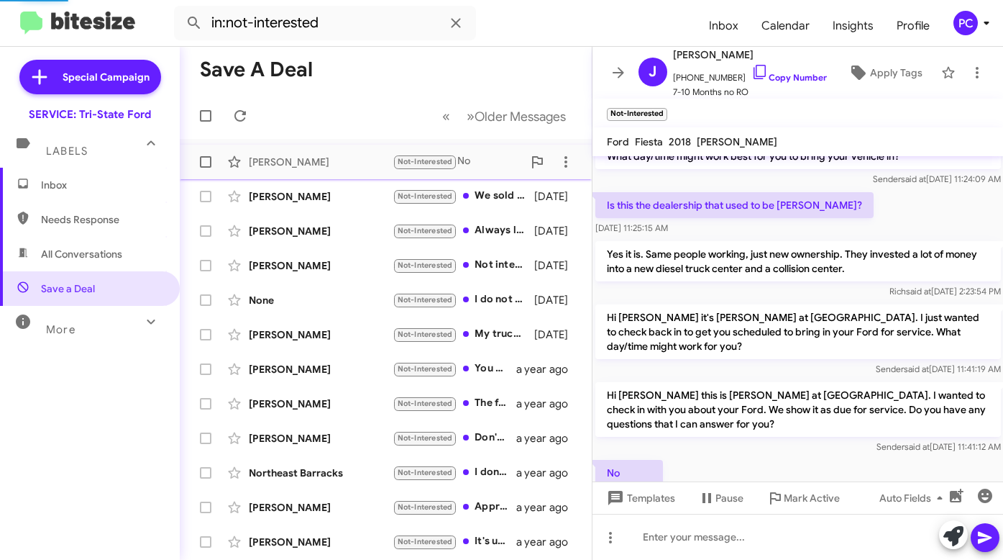
scroll to position [135, 0]
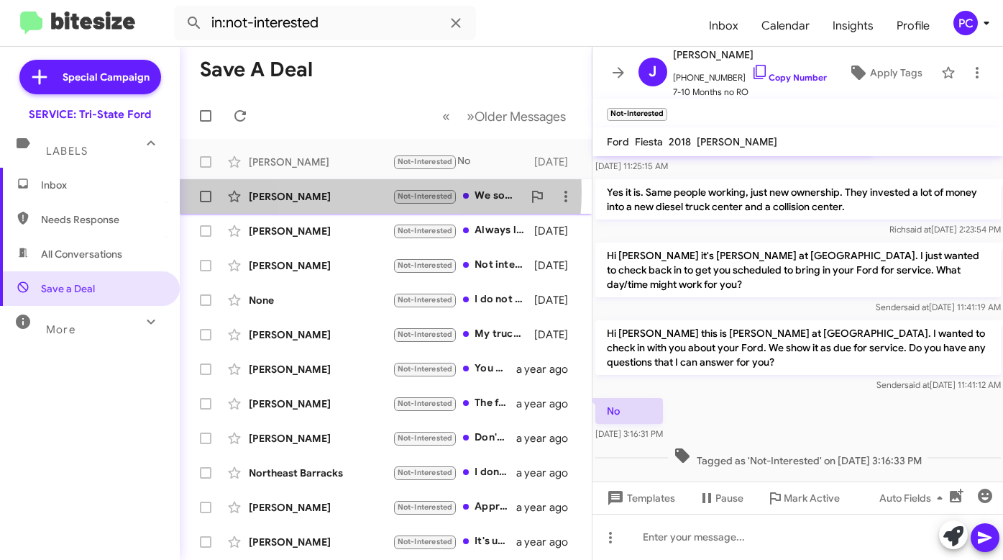
click at [338, 191] on div "Richard Isaac" at bounding box center [321, 196] width 144 height 14
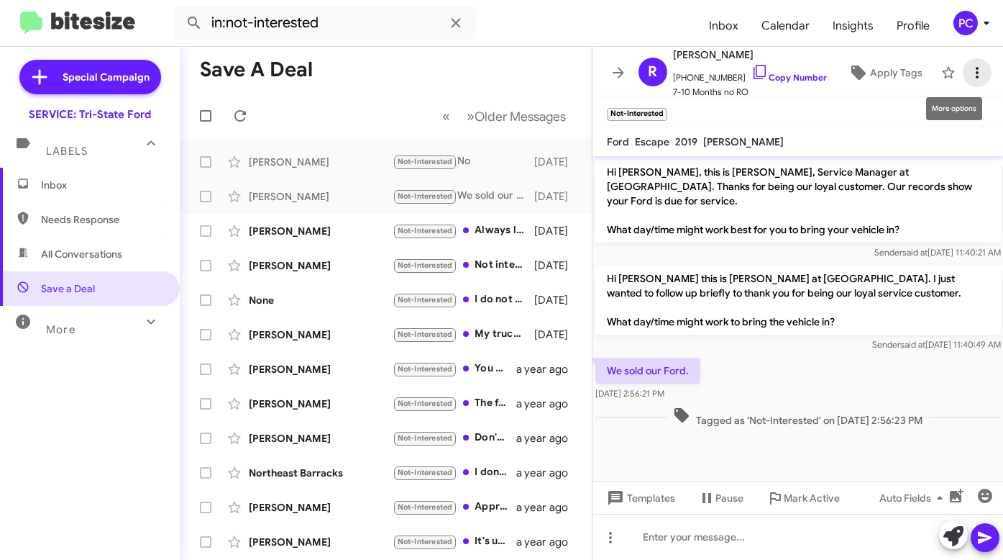
click at [970, 73] on icon at bounding box center [977, 72] width 17 height 17
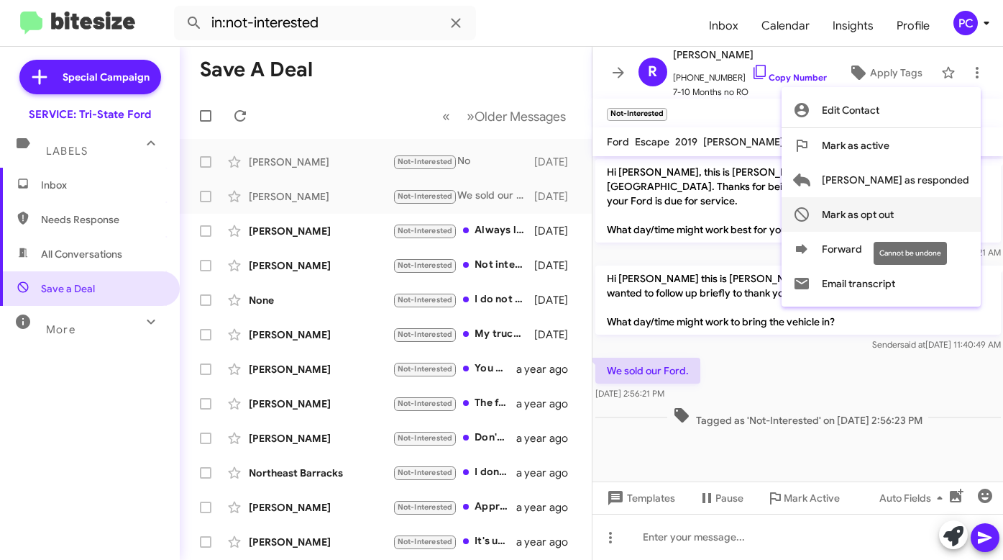
click at [874, 210] on button "Mark as opt out" at bounding box center [881, 214] width 199 height 35
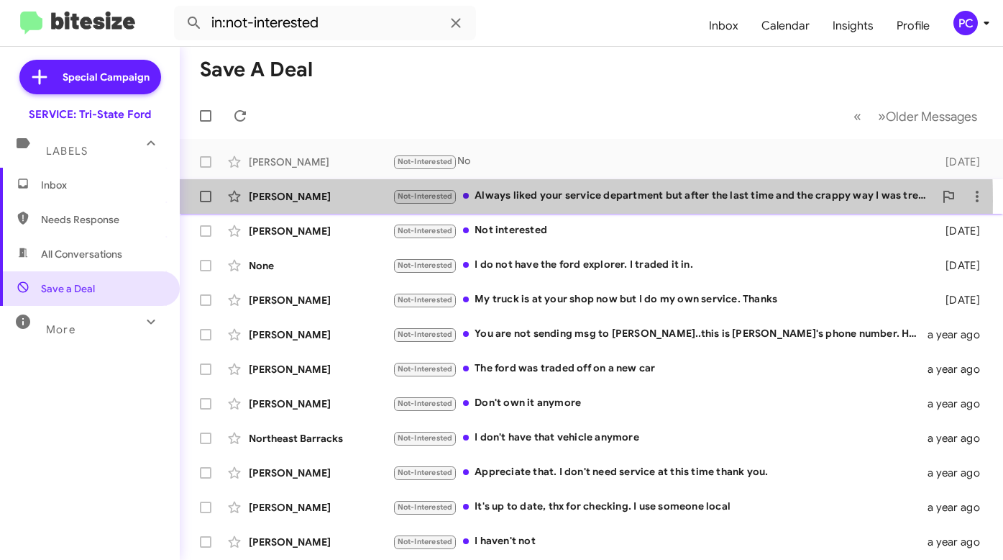
click at [337, 201] on div "Gary Blair" at bounding box center [321, 196] width 144 height 14
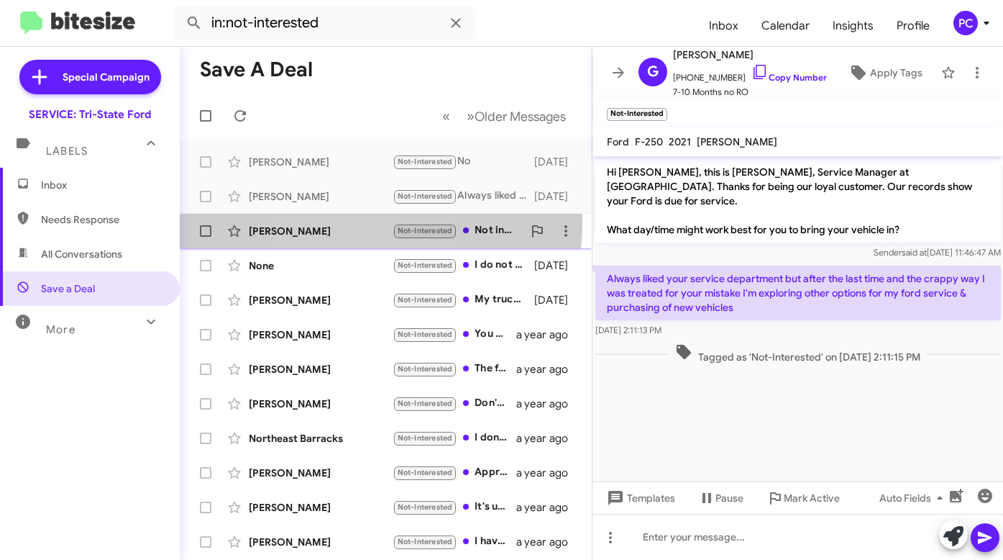
click at [337, 222] on div "Paul Talley Not-Interested Not interested 10 months ago" at bounding box center [385, 231] width 389 height 29
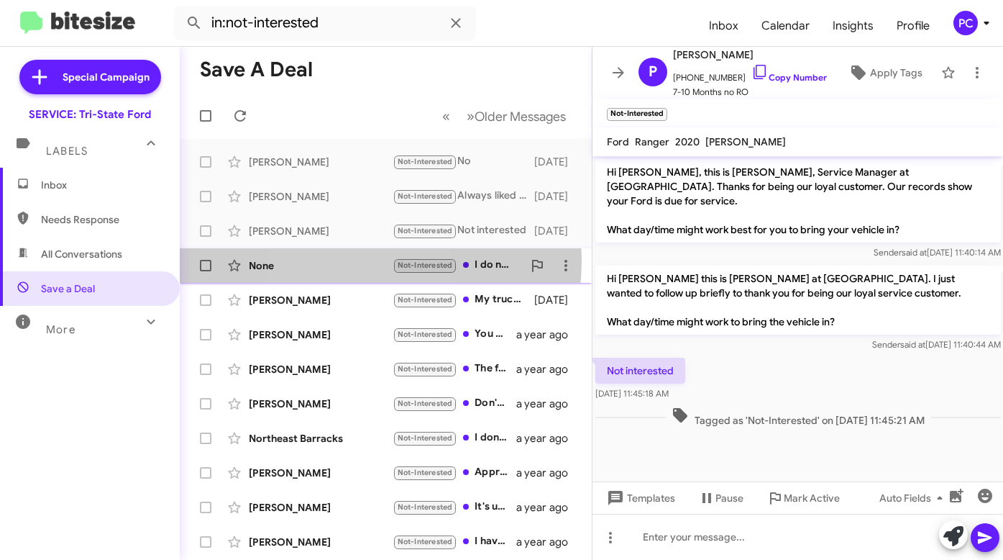
click at [333, 260] on div "None" at bounding box center [321, 265] width 144 height 14
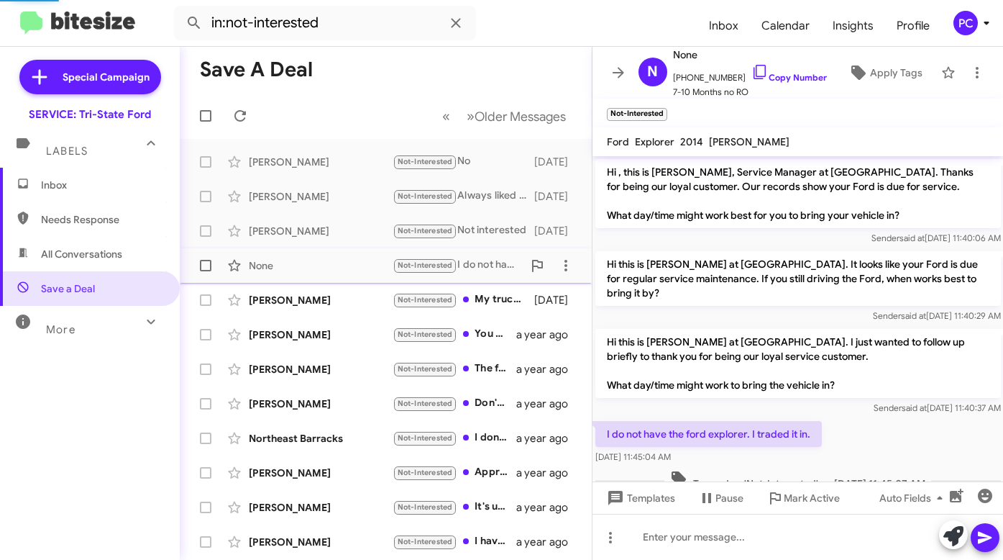
scroll to position [30, 0]
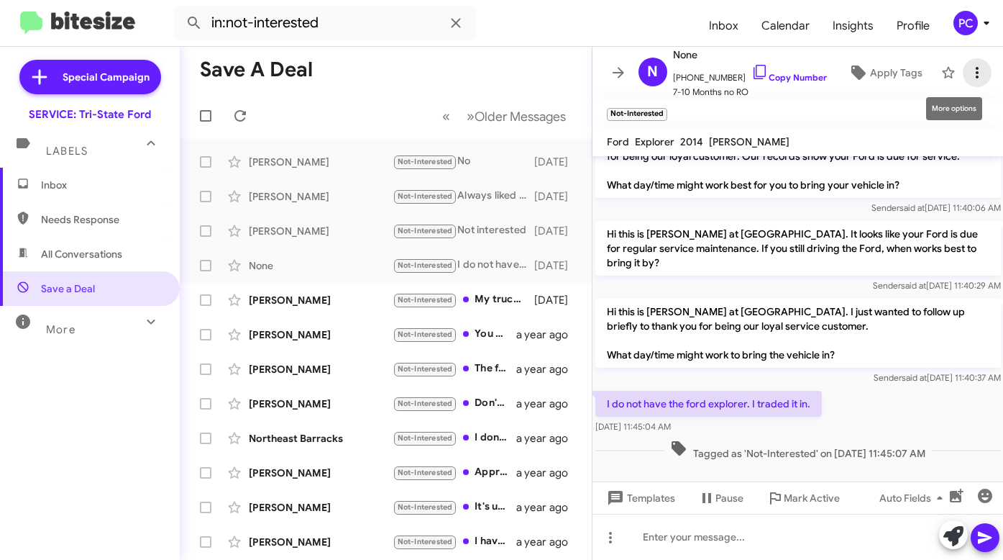
click at [969, 73] on icon at bounding box center [977, 72] width 17 height 17
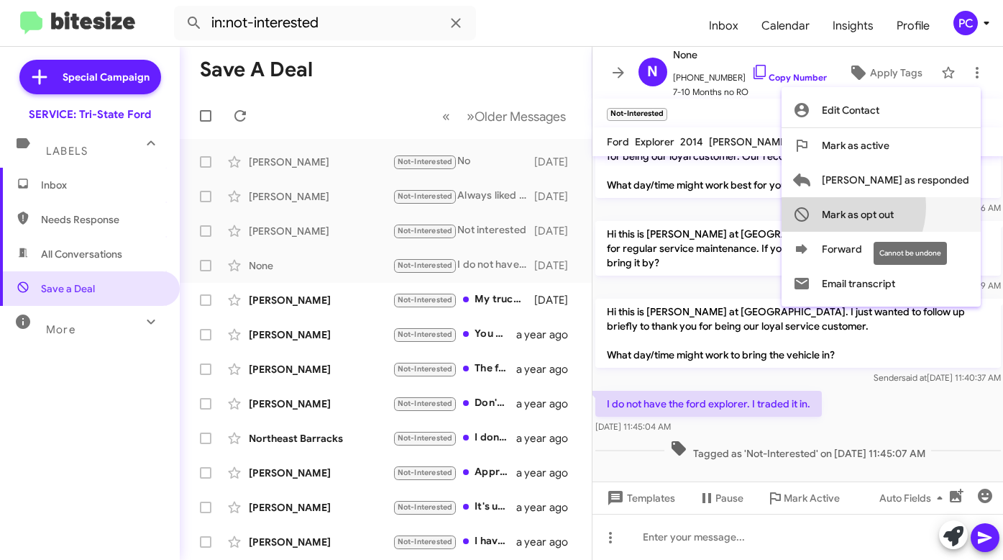
click at [894, 206] on span "Mark as opt out" at bounding box center [858, 214] width 72 height 35
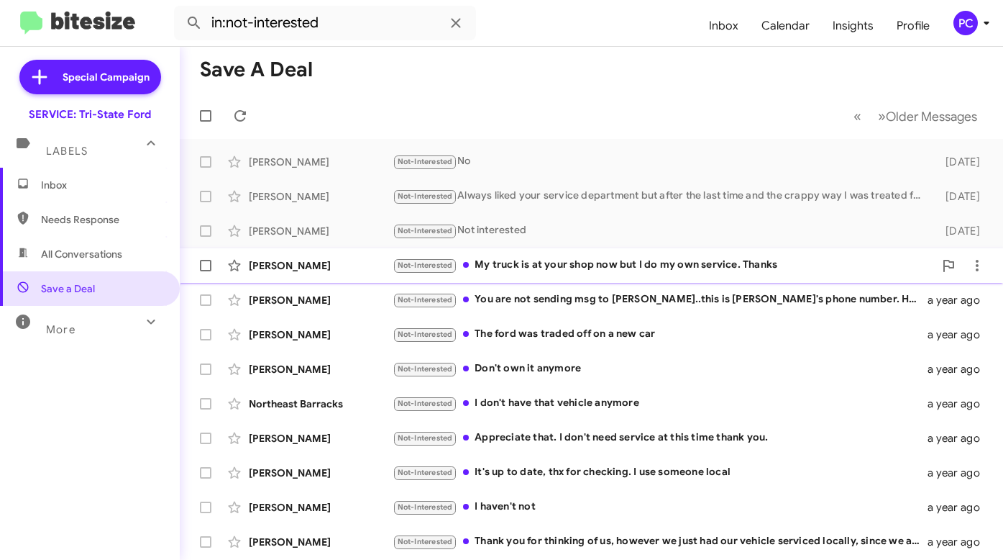
click at [351, 263] on div "Timothy Grossarth" at bounding box center [321, 265] width 144 height 14
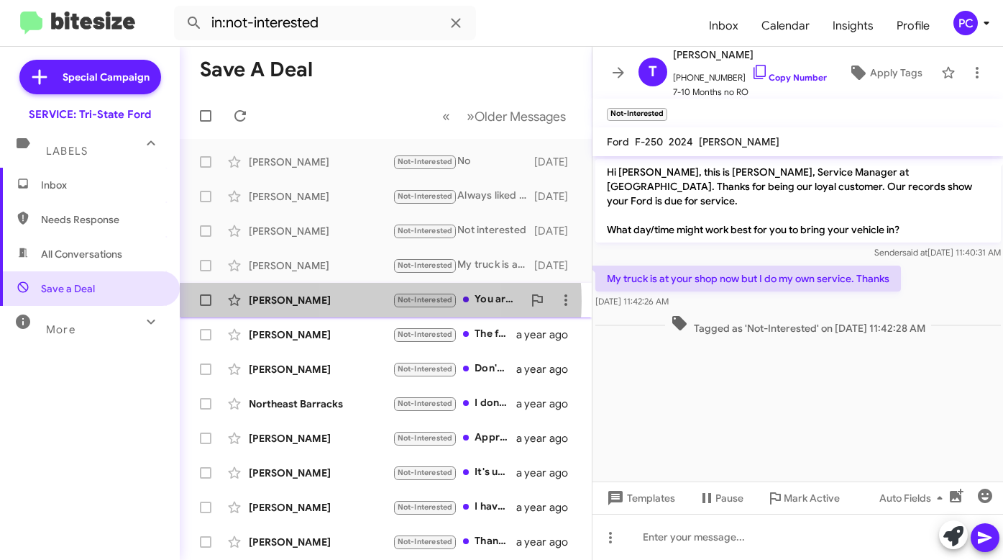
click at [358, 301] on div "Nancy Geesaman" at bounding box center [321, 300] width 144 height 14
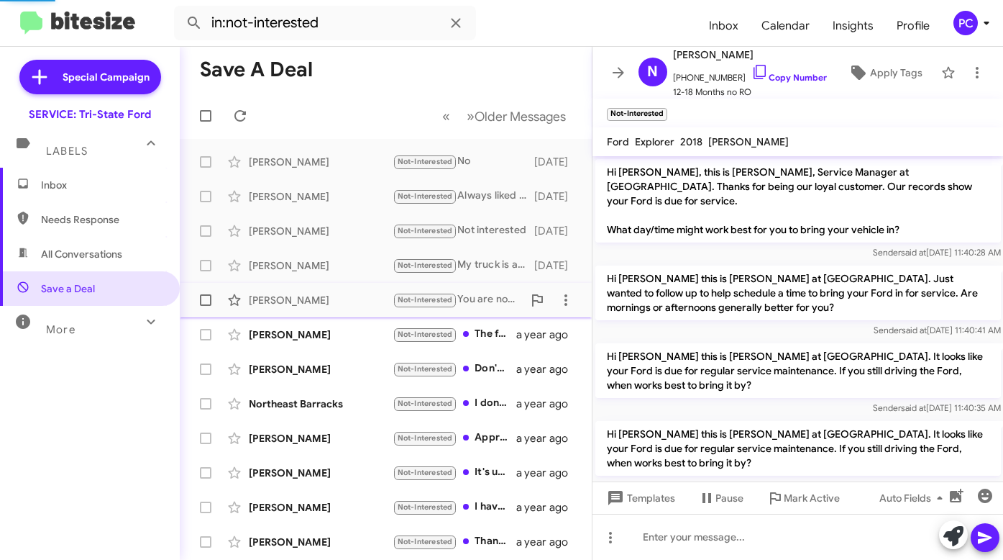
scroll to position [111, 0]
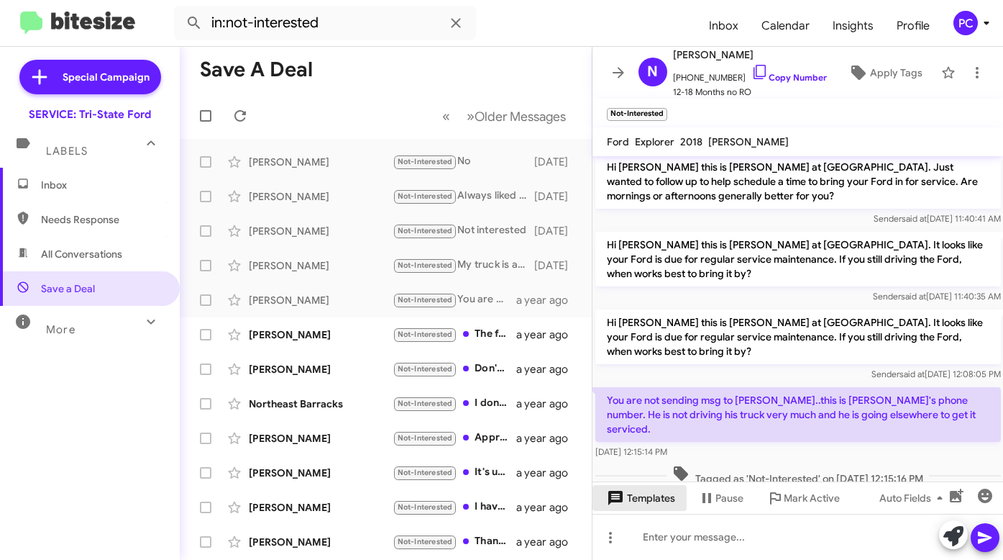
click at [649, 499] on span "Templates" at bounding box center [639, 498] width 71 height 26
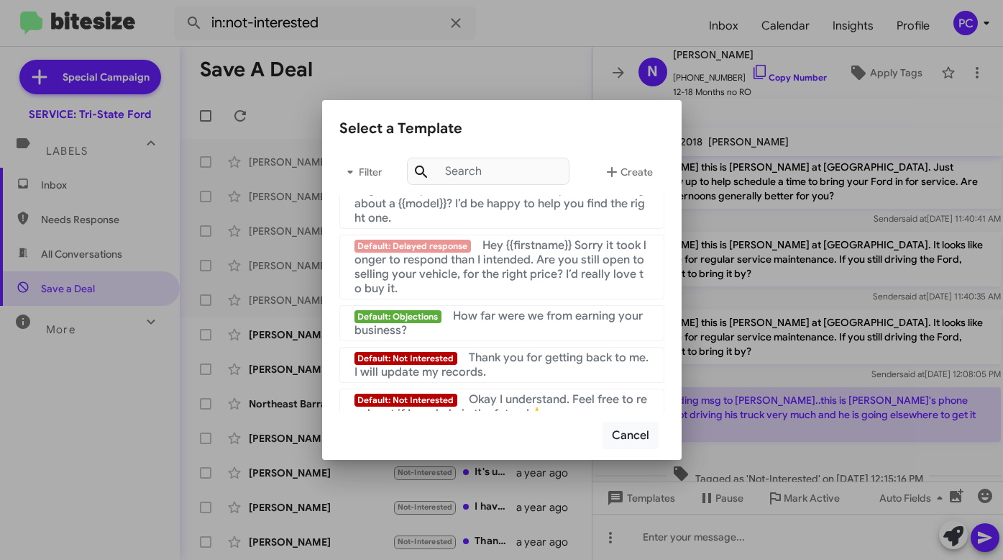
scroll to position [965, 0]
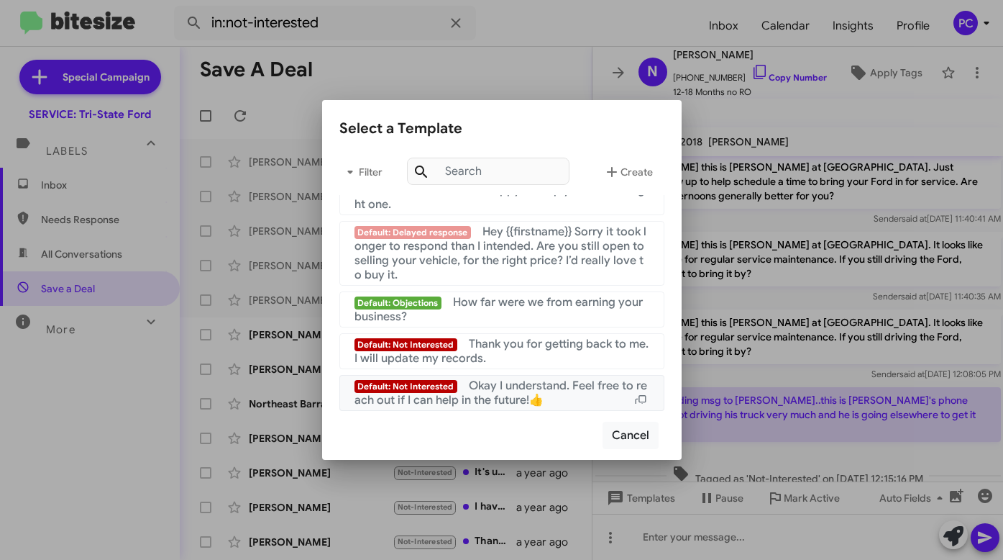
click at [472, 387] on span "Okay I understand. Feel free to reach out if I can help in the future!👍" at bounding box center [501, 392] width 293 height 29
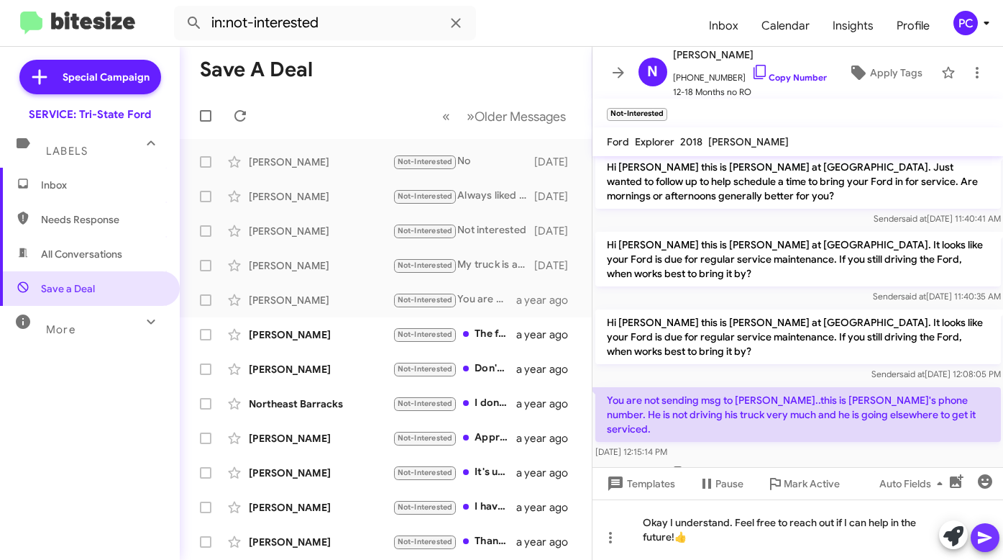
click at [986, 534] on icon at bounding box center [985, 537] width 17 height 17
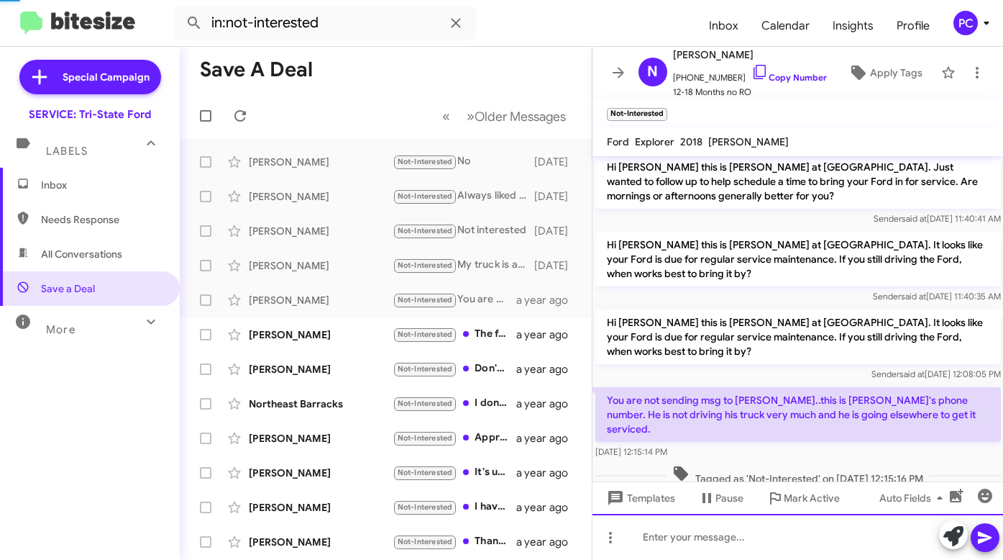
scroll to position [0, 0]
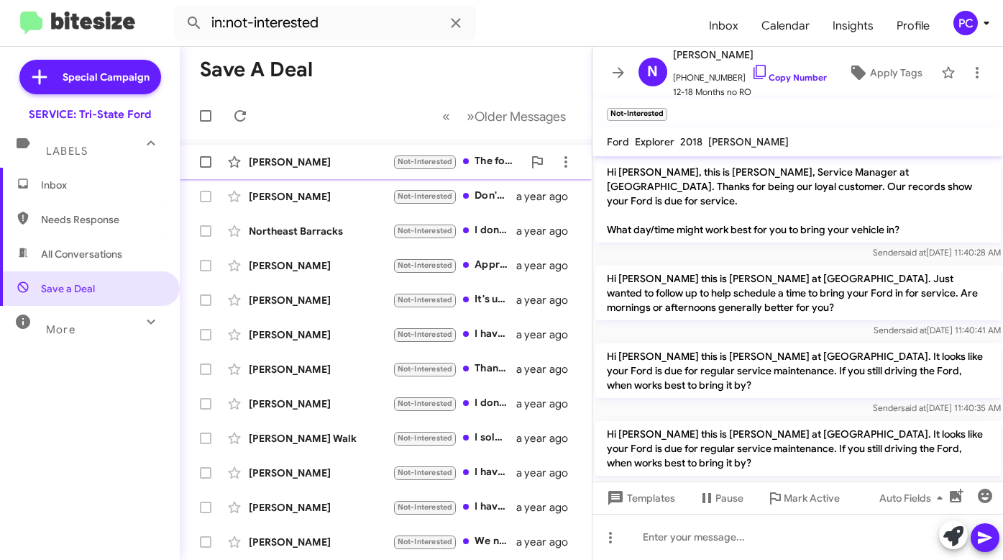
click at [343, 157] on div "Steven Terrill" at bounding box center [321, 162] width 144 height 14
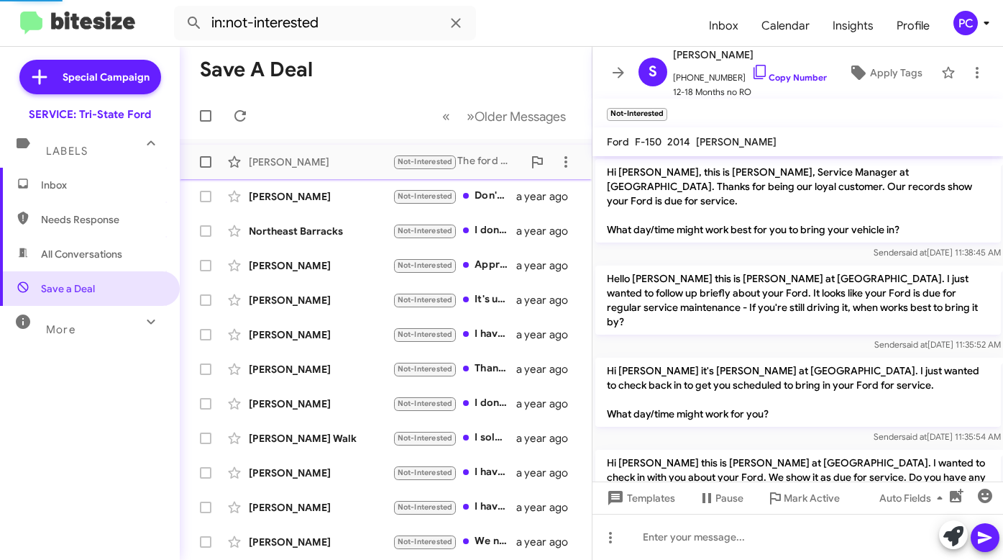
scroll to position [370, 0]
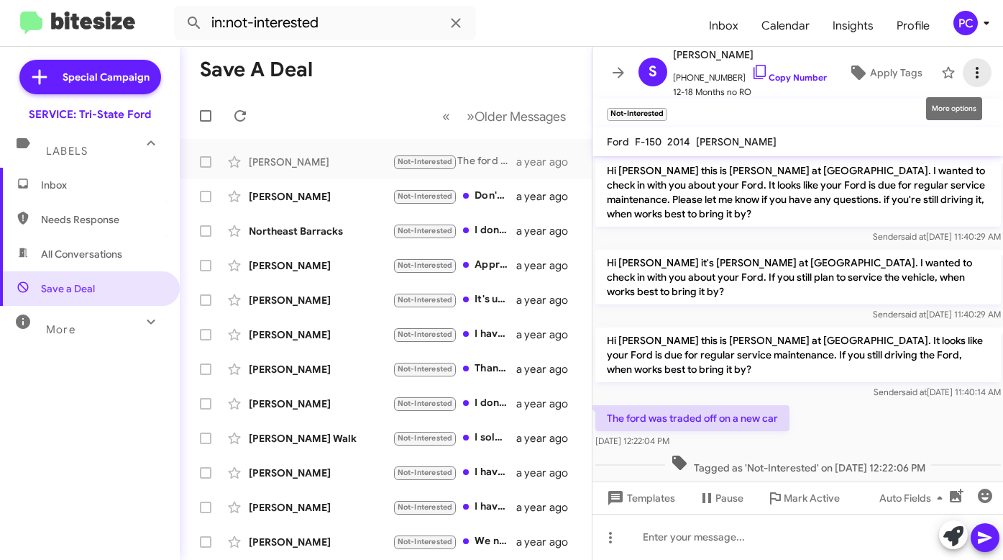
click at [972, 73] on icon at bounding box center [977, 72] width 17 height 17
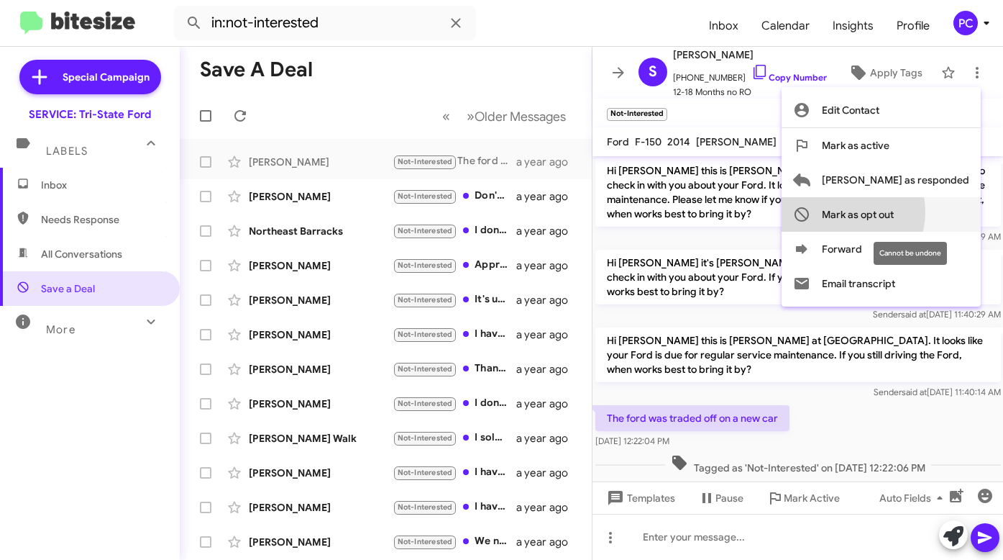
click at [894, 211] on span "Mark as opt out" at bounding box center [858, 214] width 72 height 35
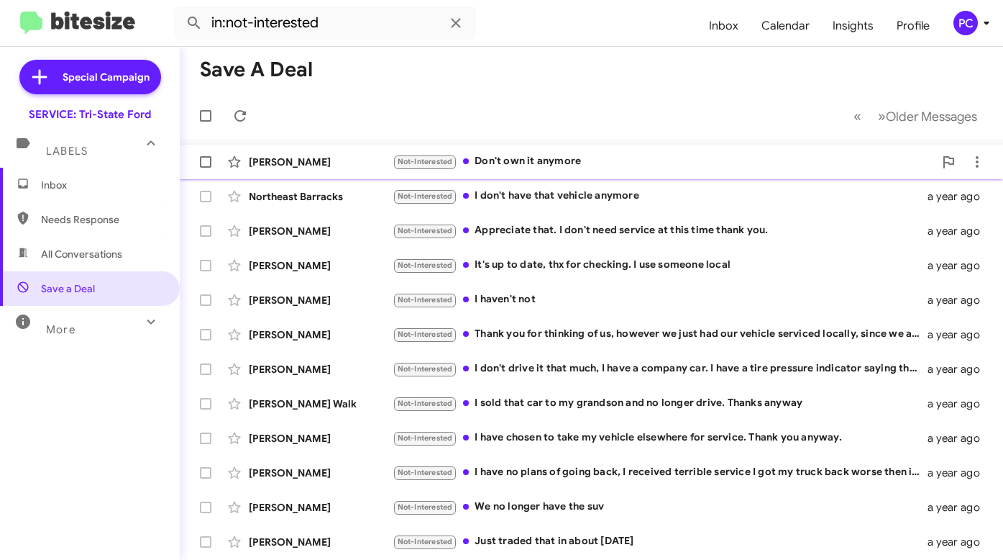
click at [363, 160] on div "Richard Casagrand" at bounding box center [321, 162] width 144 height 14
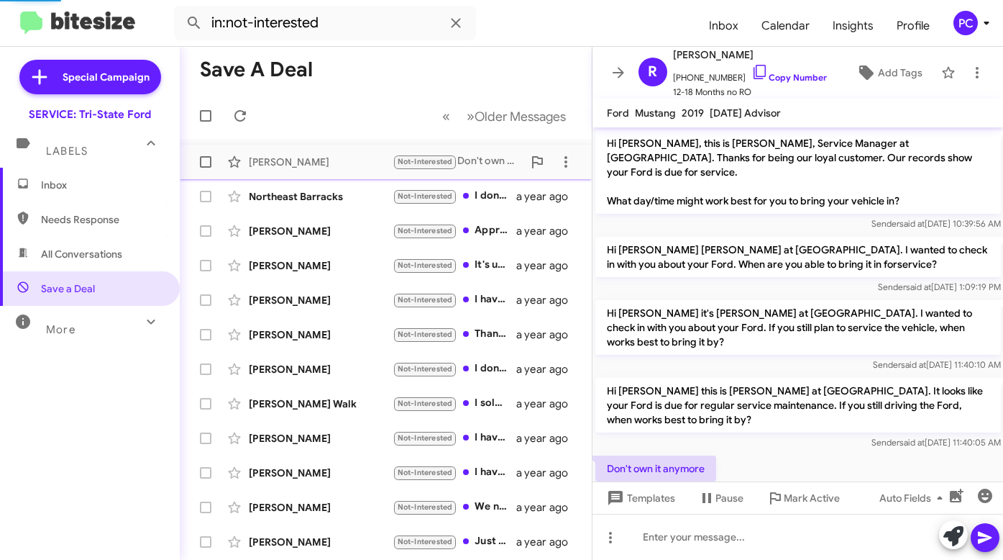
scroll to position [54, 0]
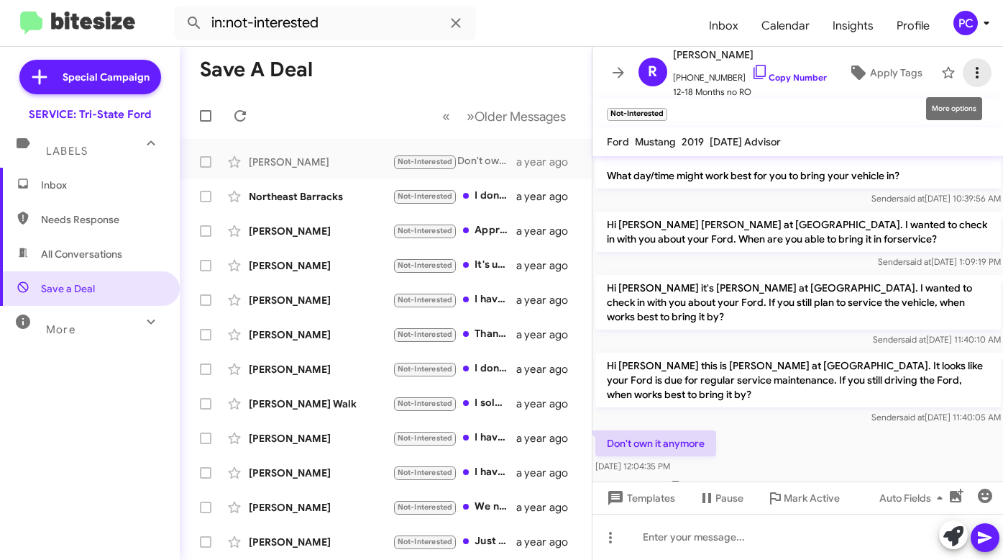
click at [970, 74] on icon at bounding box center [977, 72] width 17 height 17
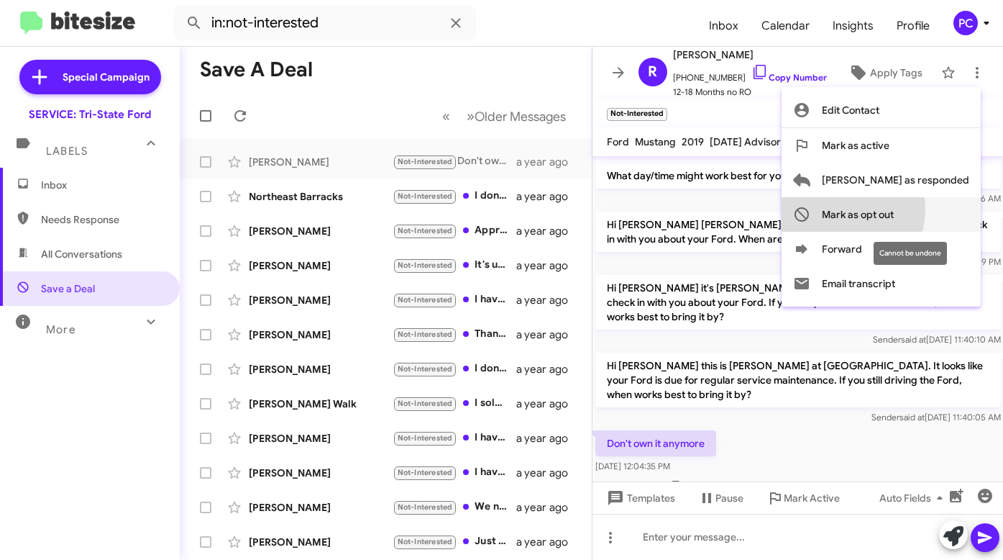
click at [892, 209] on span "Mark as opt out" at bounding box center [858, 214] width 72 height 35
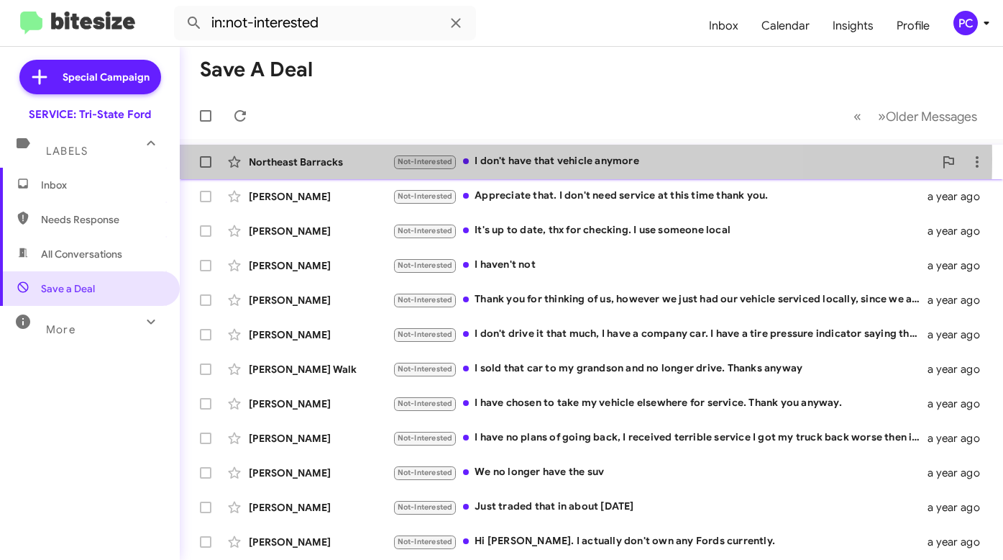
click at [350, 159] on div "Northeast Barracks" at bounding box center [321, 162] width 144 height 14
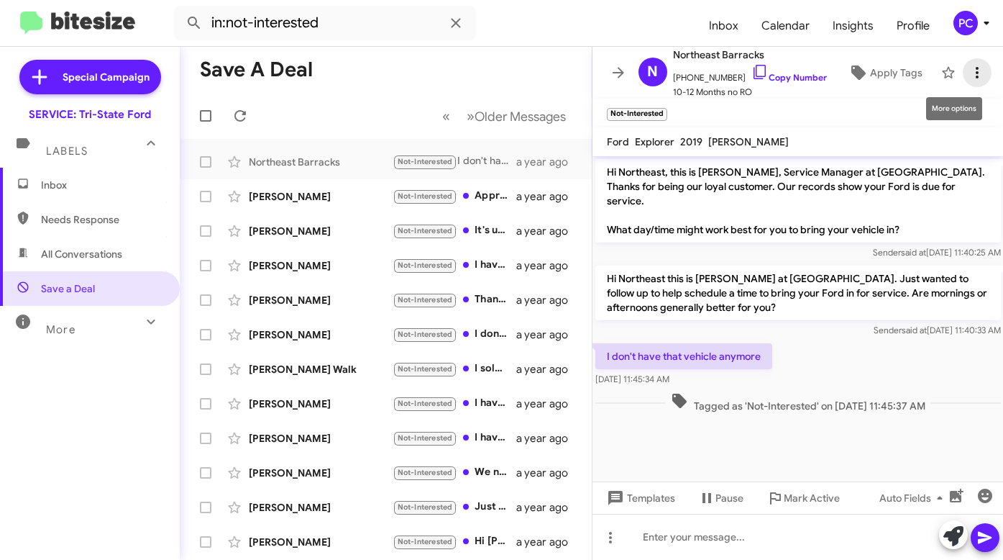
click at [969, 73] on icon at bounding box center [977, 72] width 17 height 17
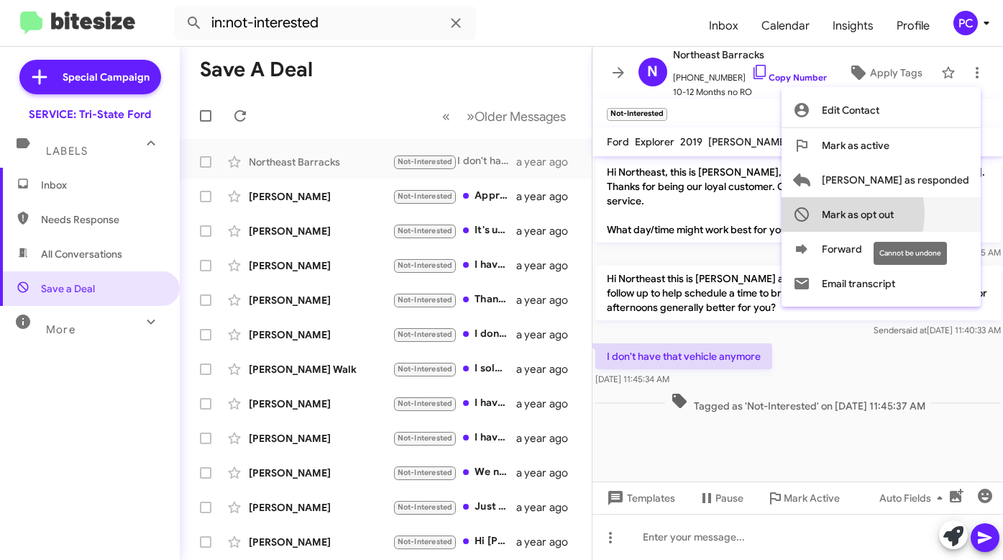
click at [894, 214] on span "Mark as opt out" at bounding box center [858, 214] width 72 height 35
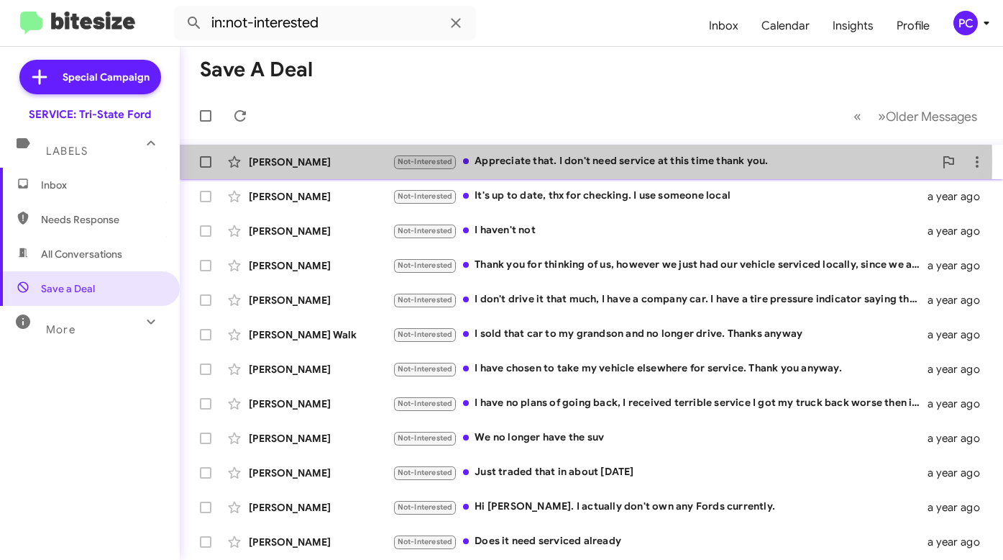
click at [346, 161] on div "David Brown" at bounding box center [321, 162] width 144 height 14
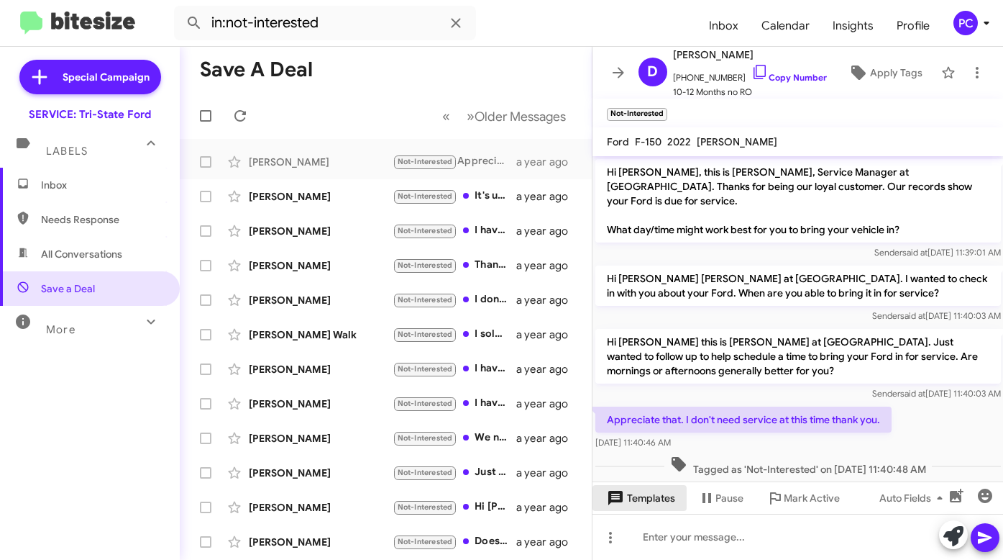
click at [637, 499] on span "Templates" at bounding box center [639, 498] width 71 height 26
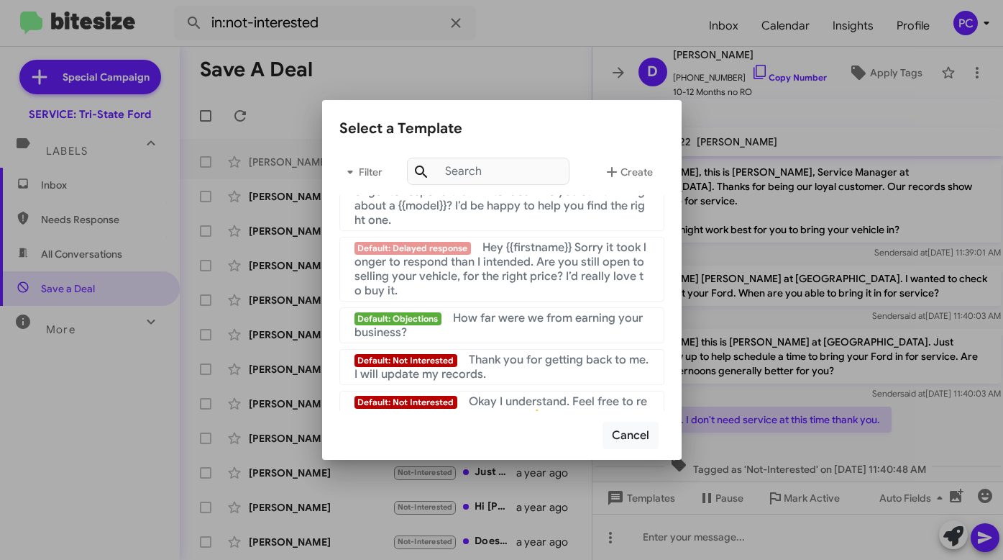
scroll to position [965, 0]
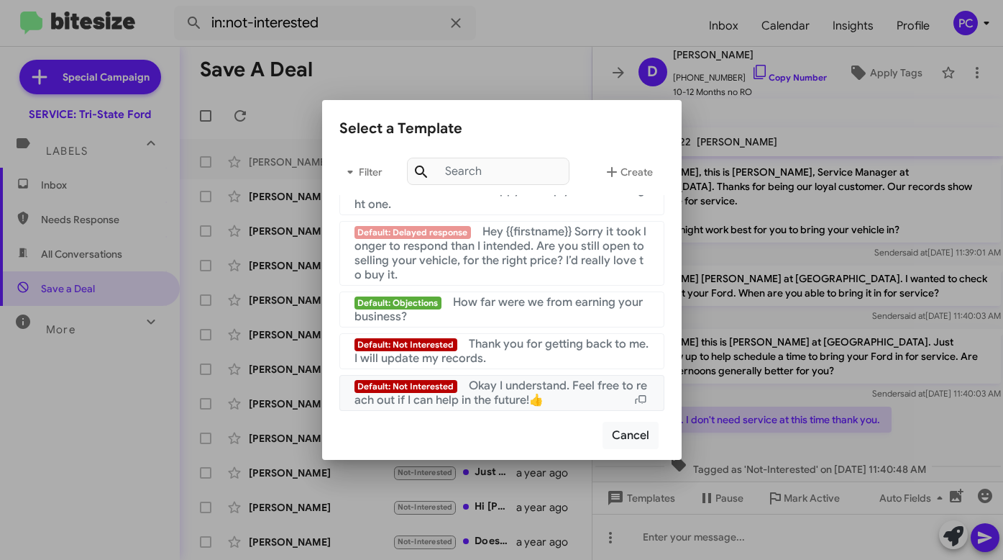
click at [487, 383] on span "Okay I understand. Feel free to reach out if I can help in the future!👍" at bounding box center [501, 392] width 293 height 29
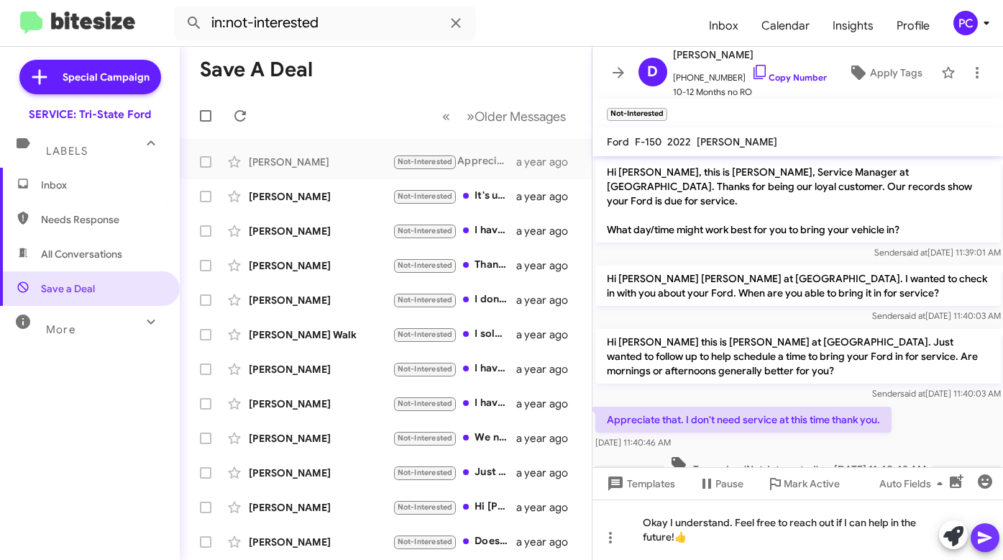
click at [983, 534] on icon at bounding box center [985, 538] width 14 height 12
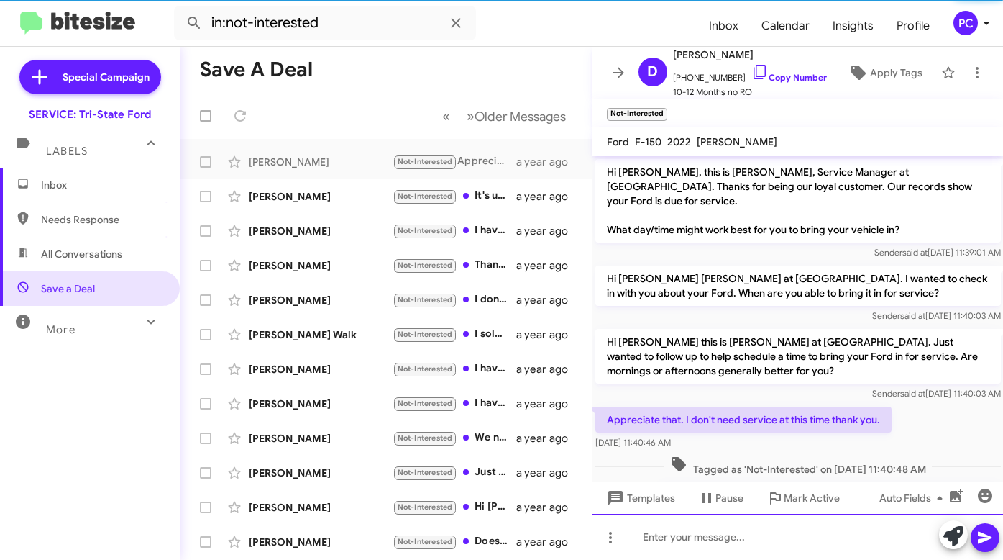
scroll to position [54, 0]
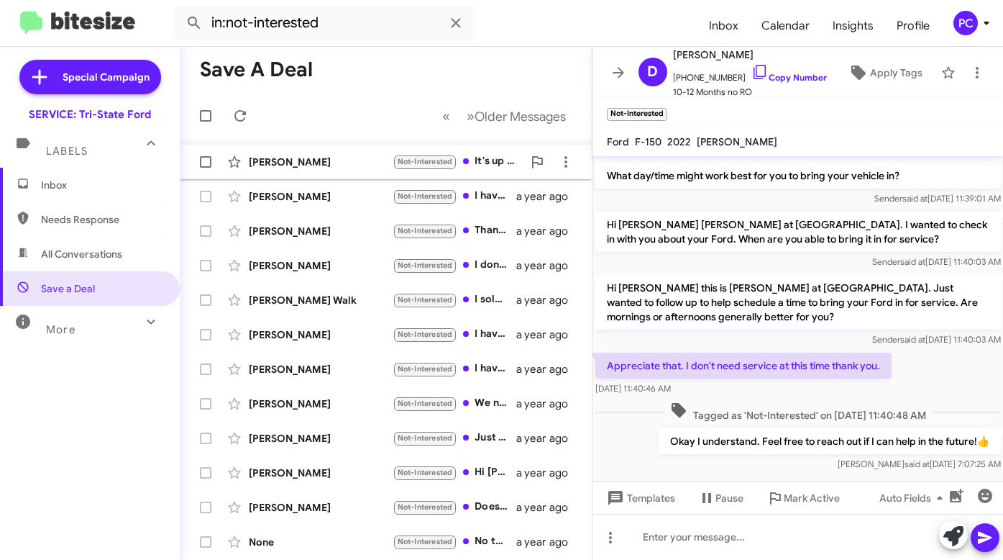
click at [342, 164] on div "Lisha Hollars" at bounding box center [321, 162] width 144 height 14
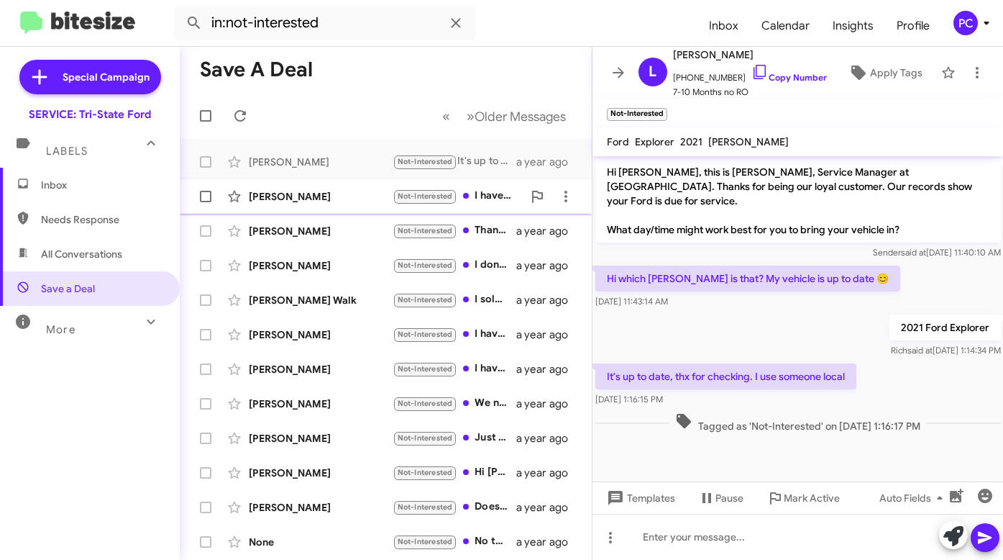
click at [337, 191] on div "Joshua Lechette" at bounding box center [321, 196] width 144 height 14
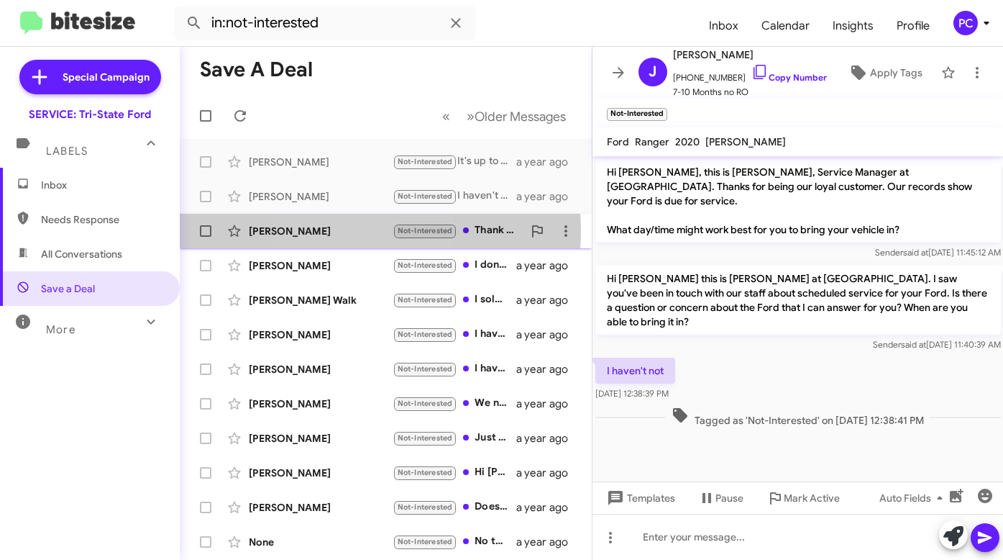
click at [334, 231] on div "Dorine Russell" at bounding box center [321, 231] width 144 height 14
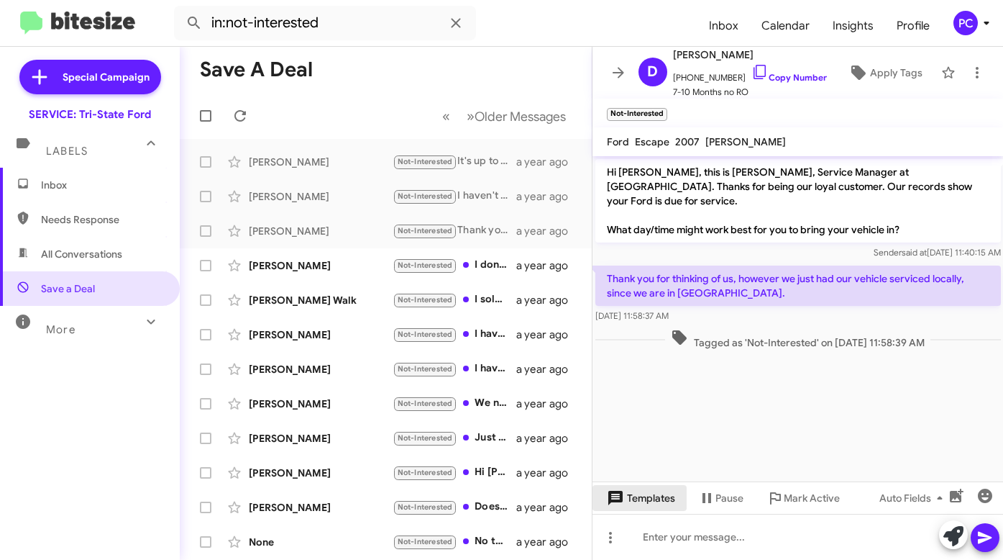
click at [649, 499] on span "Templates" at bounding box center [639, 498] width 71 height 26
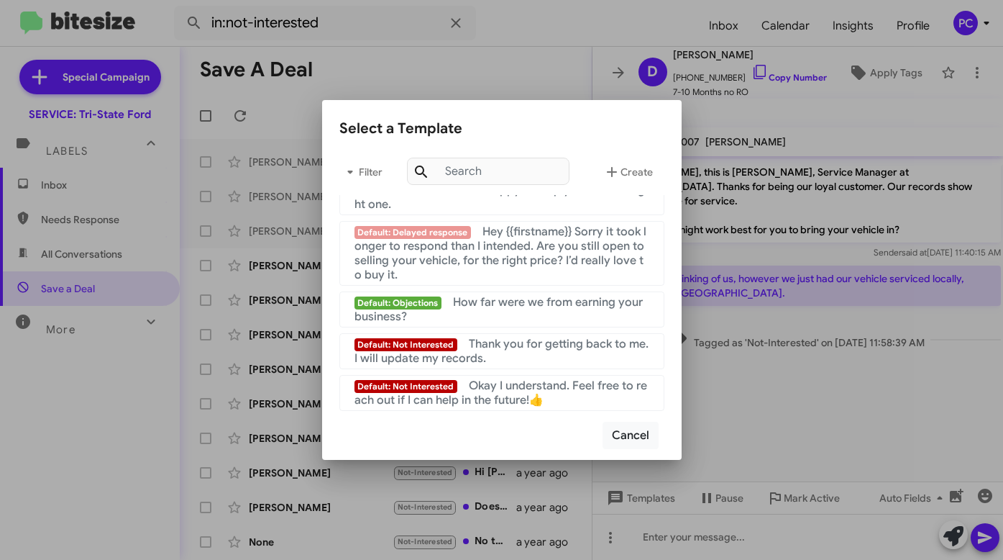
scroll to position [965, 0]
click at [501, 390] on span "Okay I understand. Feel free to reach out if I can help in the future!👍" at bounding box center [501, 392] width 293 height 29
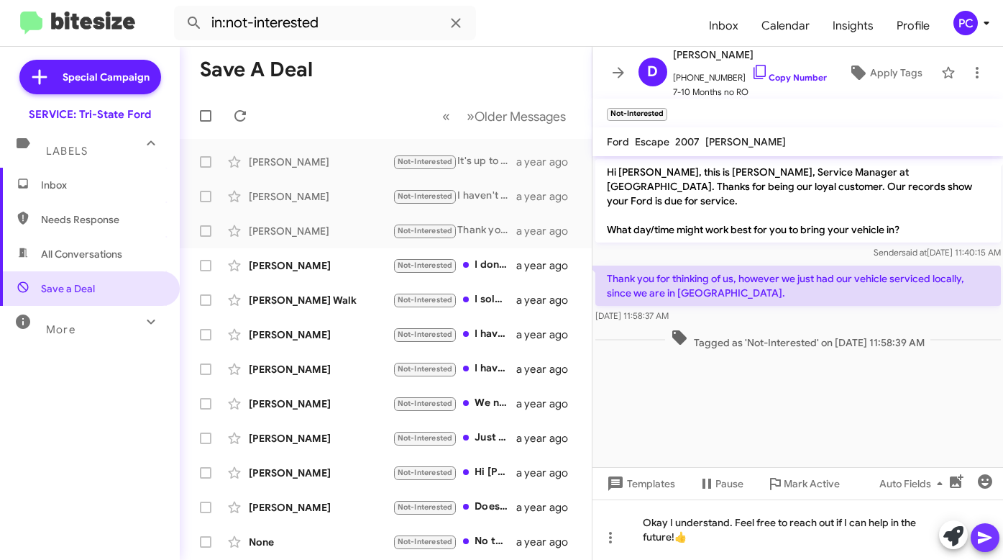
click at [979, 535] on icon at bounding box center [985, 538] width 14 height 12
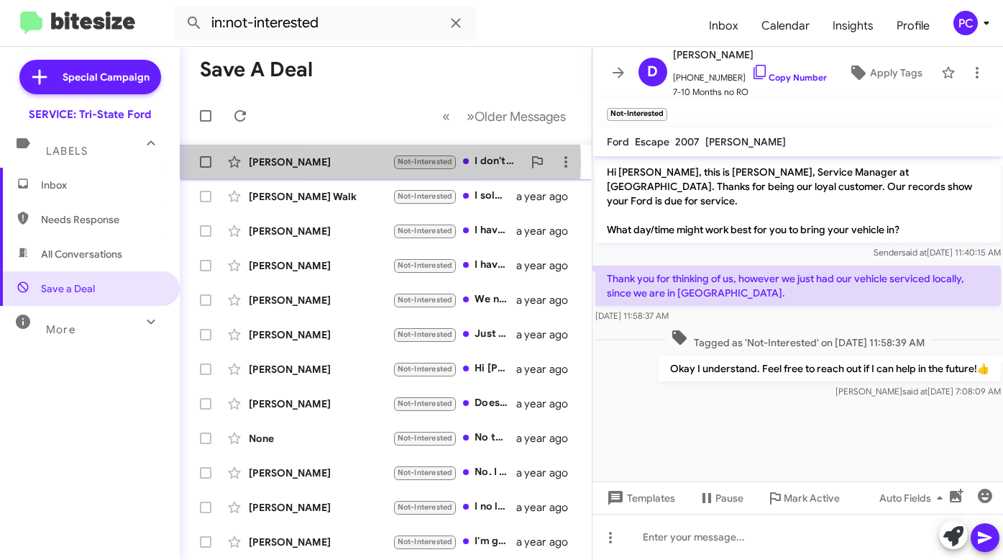
click at [347, 161] on div "Allen Ruqus" at bounding box center [321, 162] width 144 height 14
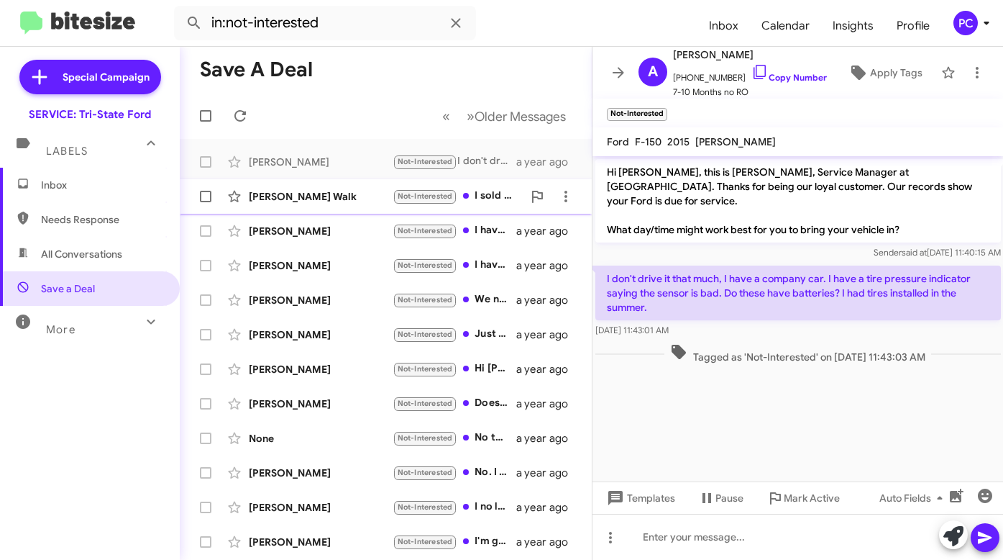
click at [340, 199] on div "Sharron Walk" at bounding box center [321, 196] width 144 height 14
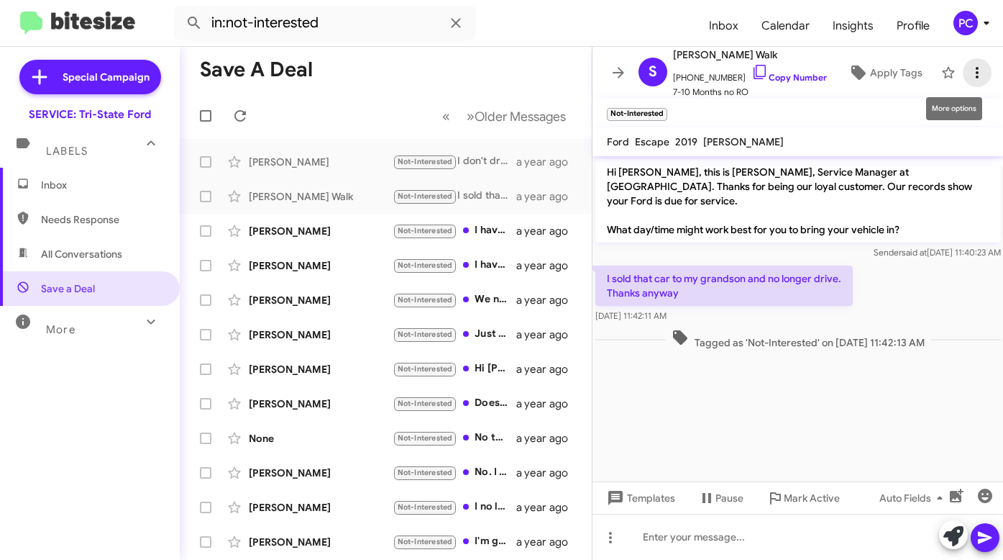
click at [976, 69] on icon at bounding box center [977, 73] width 3 height 12
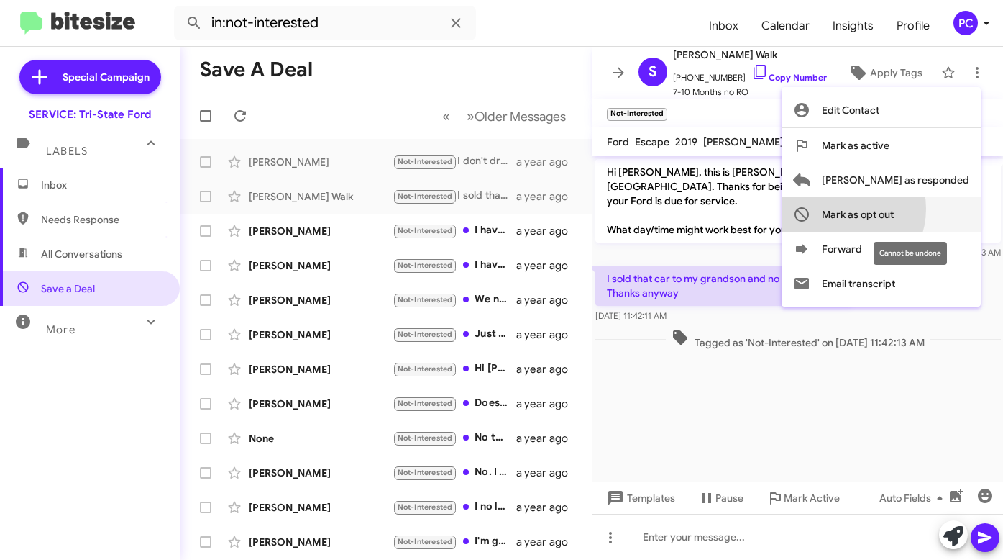
click at [894, 209] on span "Mark as opt out" at bounding box center [858, 214] width 72 height 35
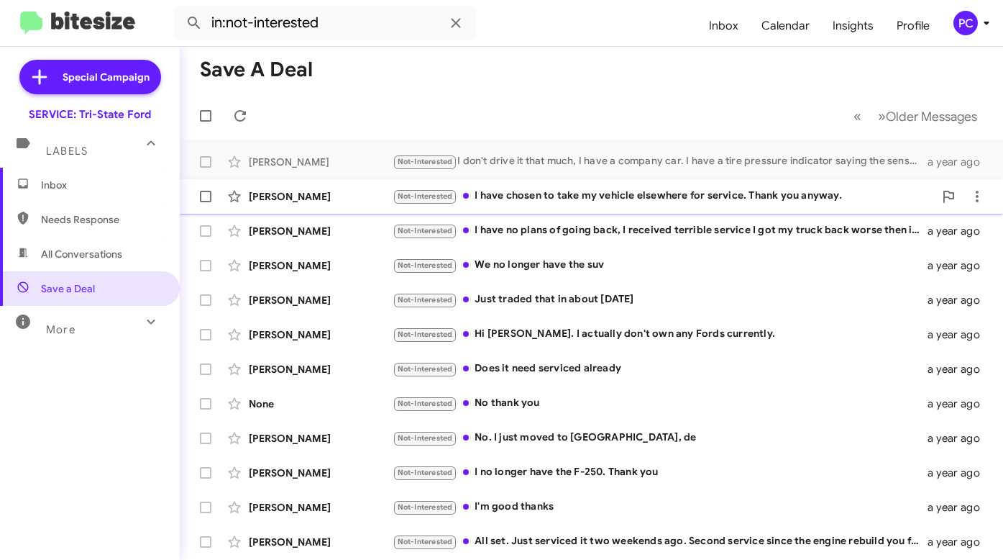
click at [359, 196] on div "Delcina Creswell" at bounding box center [321, 196] width 144 height 14
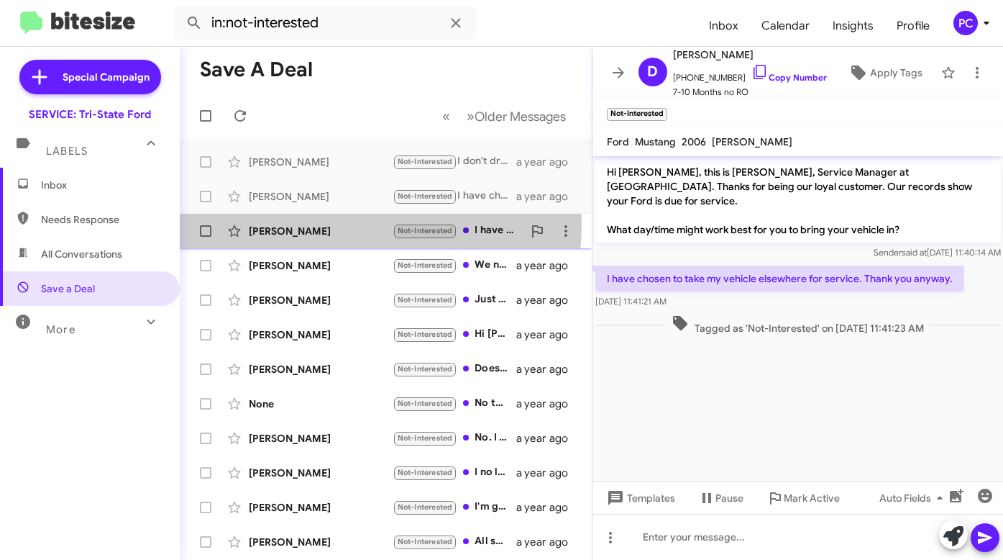
click at [378, 226] on div "Alejandro Villagomez" at bounding box center [321, 231] width 144 height 14
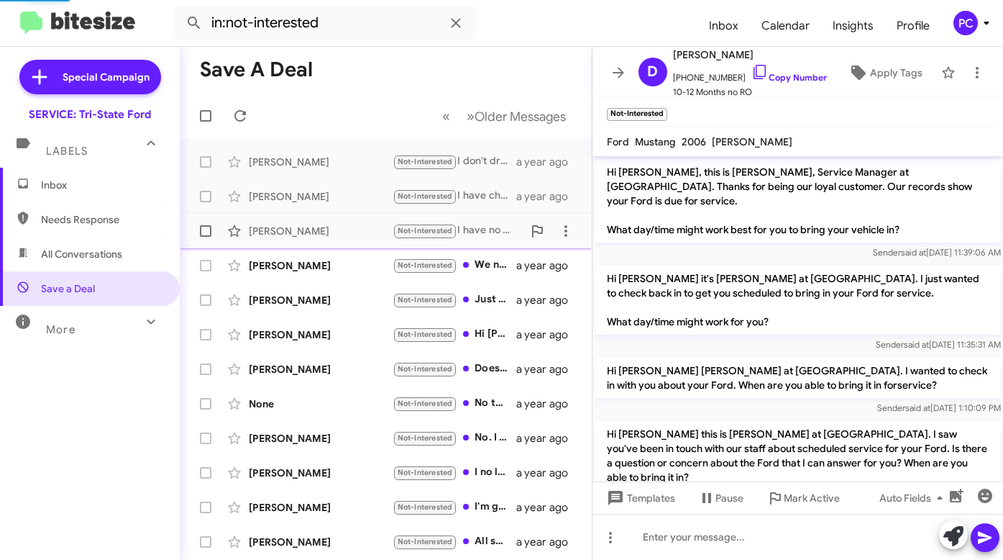
scroll to position [222, 0]
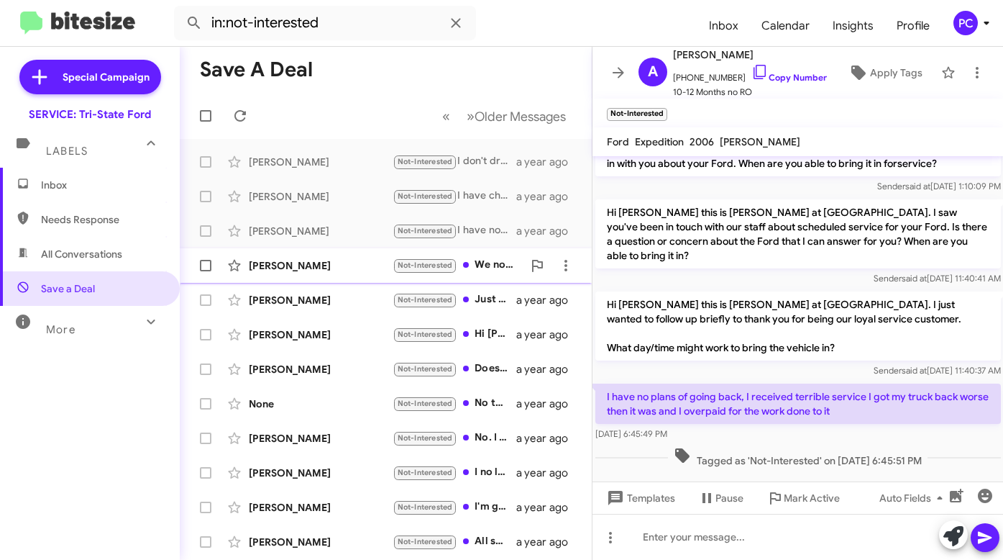
click at [356, 261] on div "Sang Nguyen" at bounding box center [321, 265] width 144 height 14
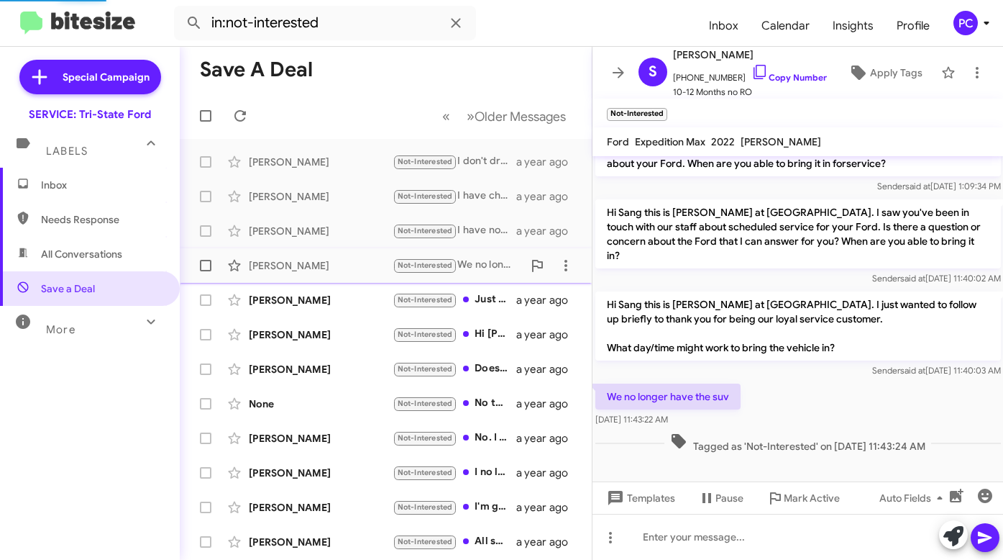
scroll to position [178, 0]
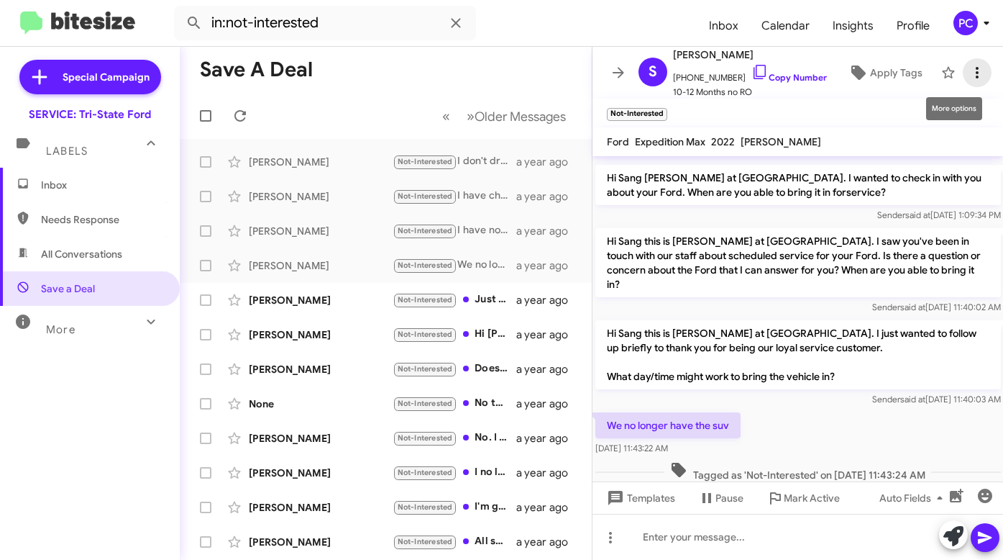
click at [973, 71] on icon at bounding box center [977, 72] width 17 height 17
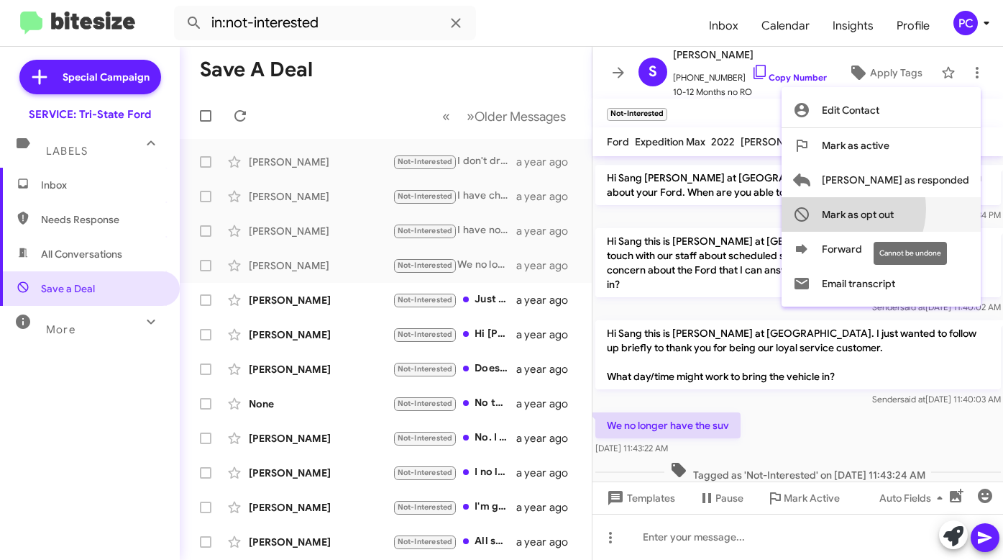
click at [894, 209] on span "Mark as opt out" at bounding box center [858, 214] width 72 height 35
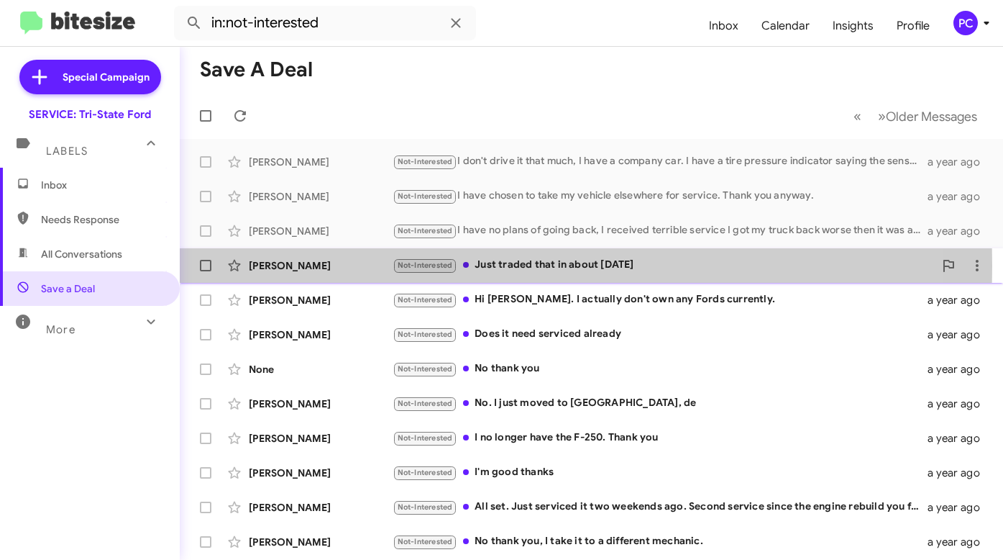
click at [328, 265] on div "Mark Haught" at bounding box center [321, 265] width 144 height 14
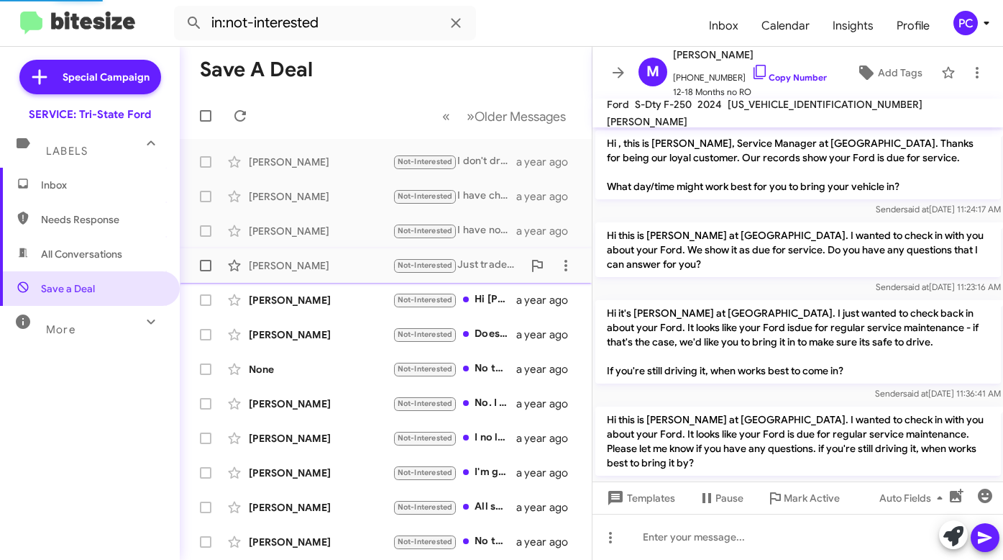
scroll to position [269, 0]
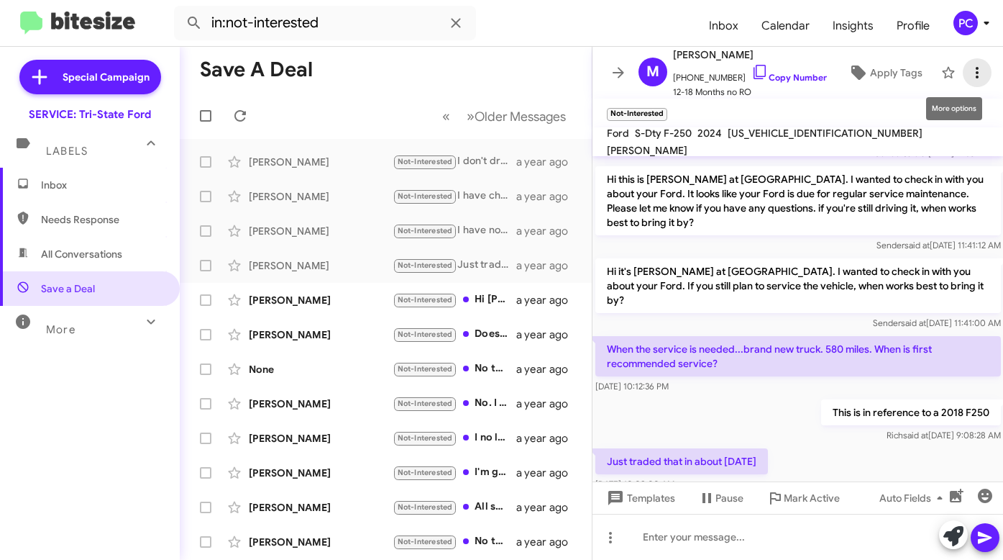
click at [970, 70] on icon at bounding box center [977, 72] width 17 height 17
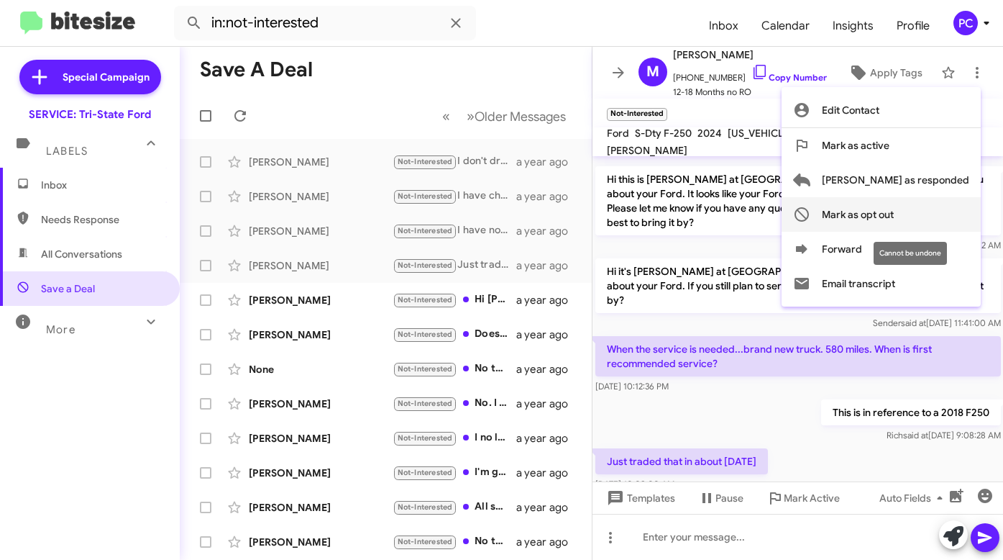
click at [894, 212] on span "Mark as opt out" at bounding box center [858, 214] width 72 height 35
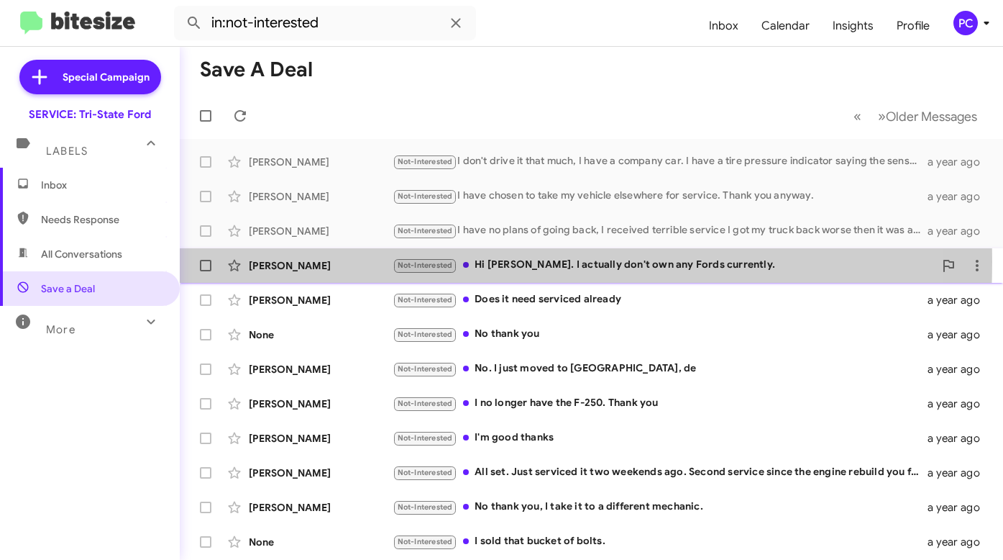
click at [328, 261] on div "James Wells" at bounding box center [321, 265] width 144 height 14
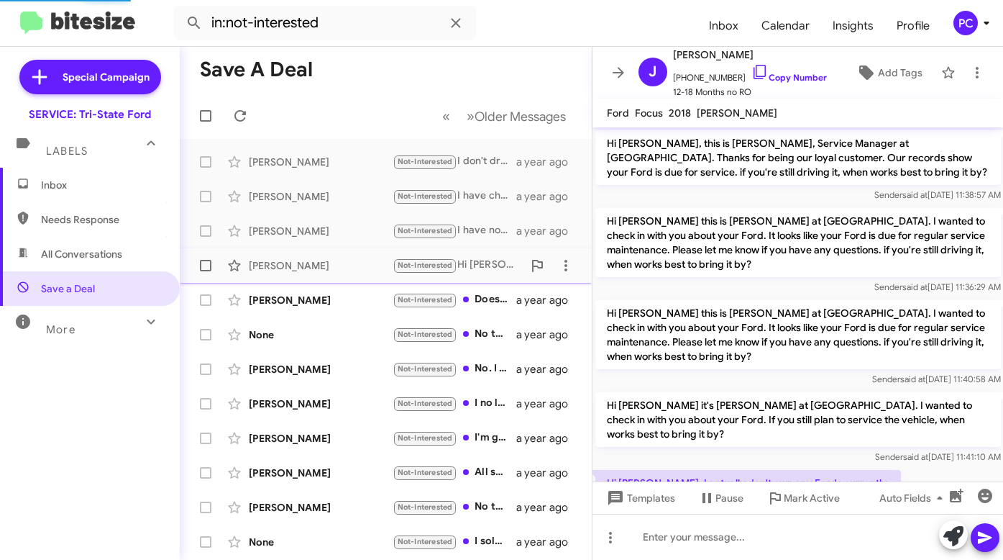
scroll to position [83, 0]
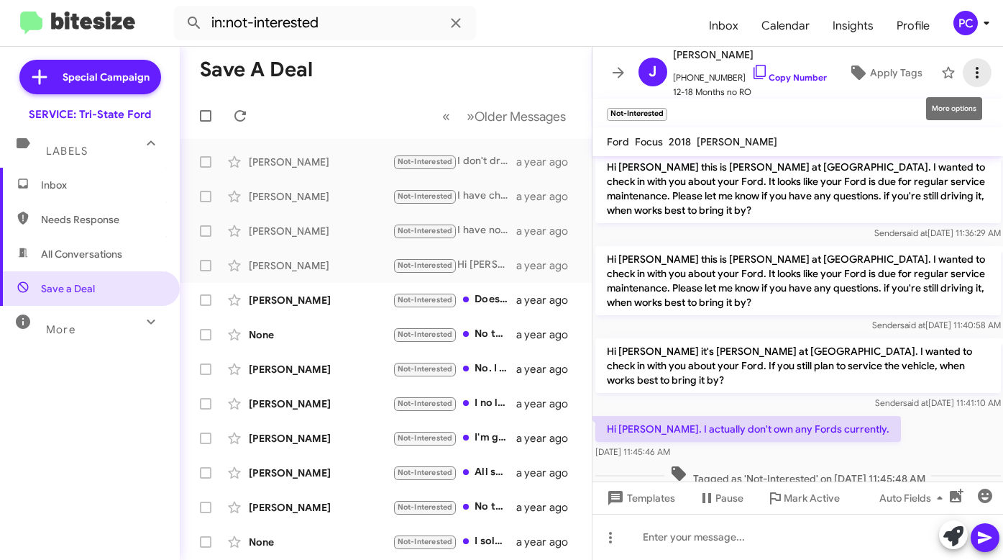
click at [970, 67] on icon at bounding box center [977, 72] width 17 height 17
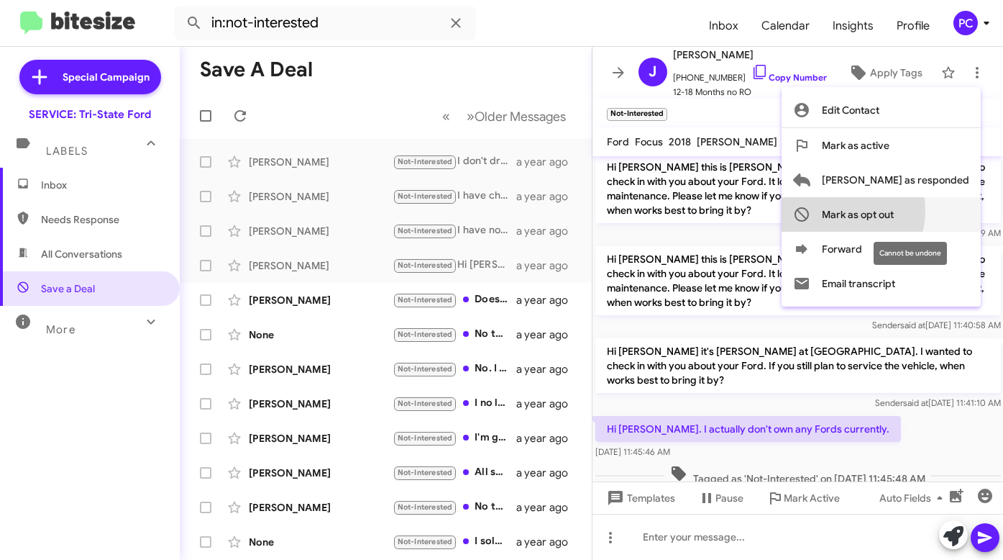
click at [888, 210] on span "Mark as opt out" at bounding box center [858, 214] width 72 height 35
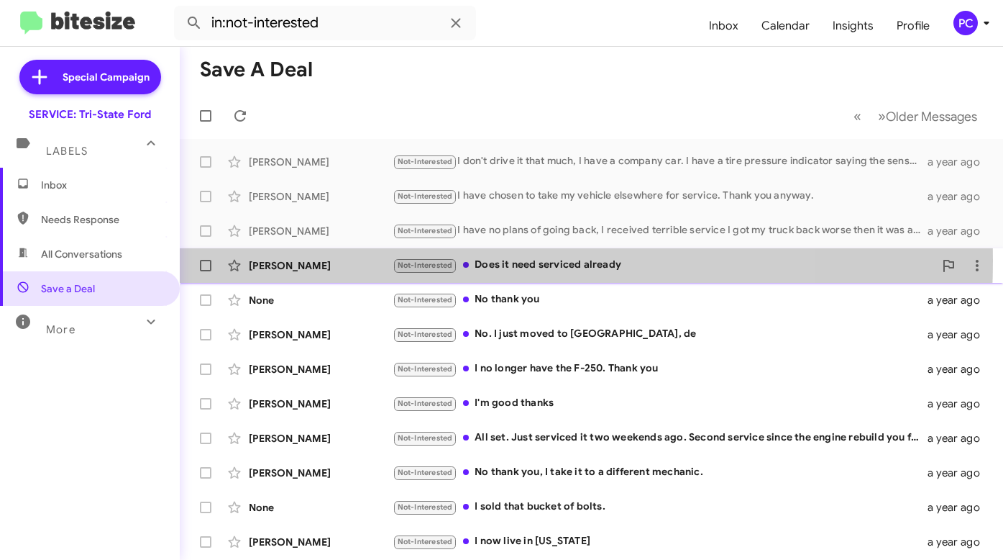
click at [356, 260] on div "James Lawrence" at bounding box center [321, 265] width 144 height 14
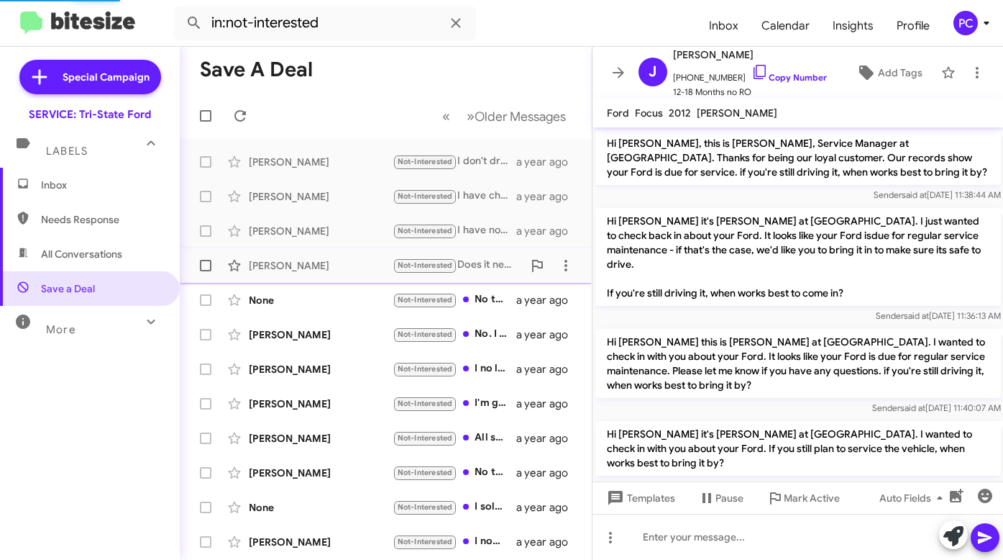
scroll to position [97, 0]
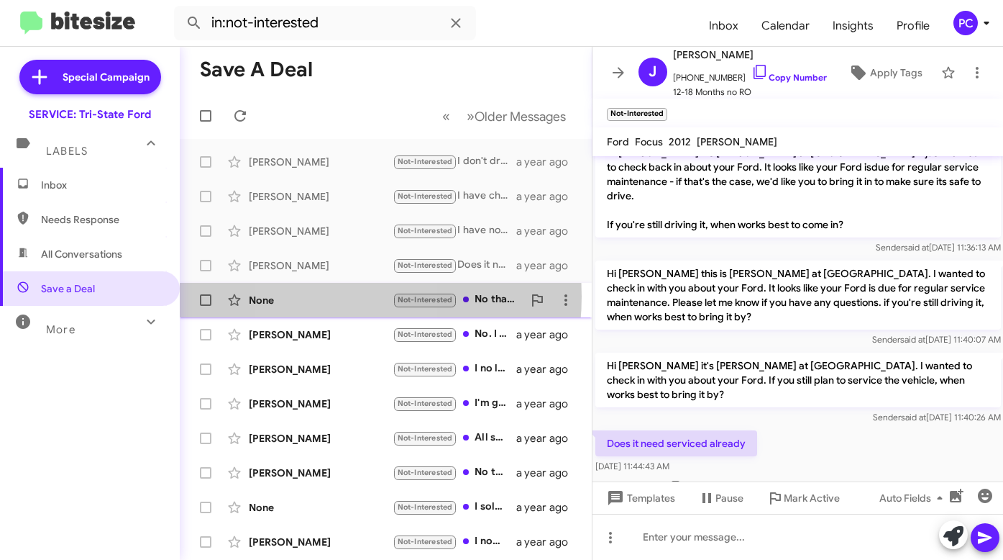
click at [327, 296] on div "None" at bounding box center [321, 300] width 144 height 14
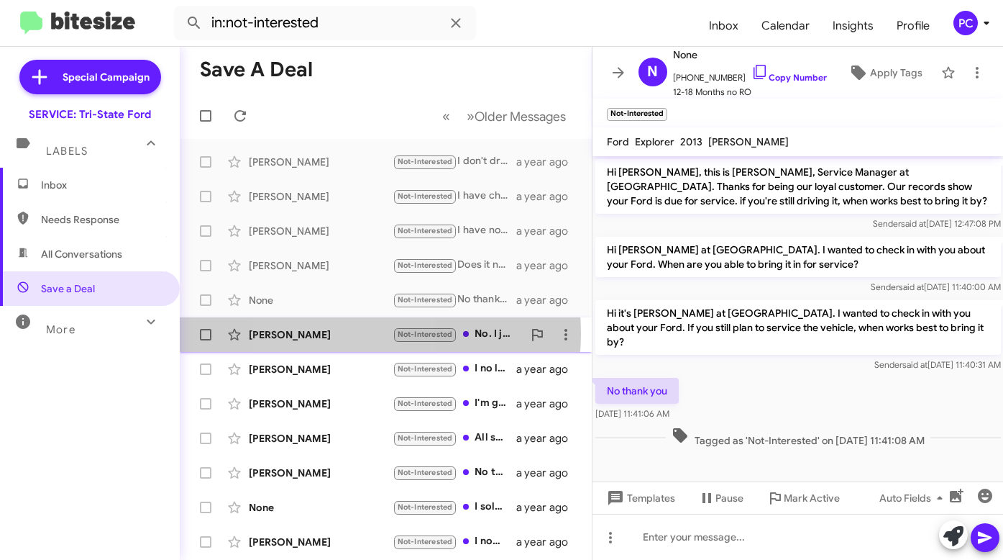
click at [325, 333] on div "Joann Ferro" at bounding box center [321, 334] width 144 height 14
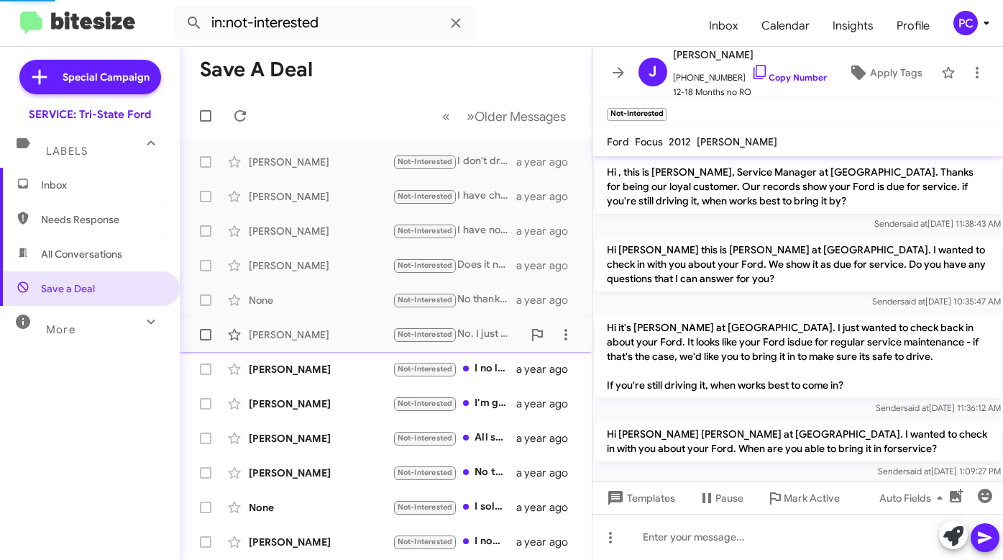
scroll to position [274, 0]
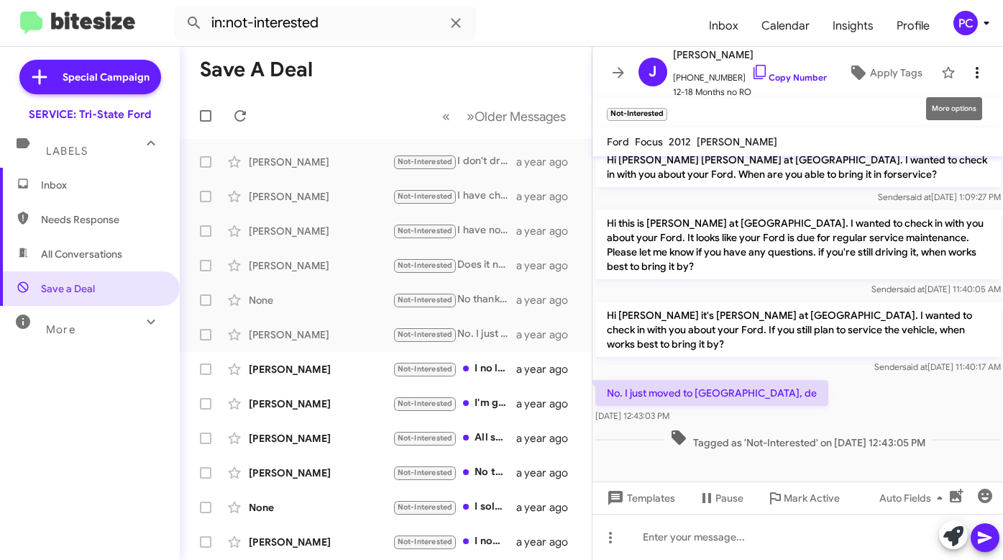
click at [976, 72] on icon at bounding box center [977, 73] width 3 height 12
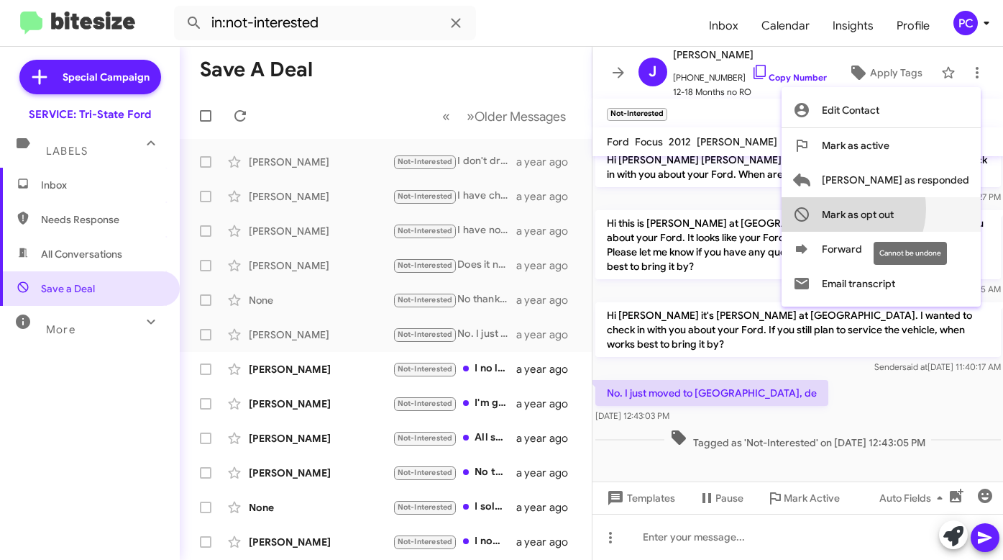
click at [894, 209] on span "Mark as opt out" at bounding box center [858, 214] width 72 height 35
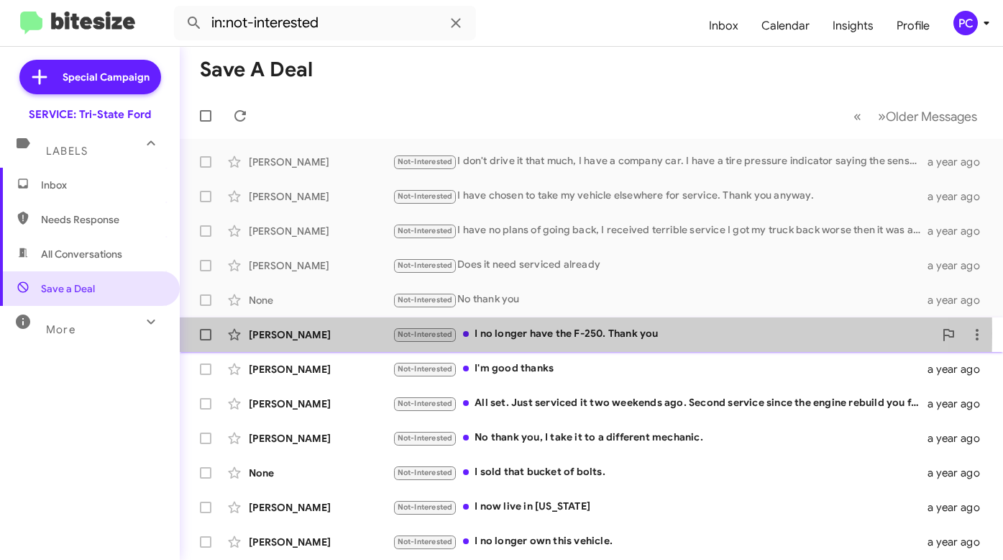
click at [331, 333] on div "Jason Scott" at bounding box center [321, 334] width 144 height 14
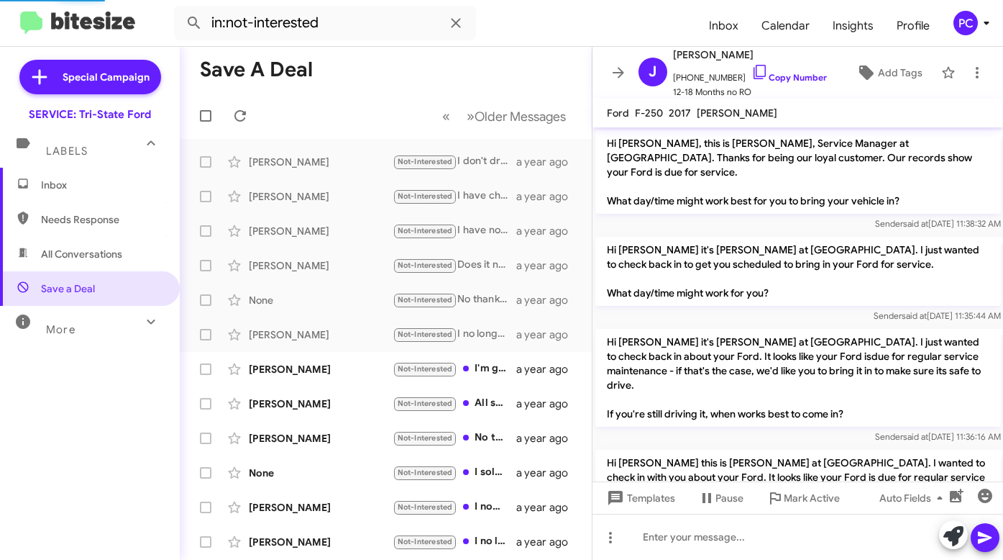
scroll to position [207, 0]
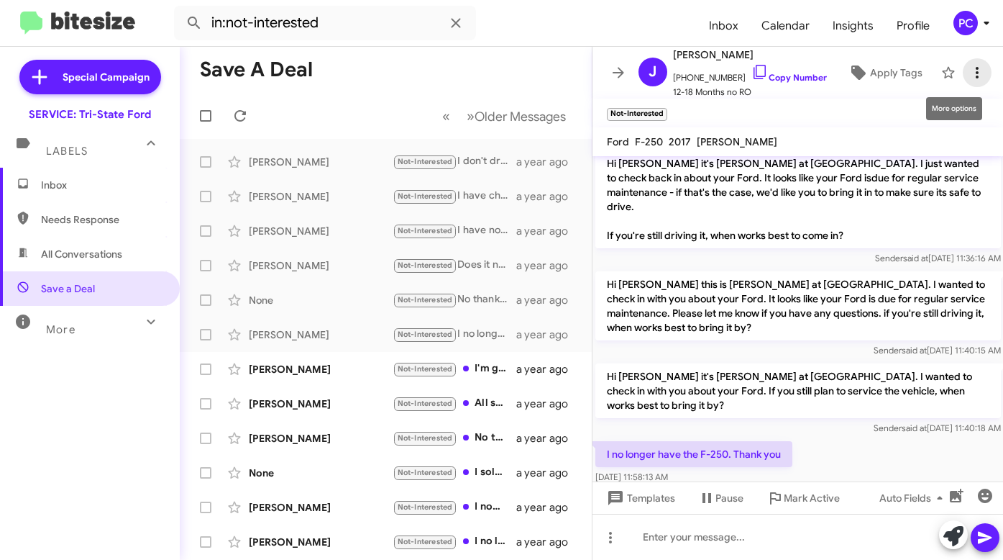
click at [969, 65] on icon at bounding box center [977, 72] width 17 height 17
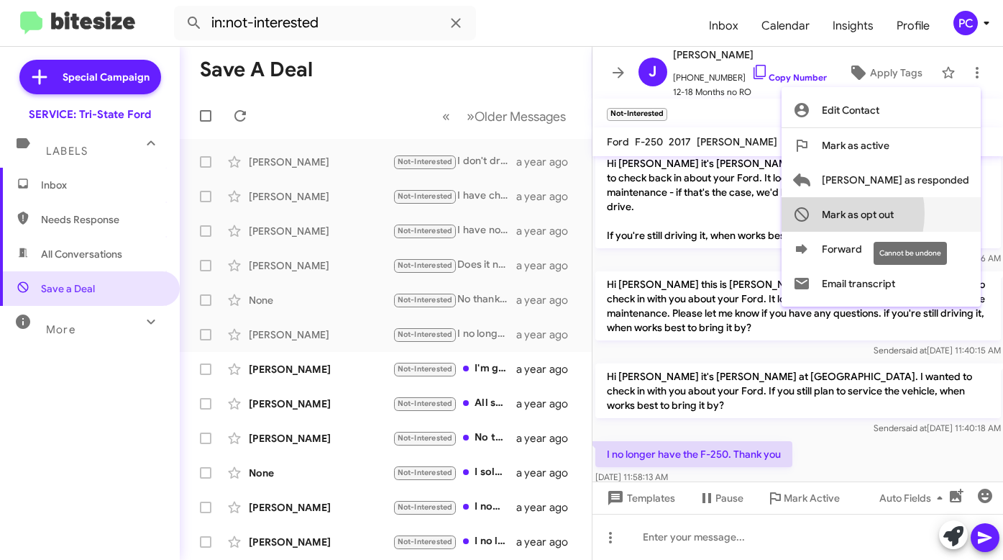
click at [885, 213] on span "Mark as opt out" at bounding box center [858, 214] width 72 height 35
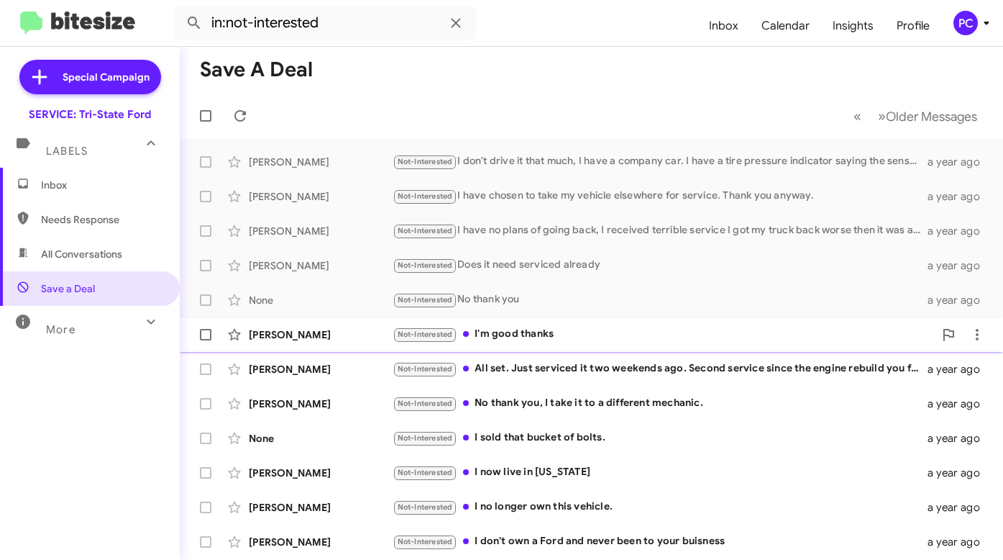
click at [358, 331] on div "Jeffrey Stafford" at bounding box center [321, 334] width 144 height 14
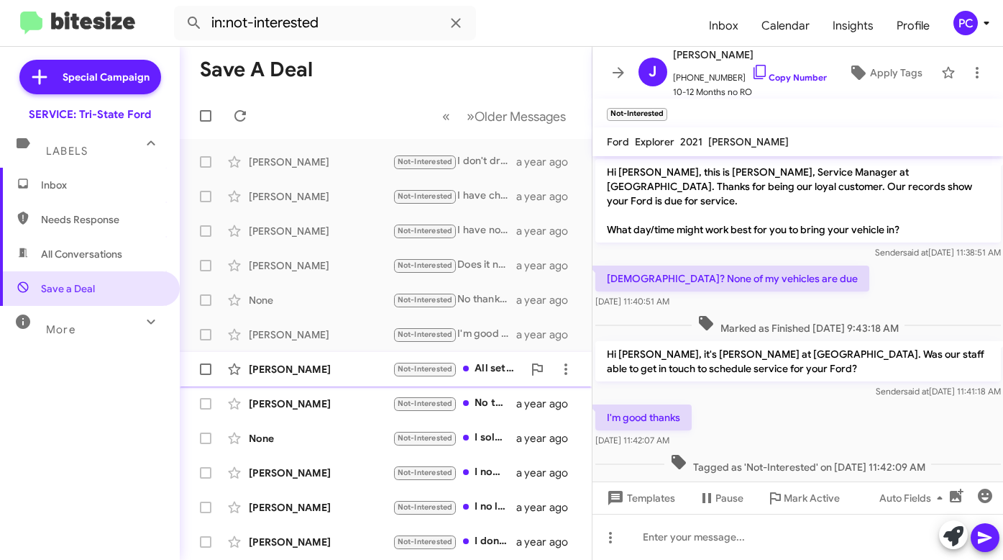
click at [346, 373] on div "Kyle Tosh" at bounding box center [321, 369] width 144 height 14
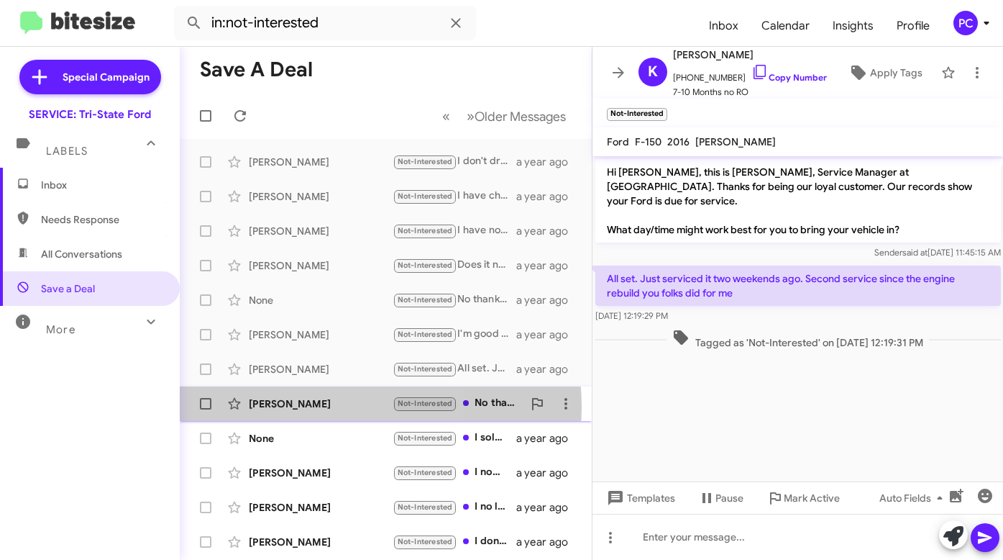
click at [340, 406] on div "Christy Schaible" at bounding box center [321, 403] width 144 height 14
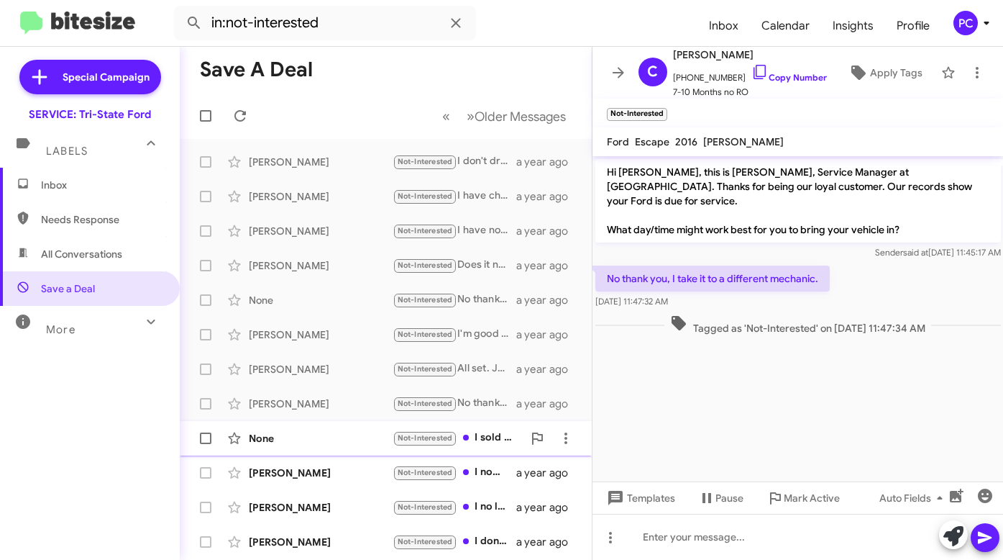
click at [320, 445] on div "None Not-Interested I sold that bucket of bolts. a year ago" at bounding box center [385, 438] width 389 height 29
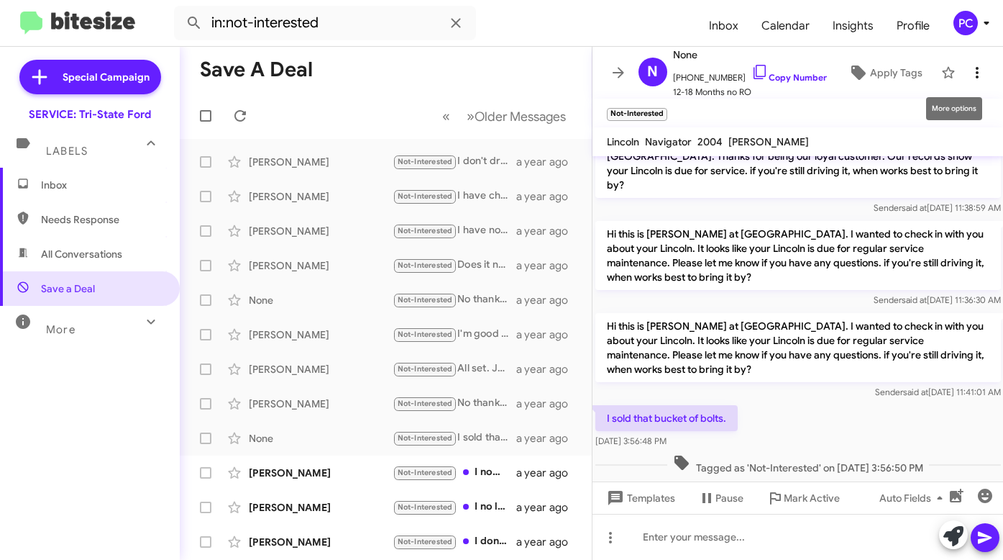
click at [970, 71] on icon at bounding box center [977, 72] width 17 height 17
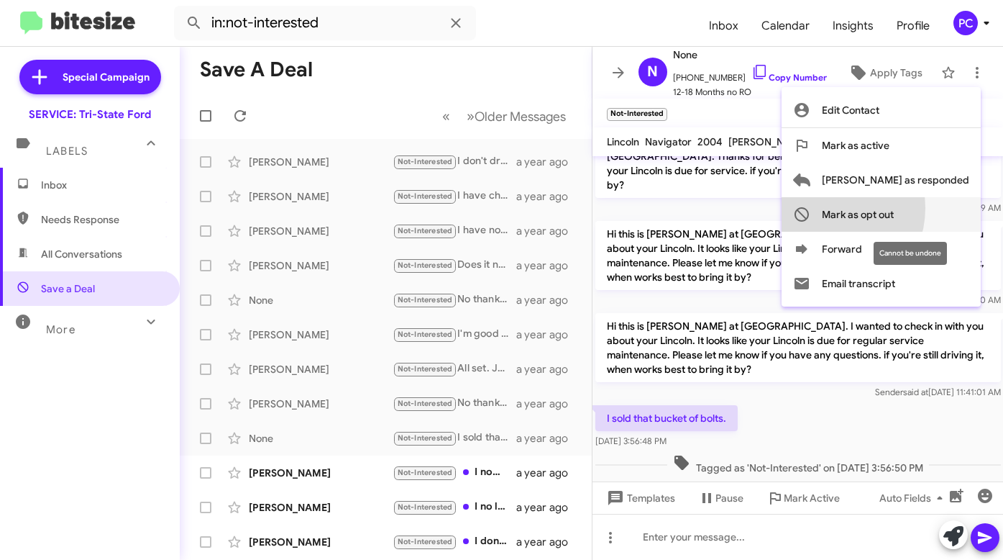
click at [881, 208] on span "Mark as opt out" at bounding box center [858, 214] width 72 height 35
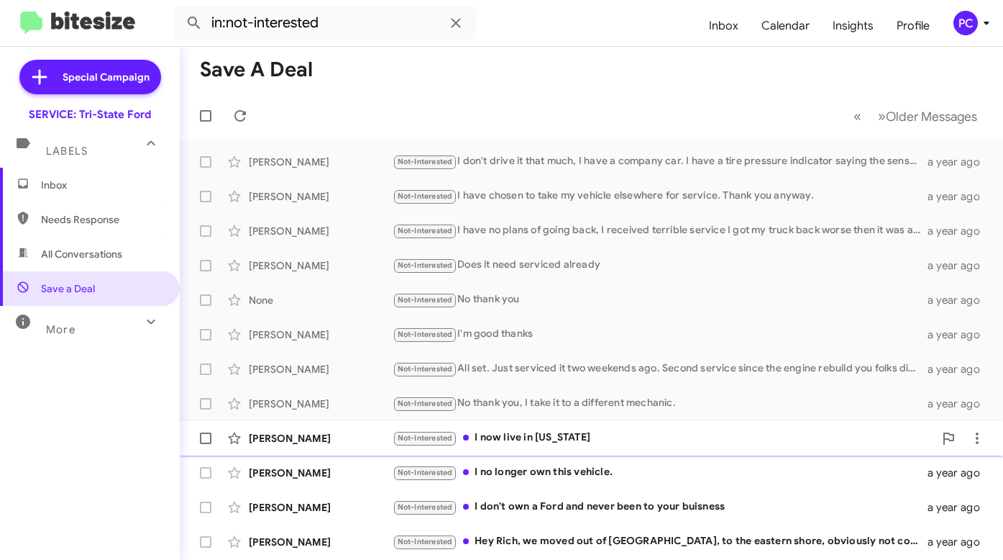
click at [347, 439] on div "William Clark" at bounding box center [321, 438] width 144 height 14
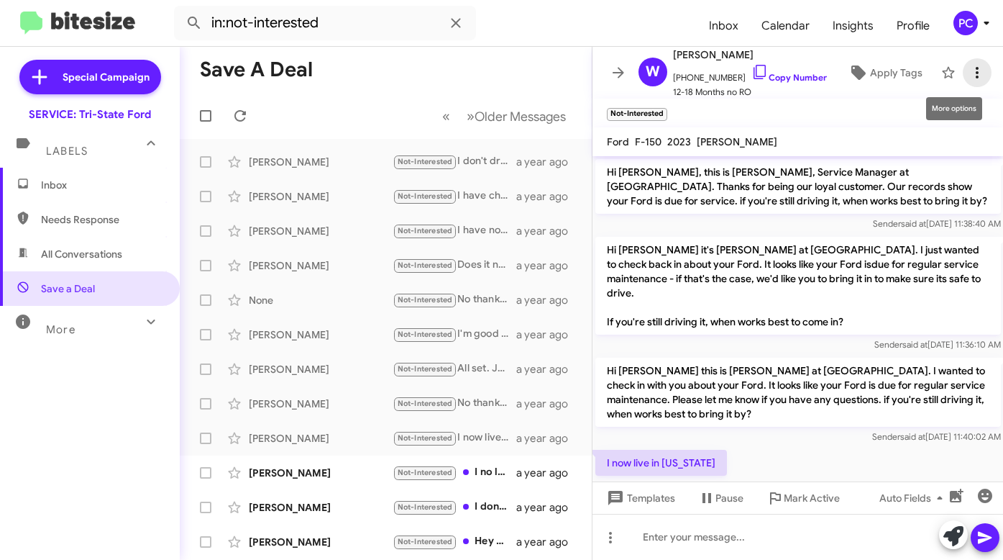
click at [969, 68] on icon at bounding box center [977, 72] width 17 height 17
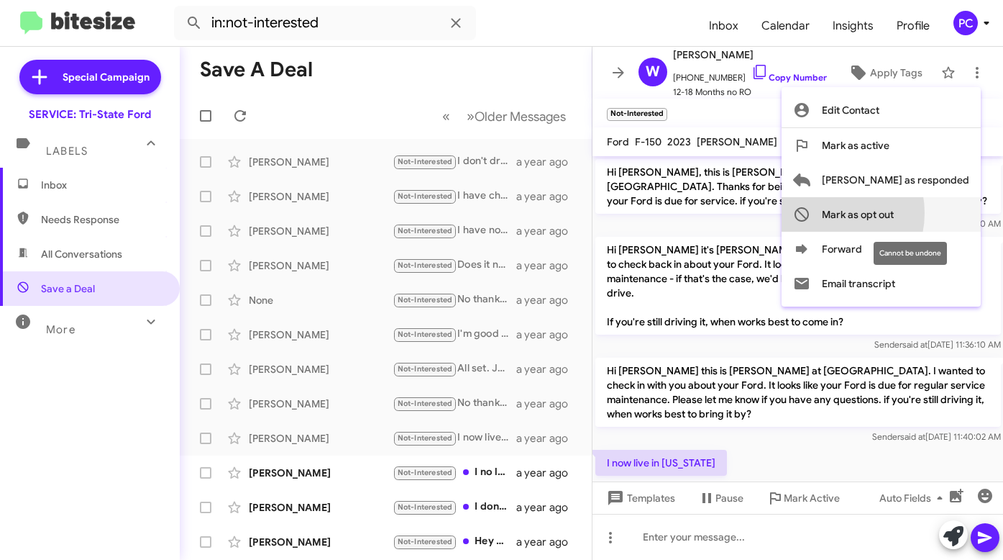
click at [880, 213] on span "Mark as opt out" at bounding box center [858, 214] width 72 height 35
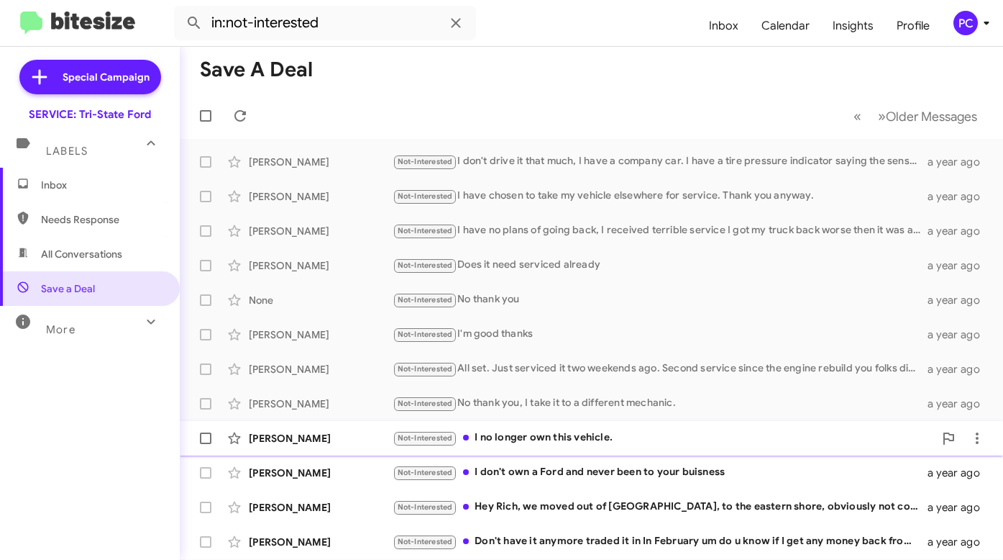
click at [337, 438] on div "Kenneth Bush" at bounding box center [321, 438] width 144 height 14
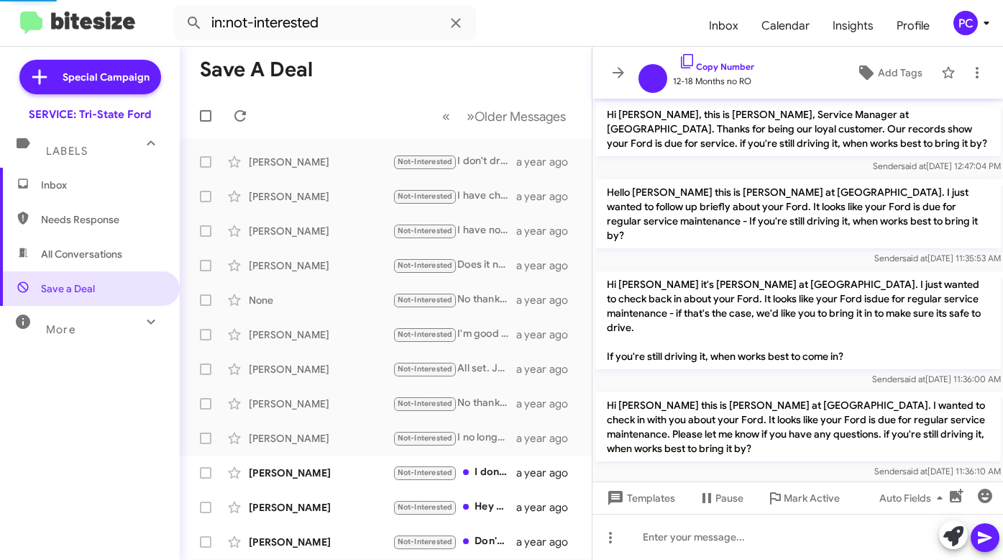
scroll to position [164, 0]
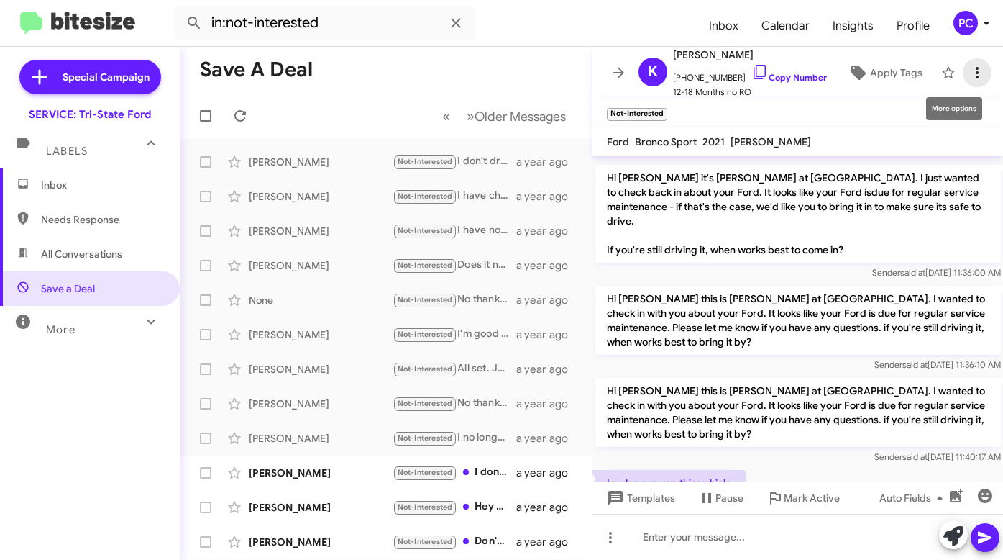
click at [969, 72] on icon at bounding box center [977, 72] width 17 height 17
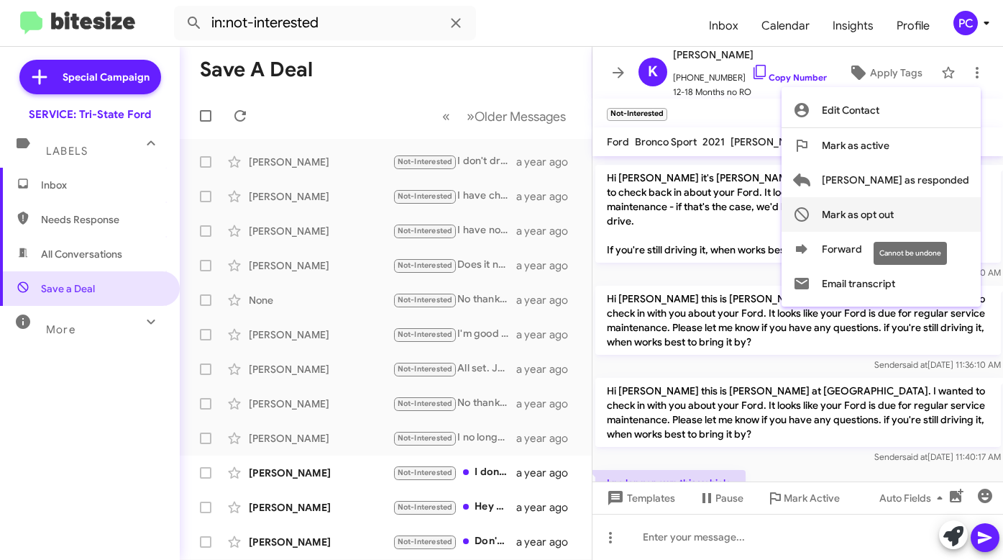
click at [894, 209] on span "Mark as opt out" at bounding box center [858, 214] width 72 height 35
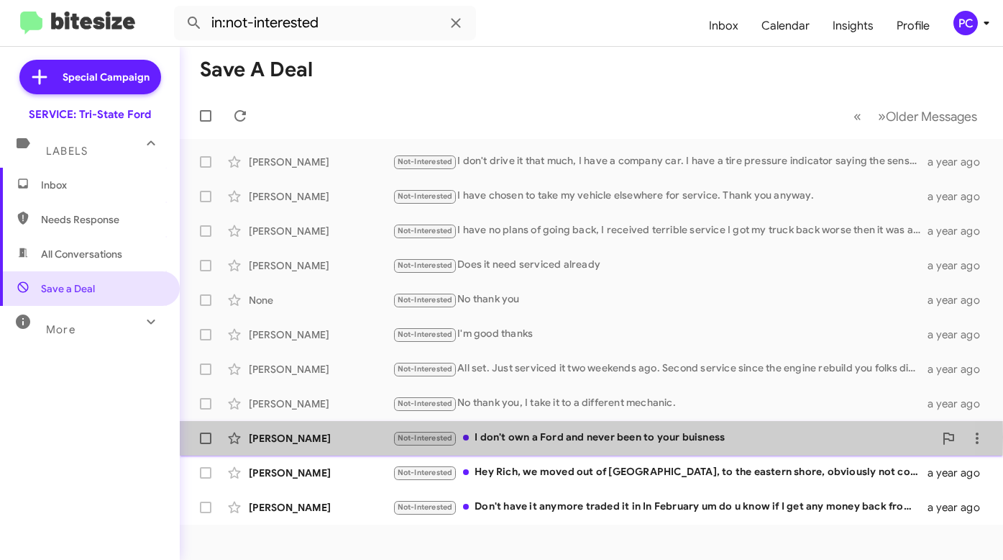
click at [350, 437] on div "Steven Reeves" at bounding box center [321, 438] width 144 height 14
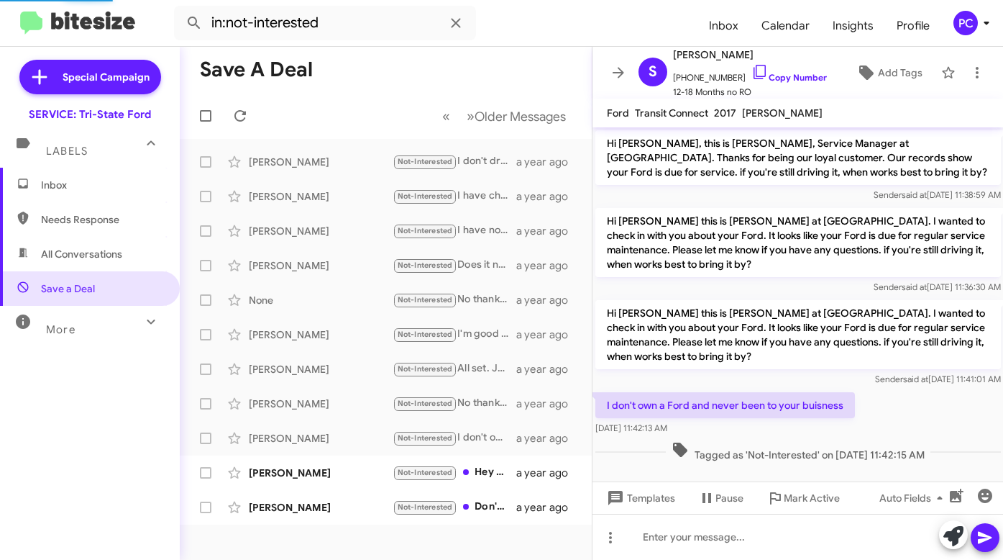
scroll to position [1, 0]
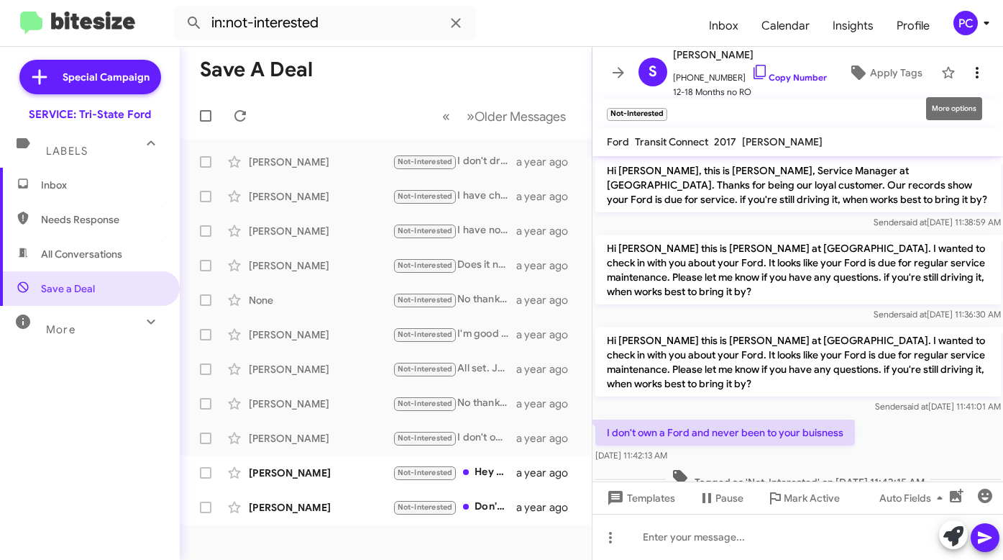
click at [970, 72] on icon at bounding box center [977, 72] width 17 height 17
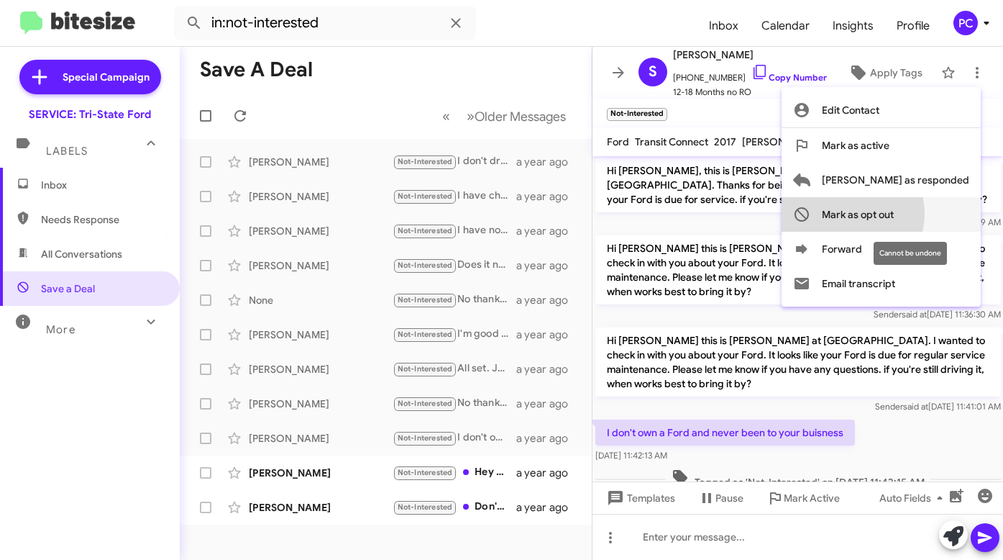
click at [894, 214] on span "Mark as opt out" at bounding box center [858, 214] width 72 height 35
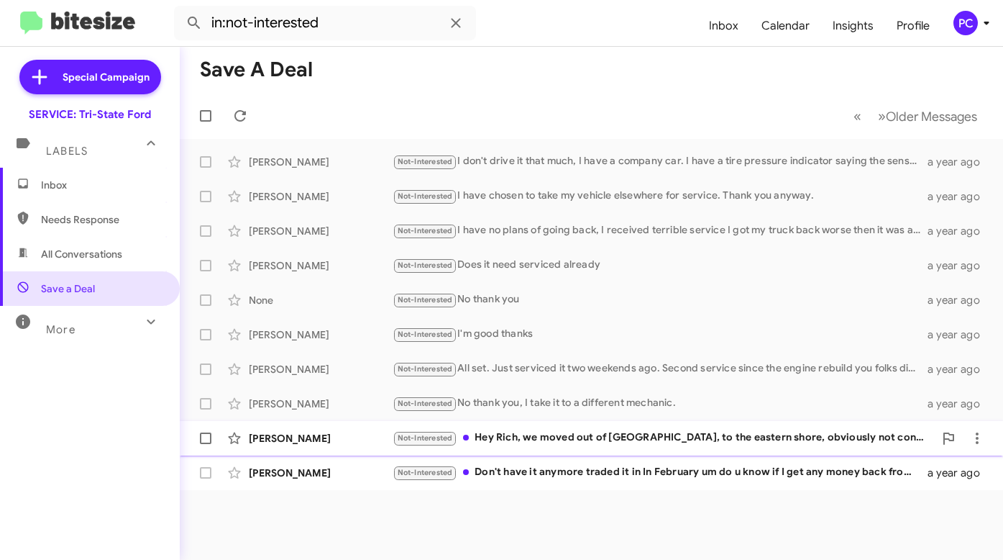
click at [351, 432] on div "Jeffrey Gasior" at bounding box center [321, 438] width 144 height 14
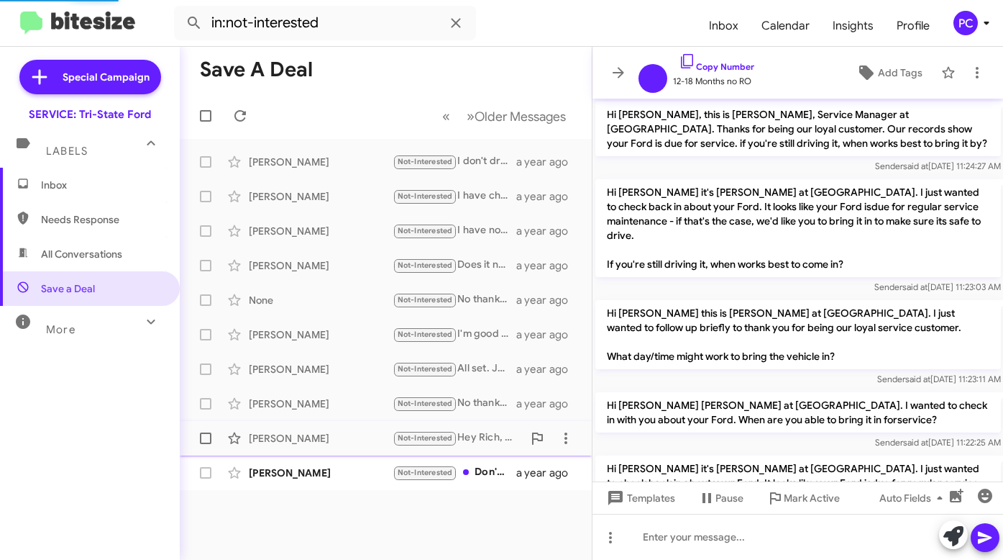
scroll to position [642, 0]
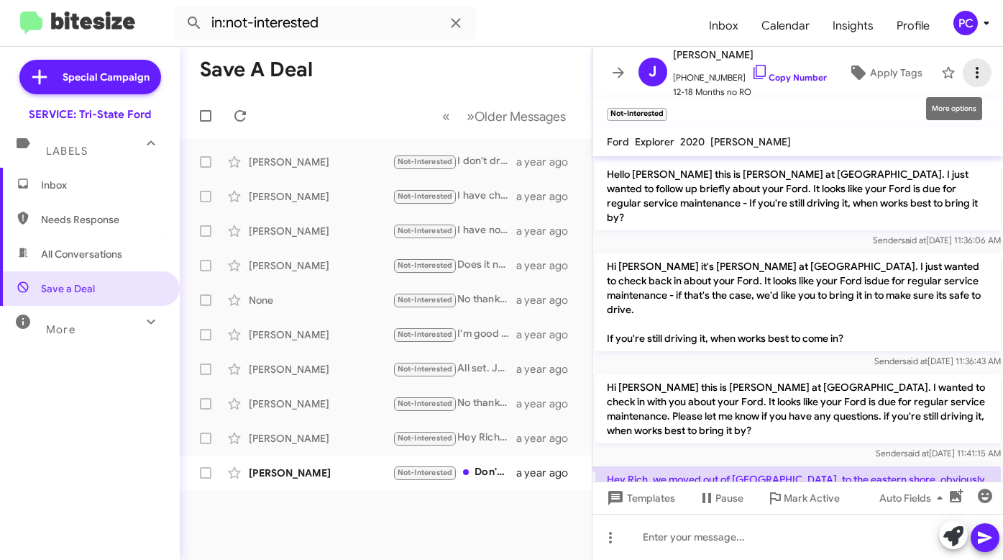
click at [969, 69] on icon at bounding box center [977, 72] width 17 height 17
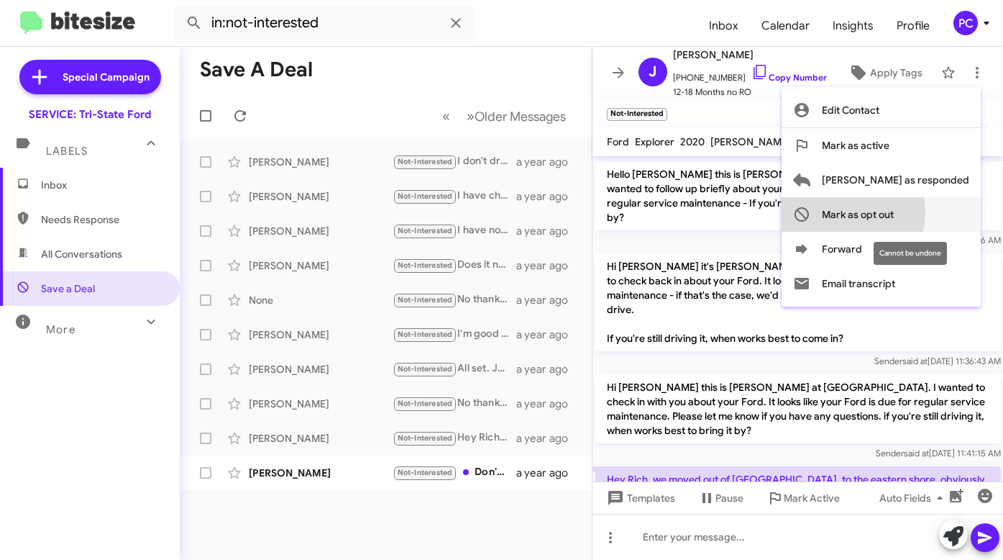
click at [889, 211] on span "Mark as opt out" at bounding box center [858, 214] width 72 height 35
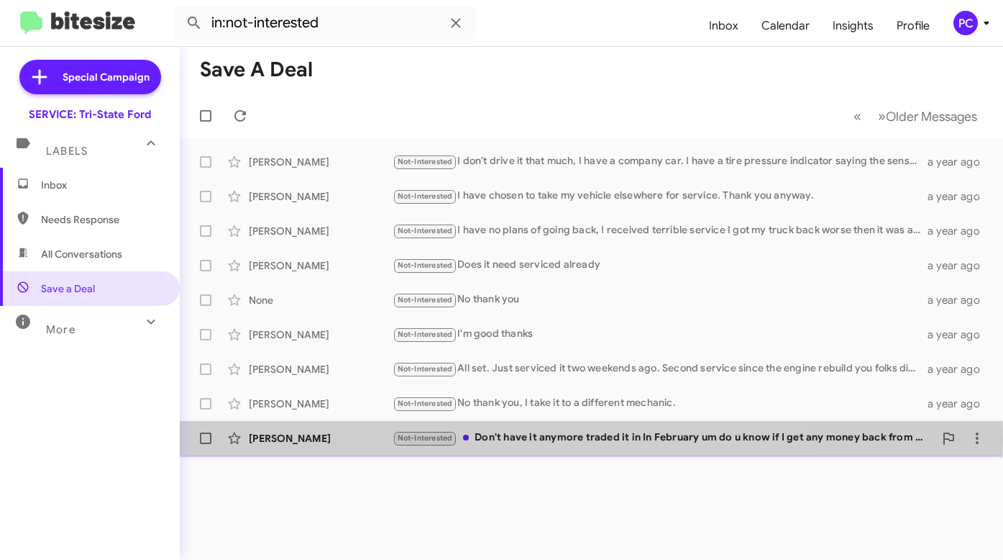
click at [360, 440] on div "Heather Robinson" at bounding box center [321, 438] width 144 height 14
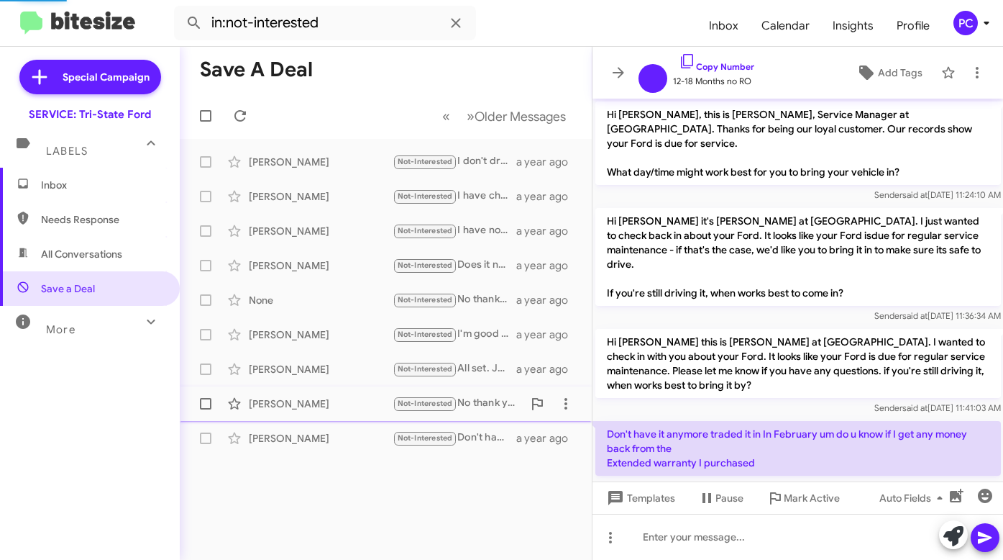
scroll to position [30, 0]
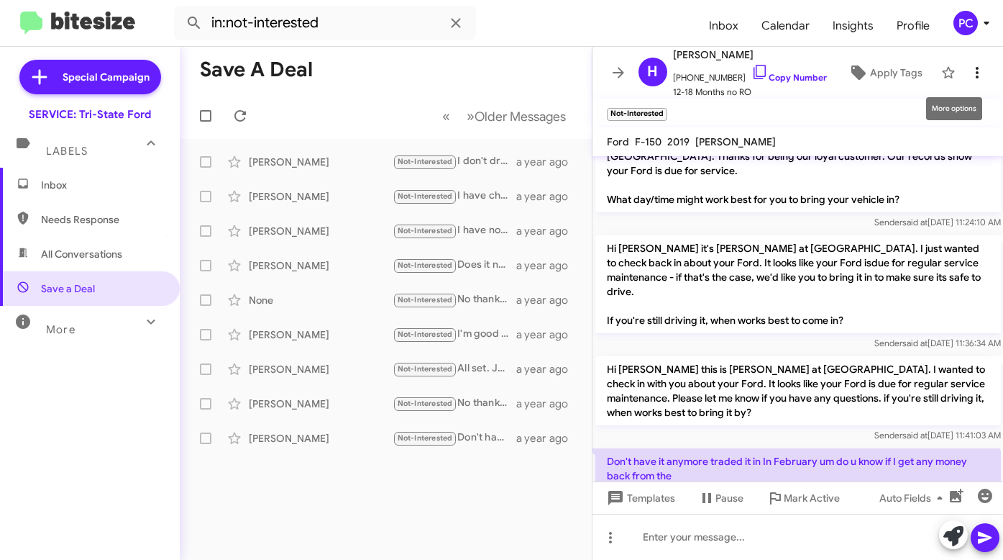
click at [969, 76] on icon at bounding box center [977, 72] width 17 height 17
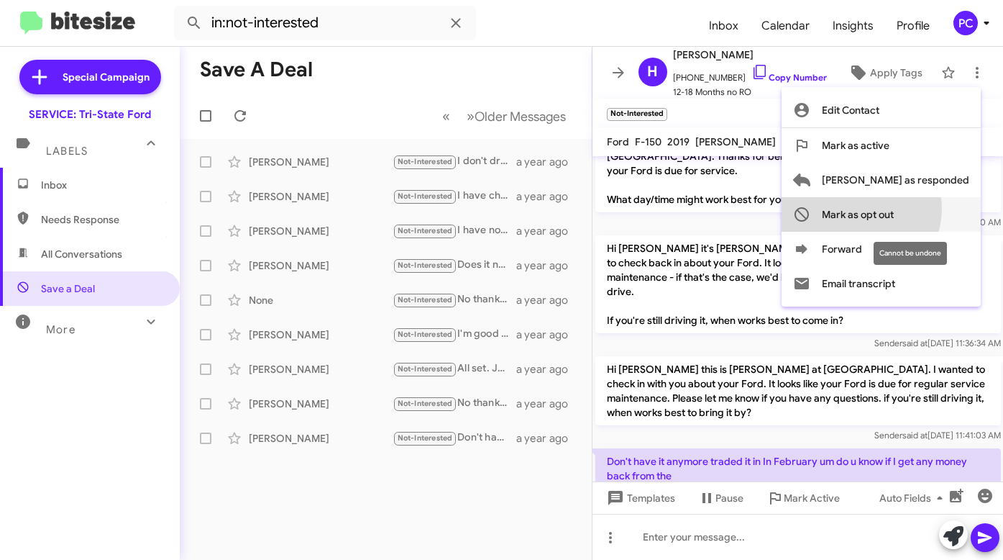
click at [894, 209] on span "Mark as opt out" at bounding box center [858, 214] width 72 height 35
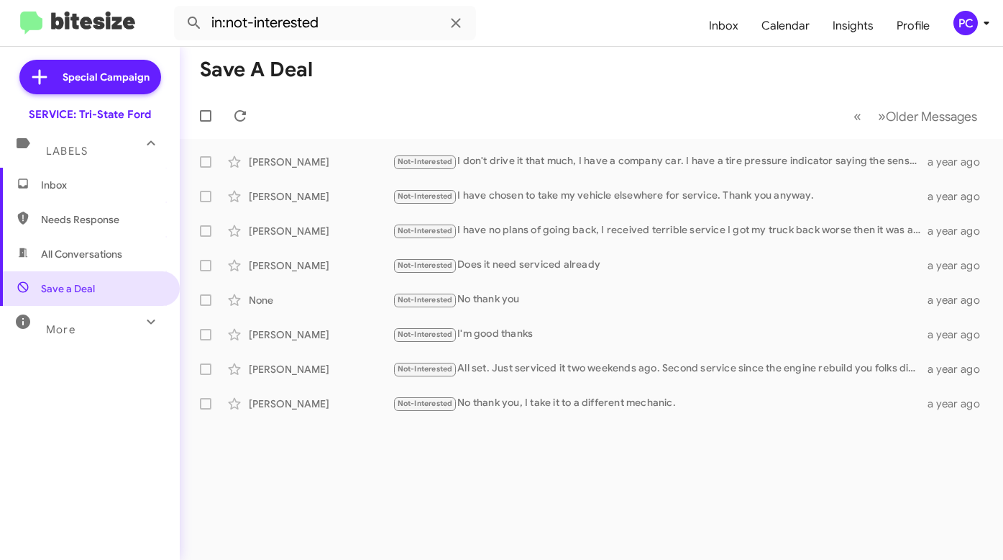
click at [83, 252] on span "All Conversations" at bounding box center [81, 254] width 81 height 14
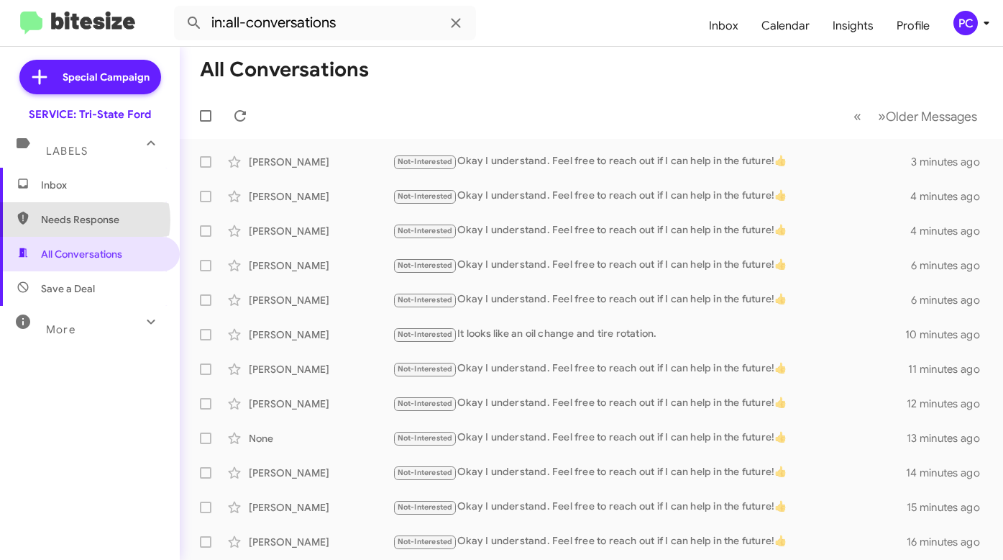
click at [79, 220] on span "Needs Response" at bounding box center [102, 219] width 122 height 14
type input "in:needs-response"
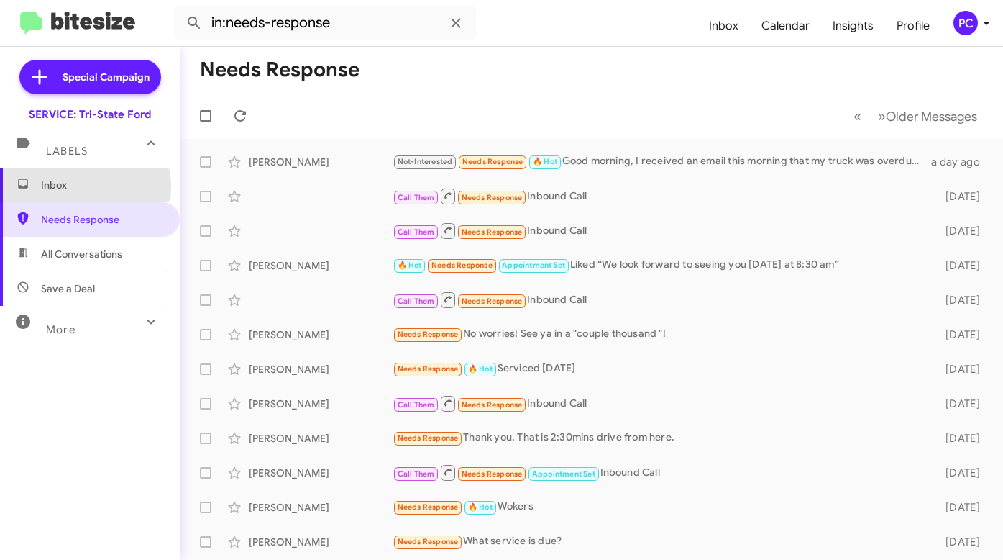
click at [76, 186] on span "Inbox" at bounding box center [102, 185] width 122 height 14
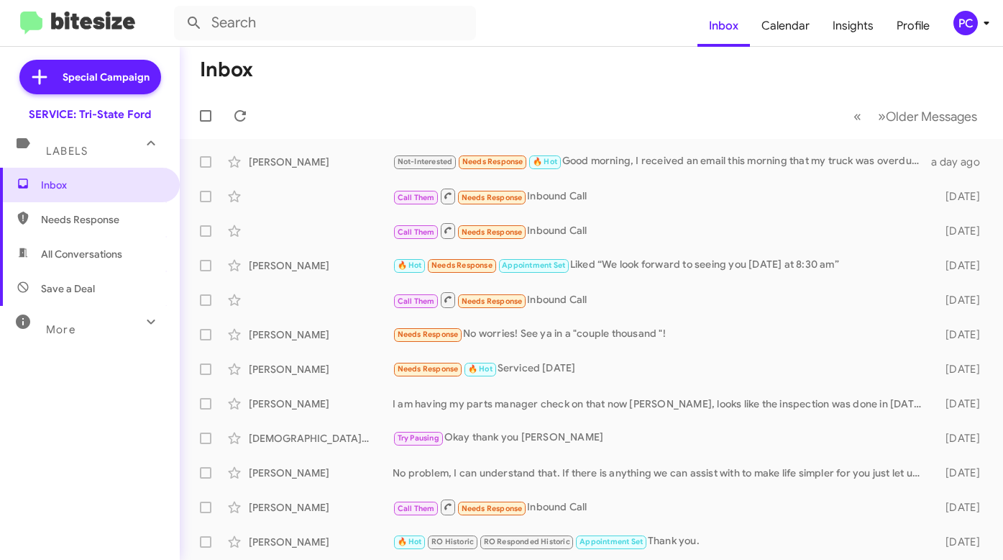
click at [963, 27] on div "PC" at bounding box center [966, 23] width 24 height 24
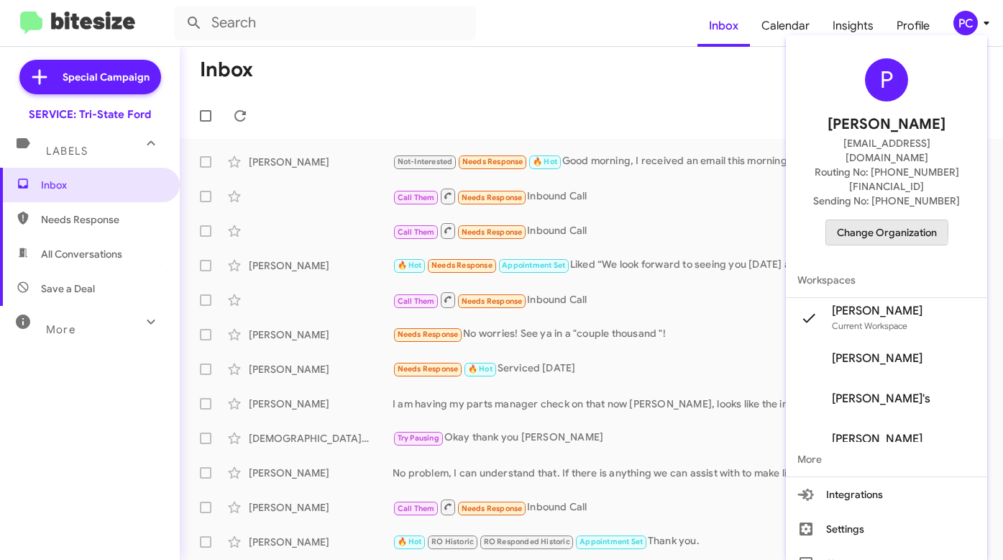
click at [878, 220] on span "Change Organization" at bounding box center [887, 232] width 100 height 24
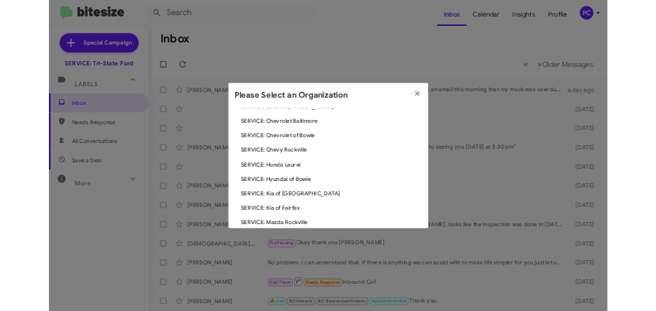
scroll to position [216, 0]
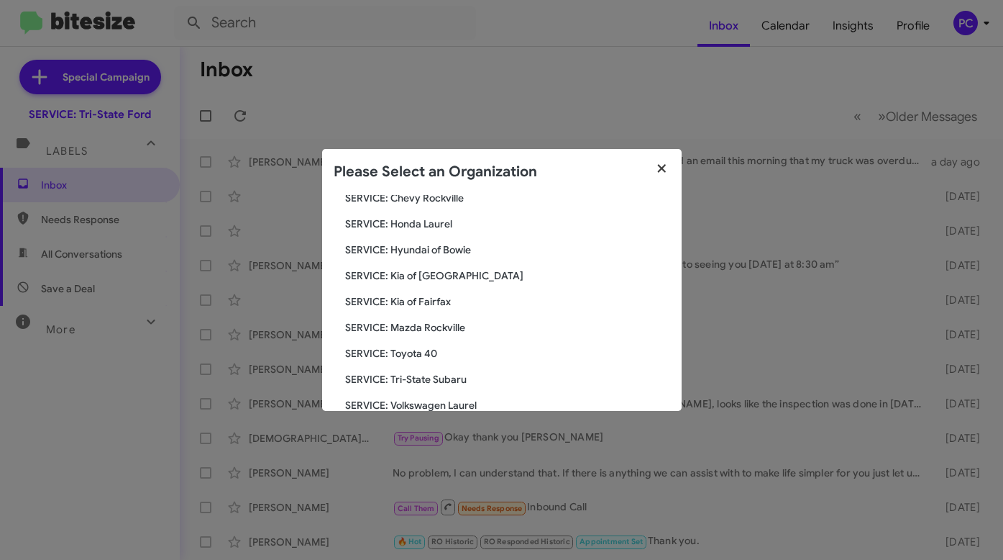
click at [663, 167] on icon "button" at bounding box center [662, 168] width 8 height 8
